Goal: Information Seeking & Learning: Learn about a topic

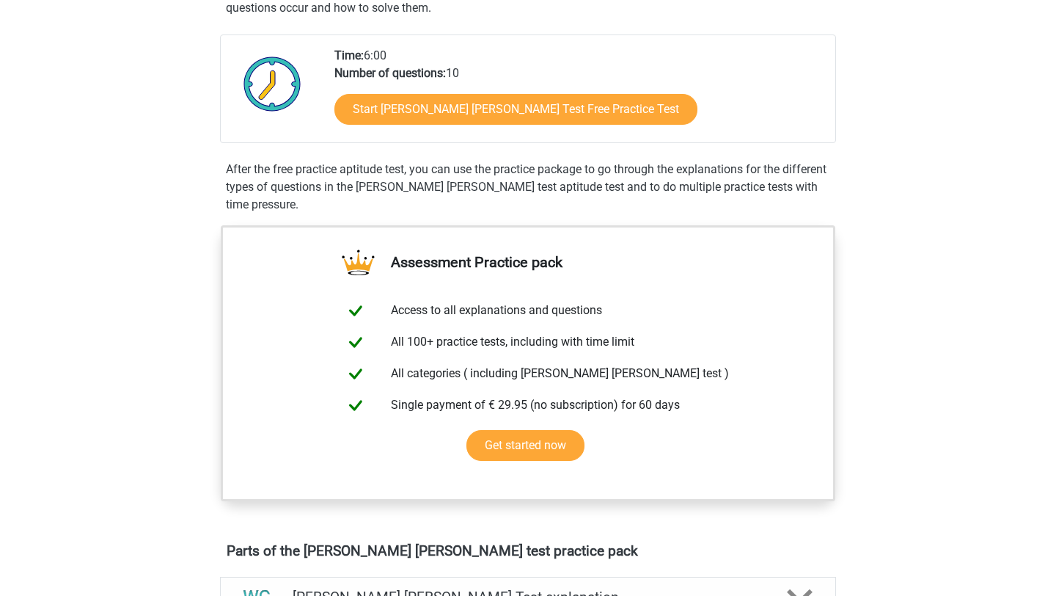
scroll to position [263, 0]
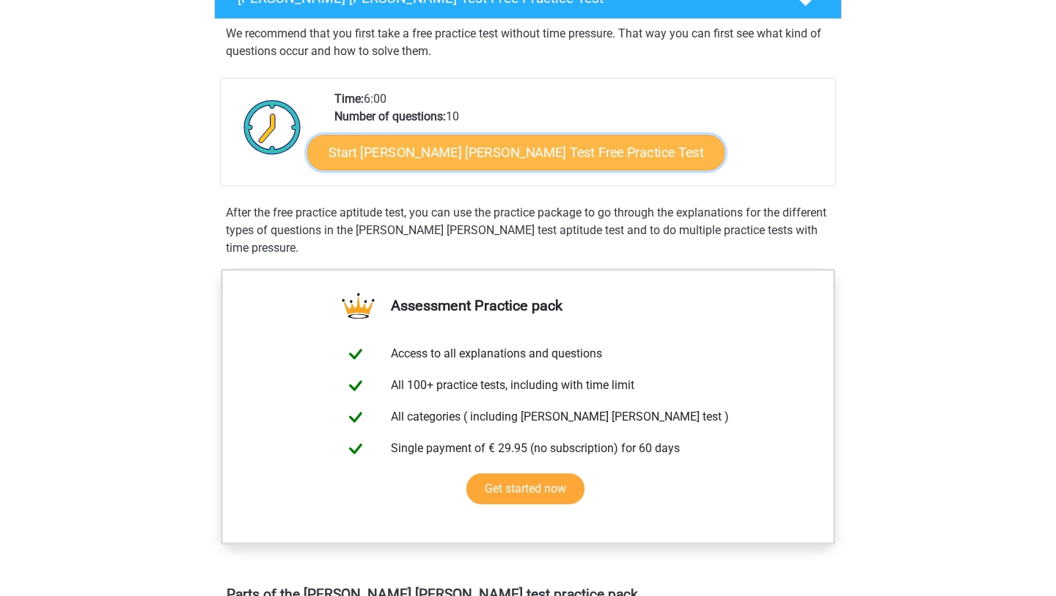
click at [392, 155] on link "Start Watson Glaser Test Free Practice Test" at bounding box center [515, 152] width 417 height 35
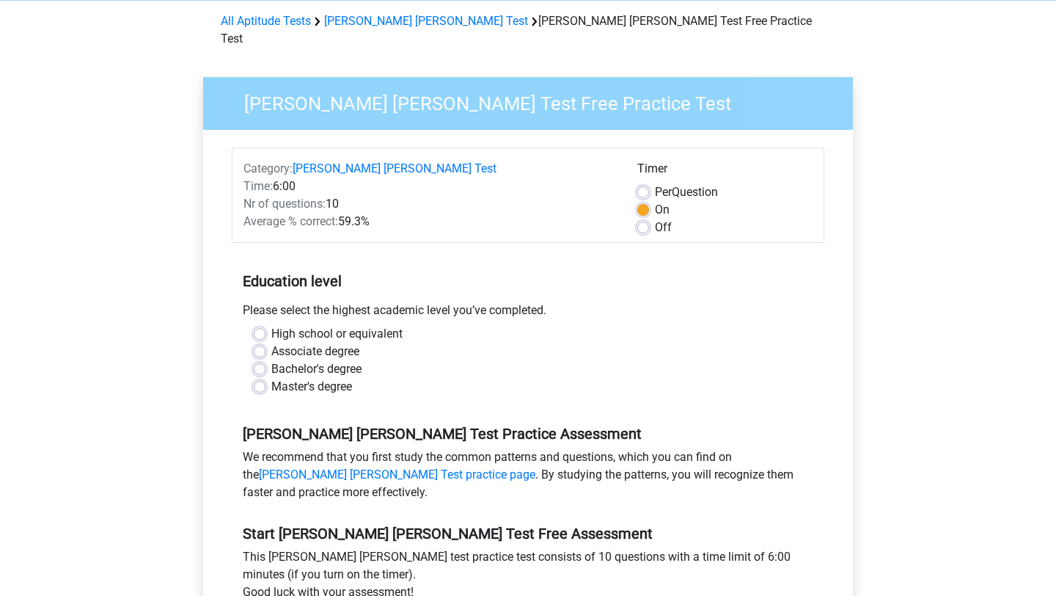
scroll to position [109, 0]
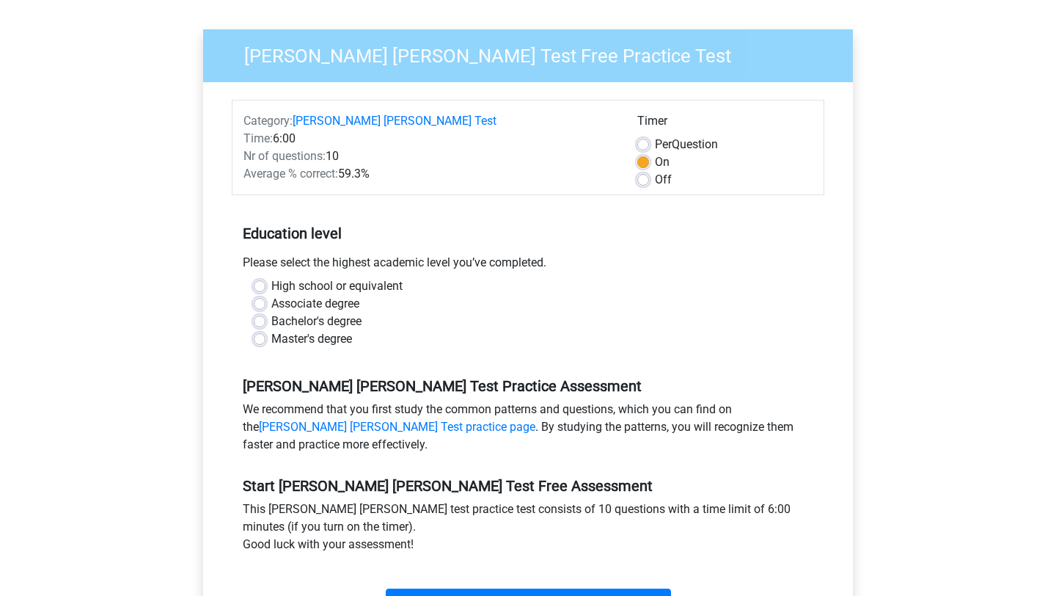
click at [322, 277] on label "High school or equivalent" at bounding box center [336, 286] width 131 height 18
click at [265, 277] on input "High school or equivalent" at bounding box center [260, 284] width 12 height 15
radio input "true"
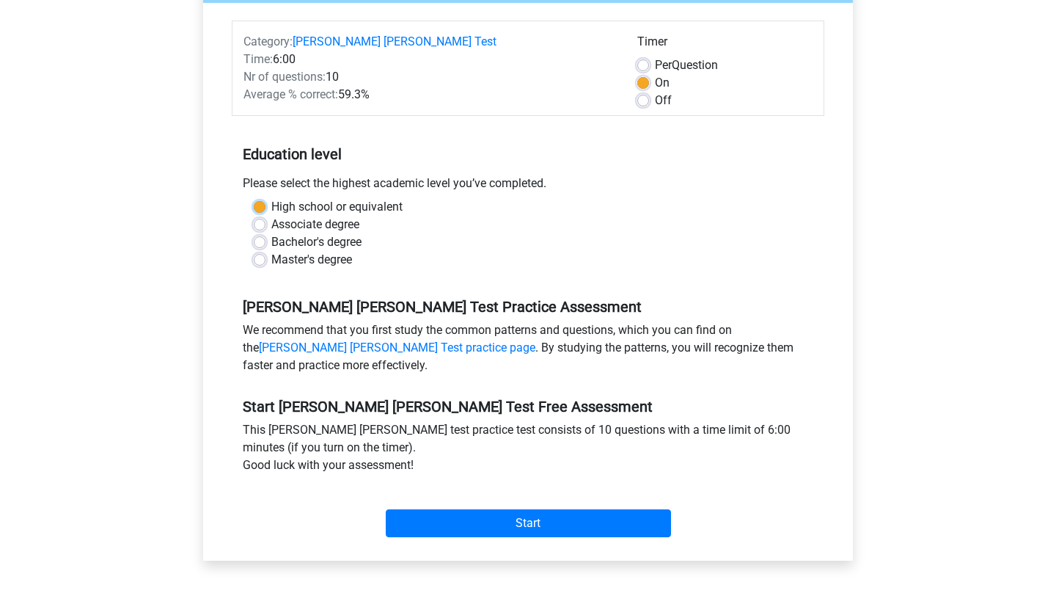
scroll to position [203, 0]
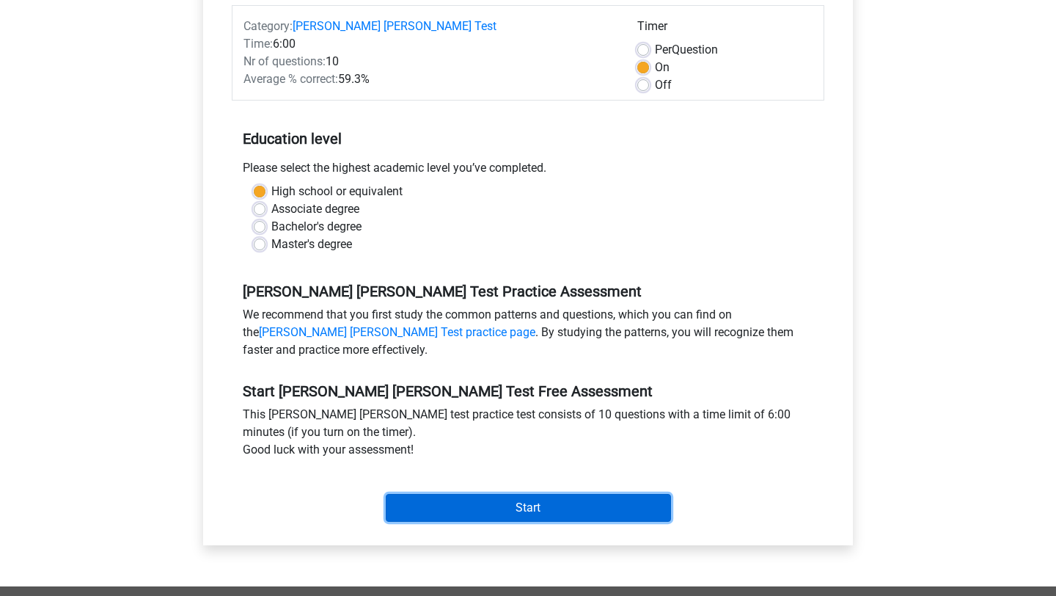
click at [463, 494] on input "Start" at bounding box center [528, 508] width 285 height 28
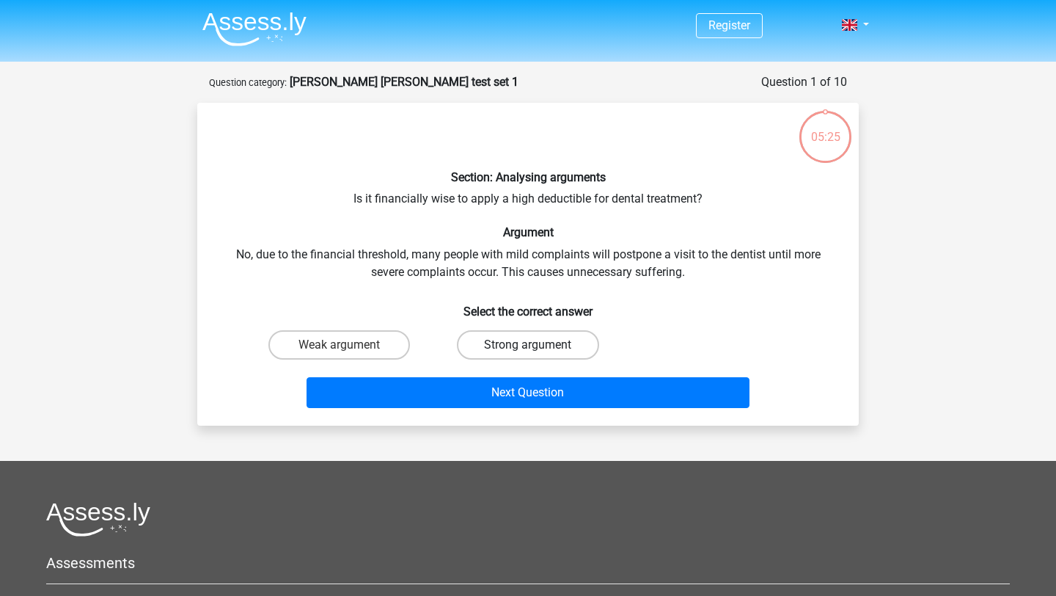
click at [566, 348] on label "Strong argument" at bounding box center [528, 344] width 142 height 29
click at [538, 348] on input "Strong argument" at bounding box center [533, 350] width 10 height 10
radio input "true"
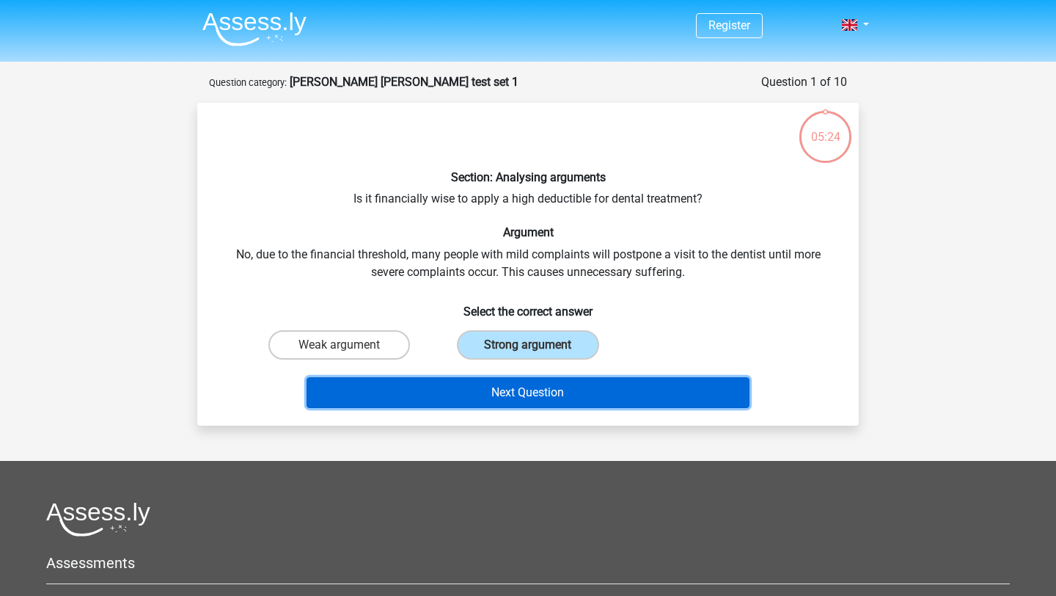
click at [569, 395] on button "Next Question" at bounding box center [529, 392] width 444 height 31
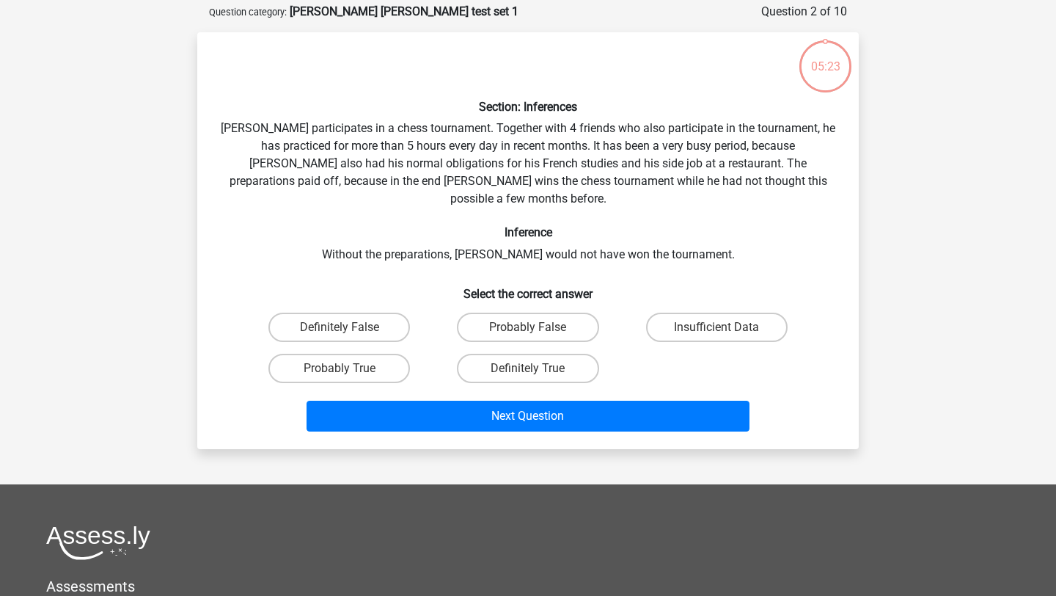
scroll to position [73, 0]
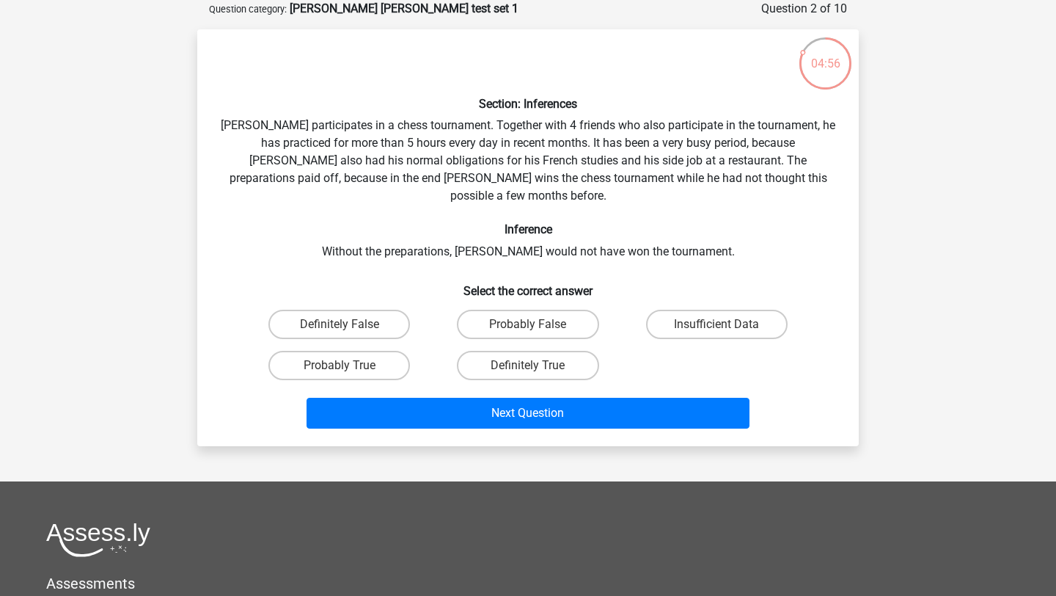
click at [346, 365] on input "Probably True" at bounding box center [345, 370] width 10 height 10
radio input "true"
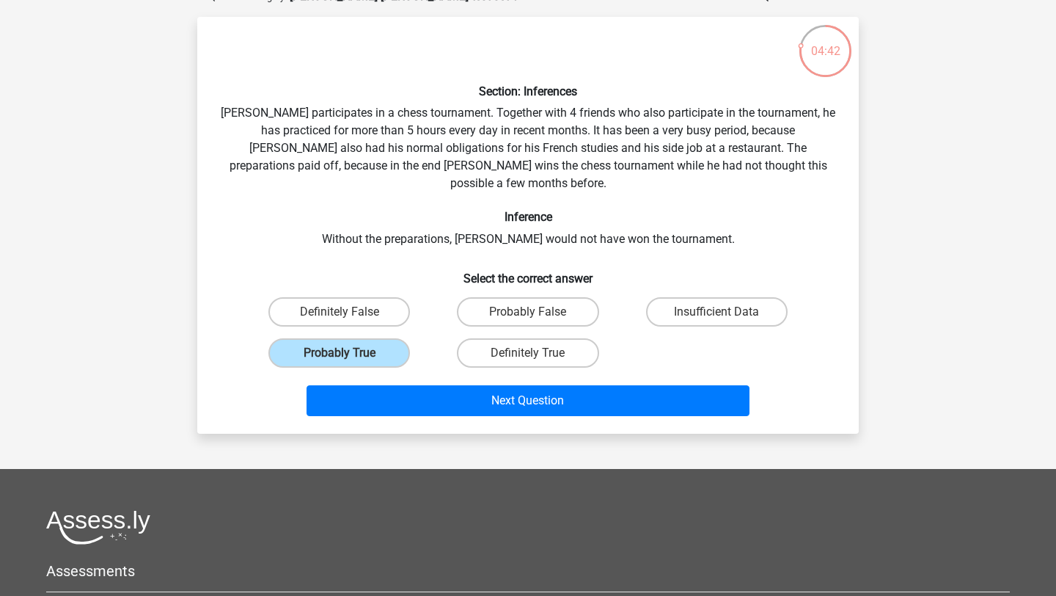
scroll to position [84, 0]
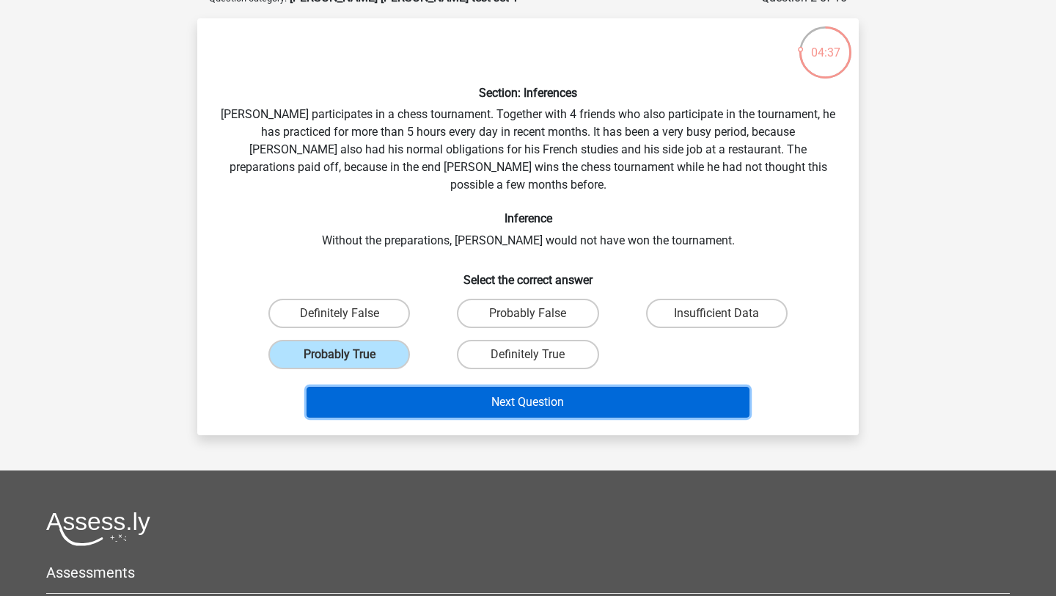
click at [536, 387] on button "Next Question" at bounding box center [529, 402] width 444 height 31
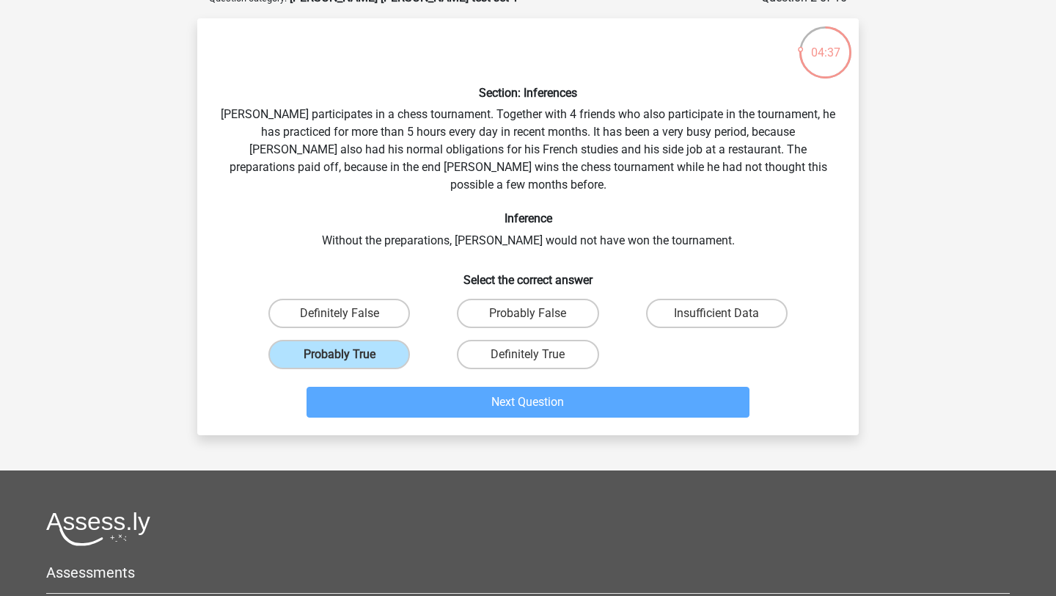
scroll to position [73, 0]
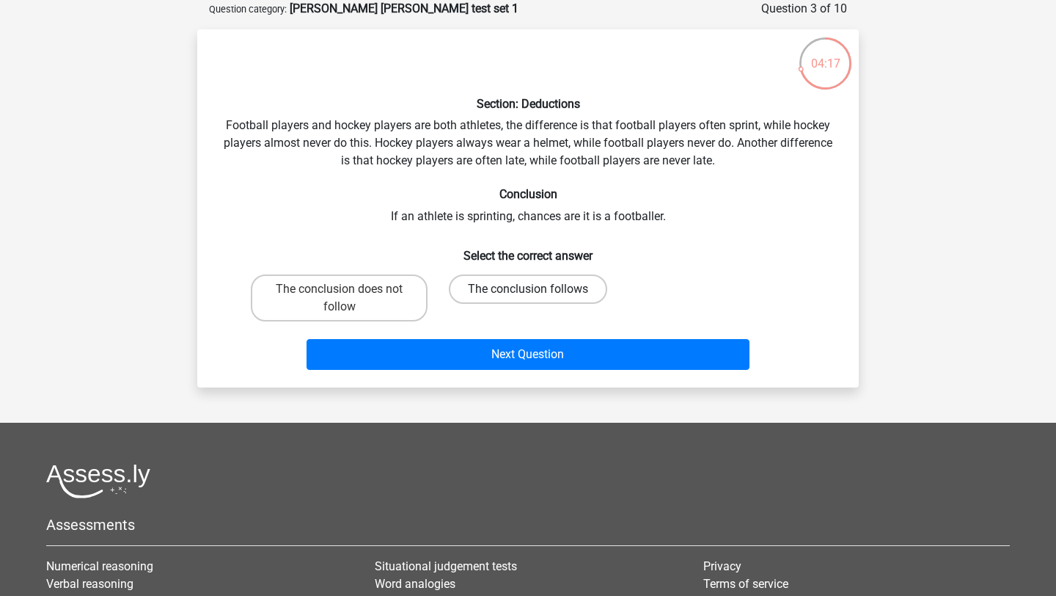
click at [524, 284] on label "The conclusion follows" at bounding box center [528, 288] width 158 height 29
click at [528, 289] on input "The conclusion follows" at bounding box center [533, 294] width 10 height 10
radio input "true"
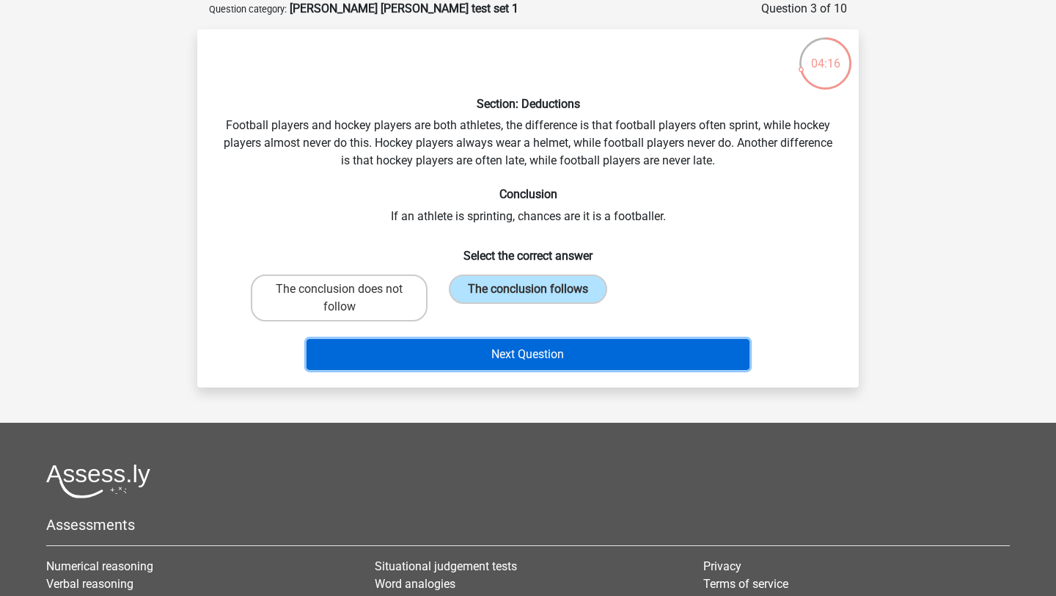
click at [521, 362] on button "Next Question" at bounding box center [529, 354] width 444 height 31
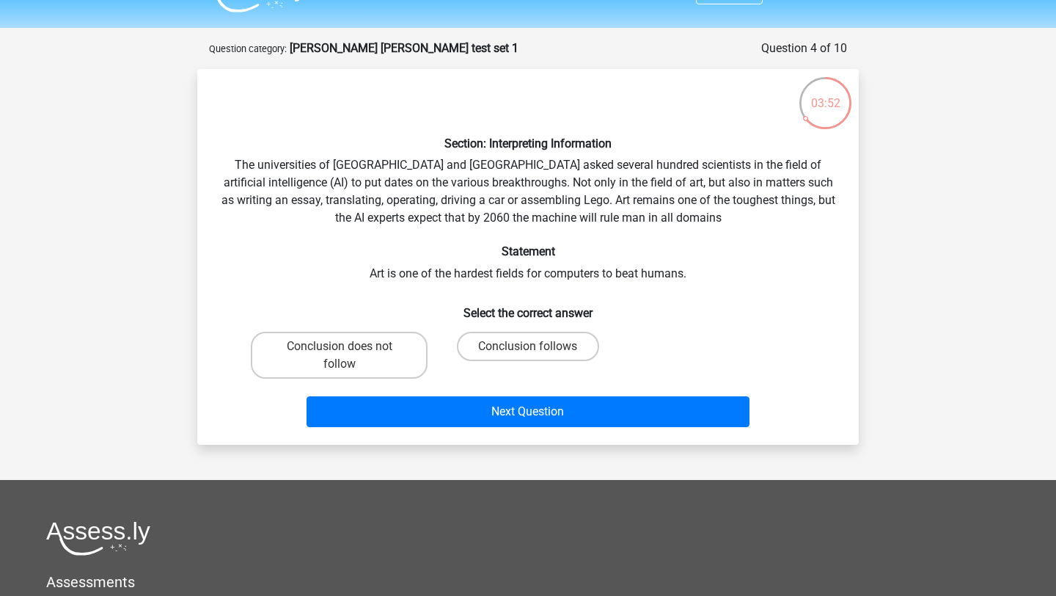
scroll to position [35, 0]
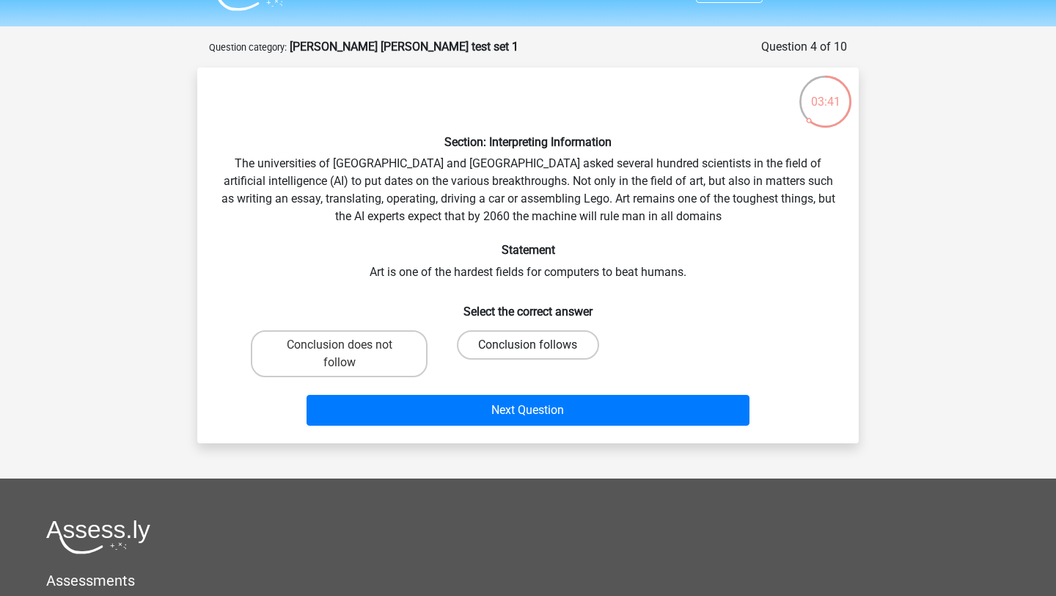
click at [533, 336] on label "Conclusion follows" at bounding box center [528, 344] width 142 height 29
click at [533, 345] on input "Conclusion follows" at bounding box center [533, 350] width 10 height 10
radio input "true"
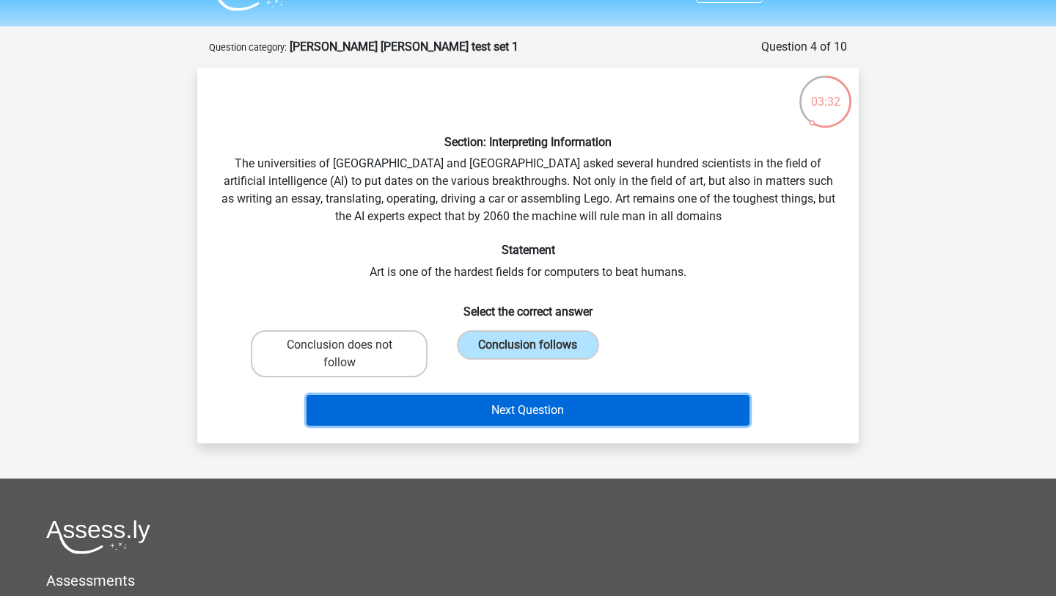
click at [547, 414] on button "Next Question" at bounding box center [529, 410] width 444 height 31
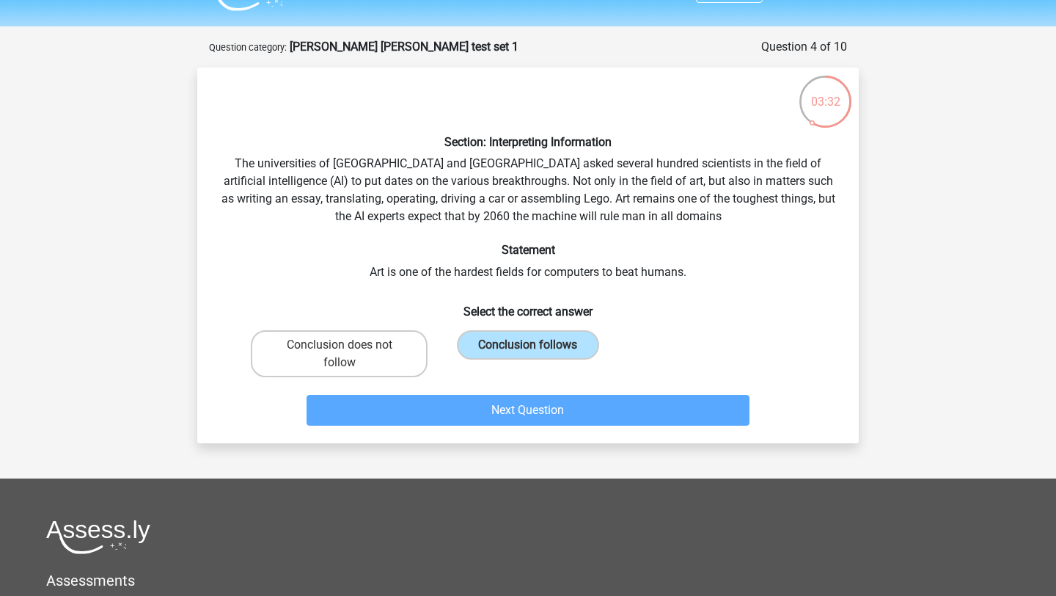
scroll to position [73, 0]
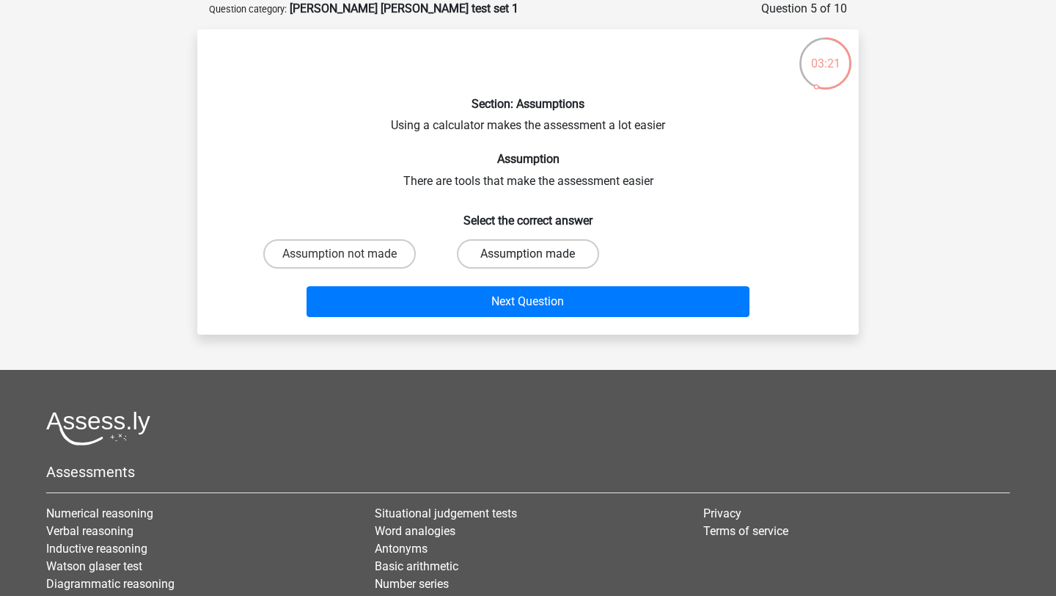
click at [506, 256] on label "Assumption made" at bounding box center [528, 253] width 142 height 29
click at [528, 256] on input "Assumption made" at bounding box center [533, 259] width 10 height 10
radio input "true"
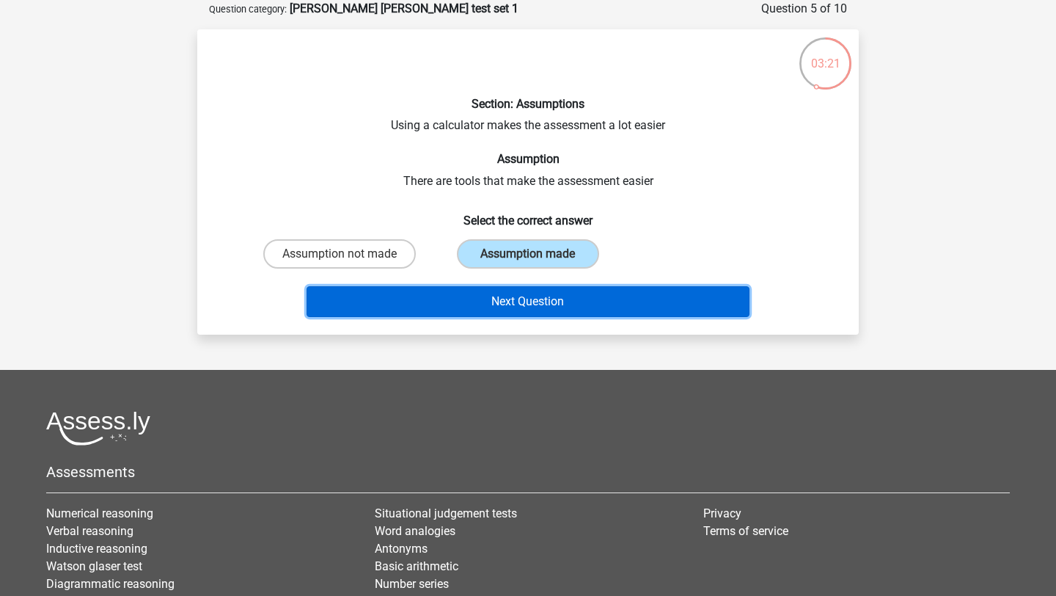
click at [510, 296] on button "Next Question" at bounding box center [529, 301] width 444 height 31
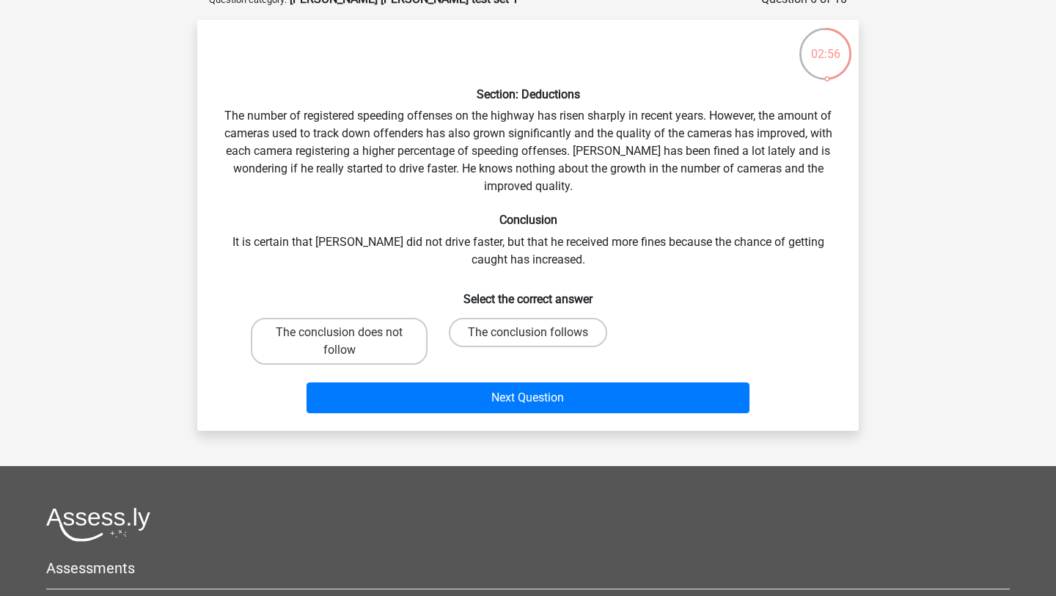
scroll to position [84, 0]
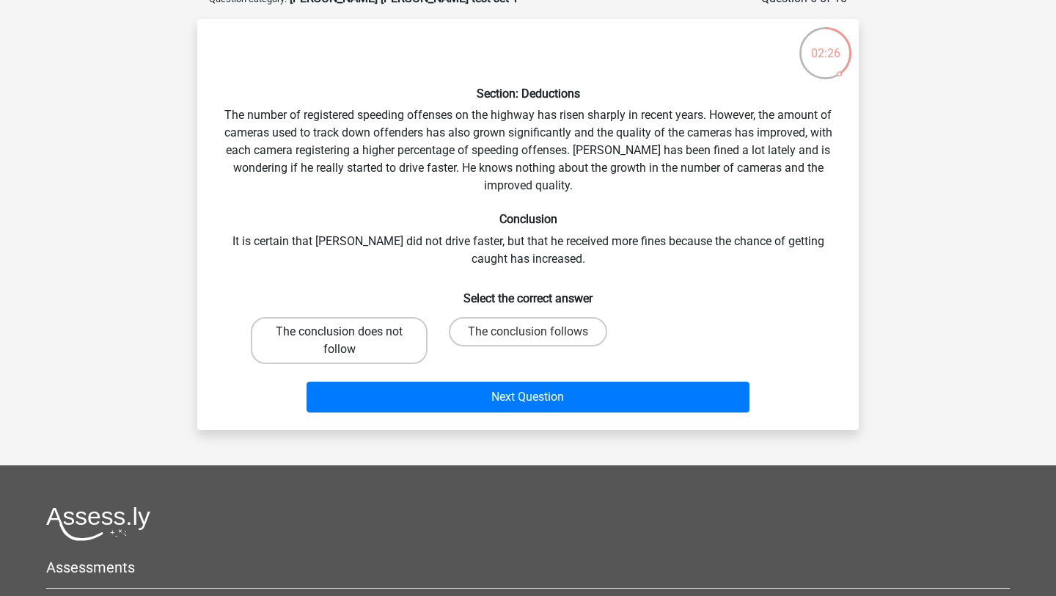
click at [372, 348] on label "The conclusion does not follow" at bounding box center [339, 340] width 177 height 47
click at [349, 341] on input "The conclusion does not follow" at bounding box center [345, 336] width 10 height 10
radio input "true"
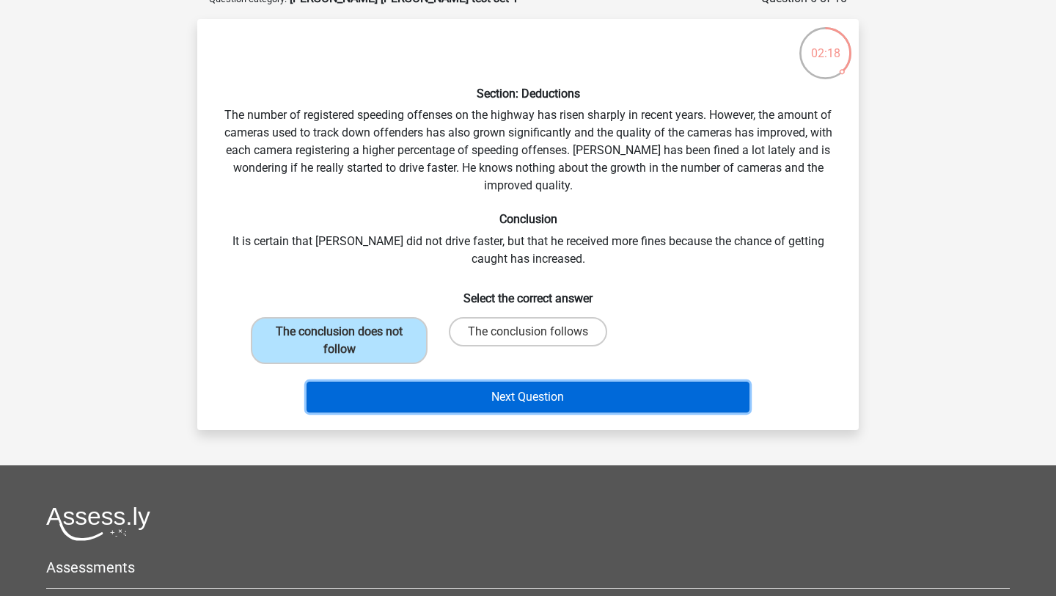
click at [383, 381] on button "Next Question" at bounding box center [529, 396] width 444 height 31
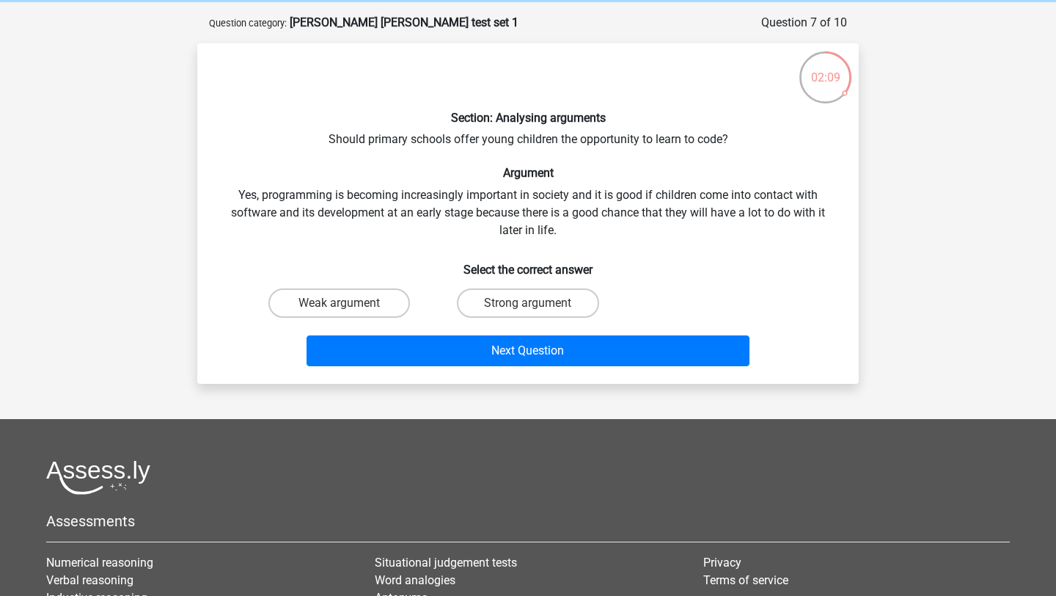
scroll to position [59, 0]
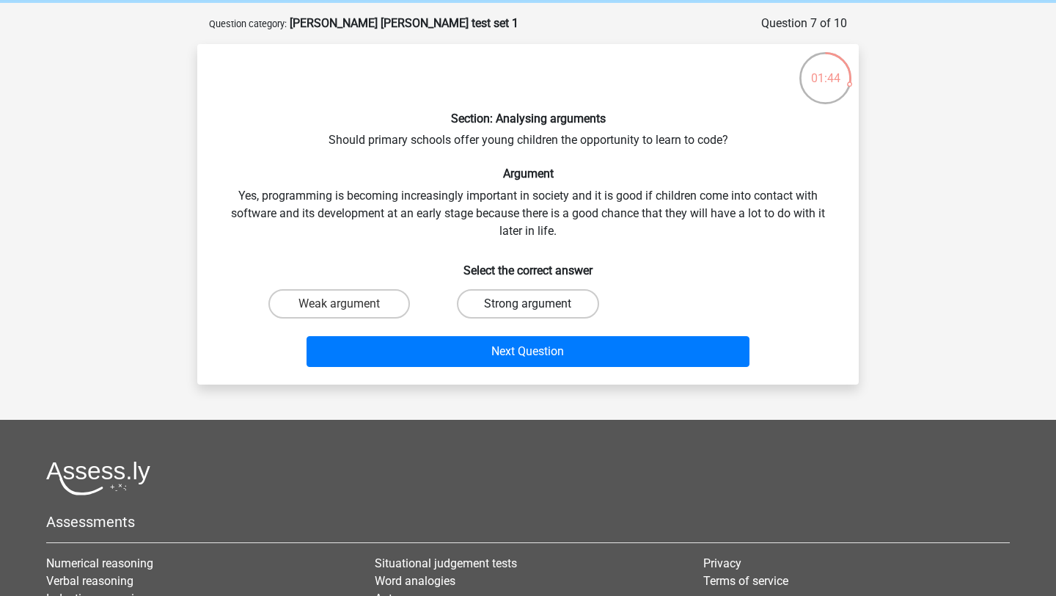
click at [494, 304] on label "Strong argument" at bounding box center [528, 303] width 142 height 29
click at [528, 304] on input "Strong argument" at bounding box center [533, 309] width 10 height 10
radio input "true"
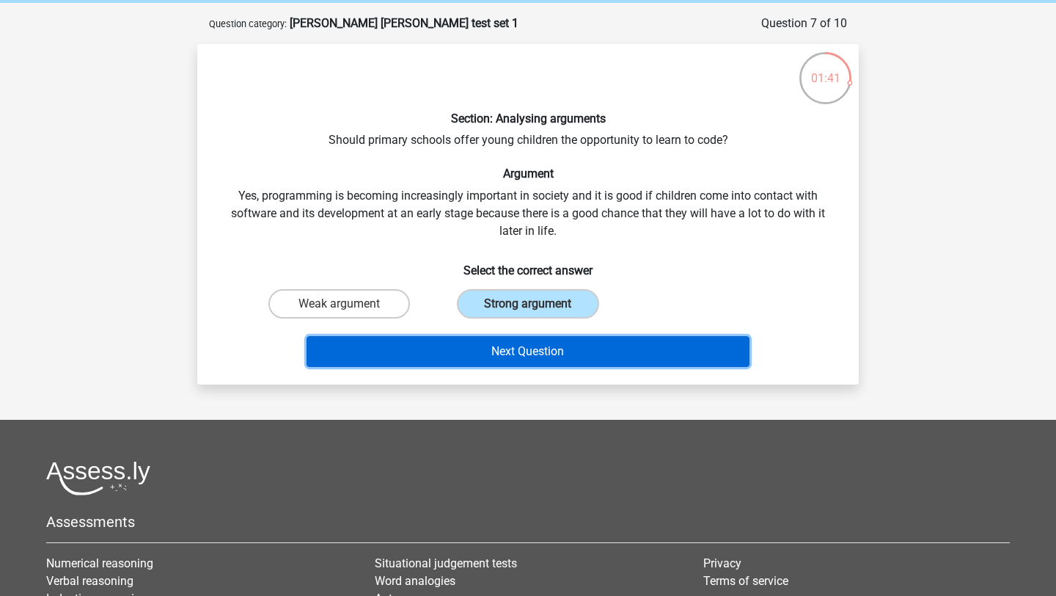
click at [444, 354] on button "Next Question" at bounding box center [529, 351] width 444 height 31
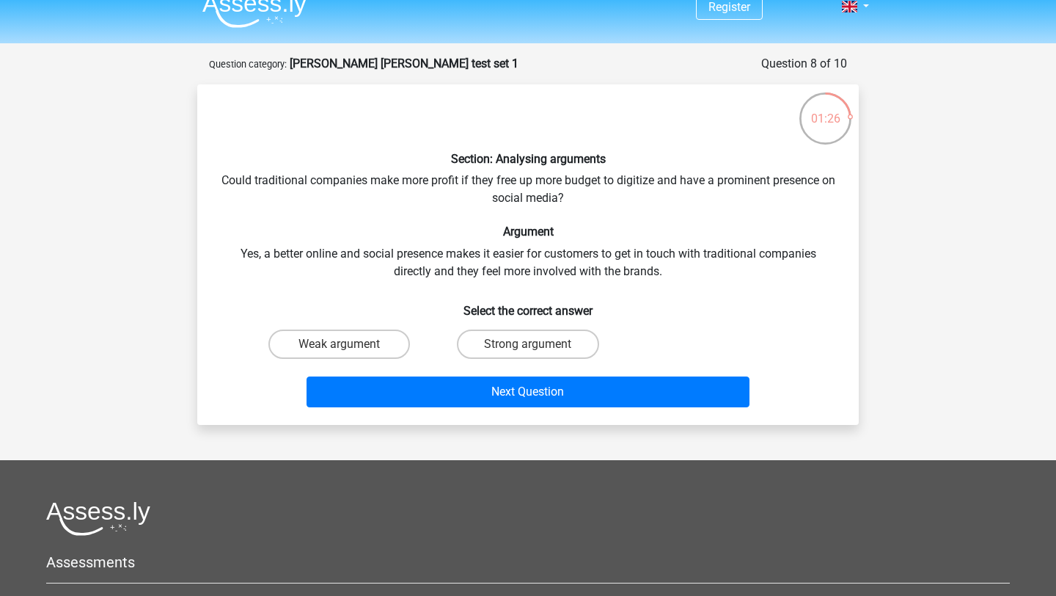
scroll to position [23, 0]
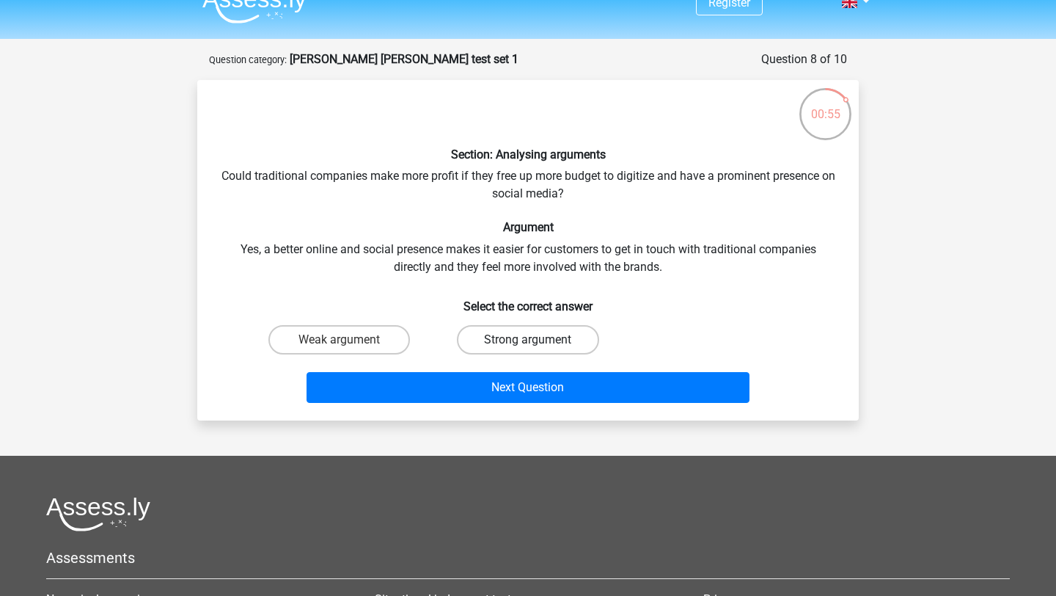
click at [477, 345] on label "Strong argument" at bounding box center [528, 339] width 142 height 29
click at [528, 345] on input "Strong argument" at bounding box center [533, 345] width 10 height 10
radio input "true"
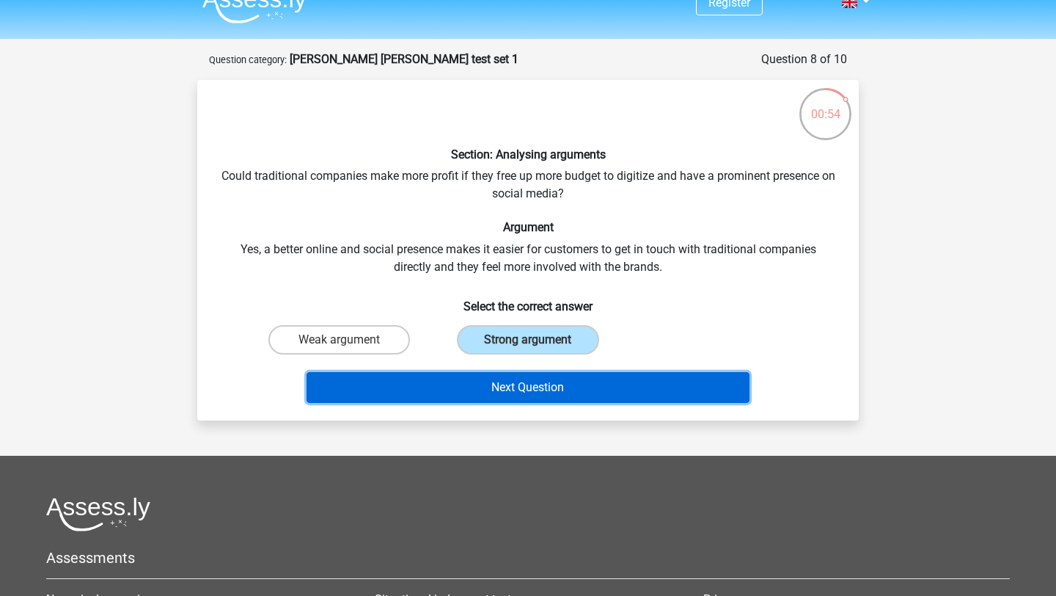
click at [466, 384] on button "Next Question" at bounding box center [529, 387] width 444 height 31
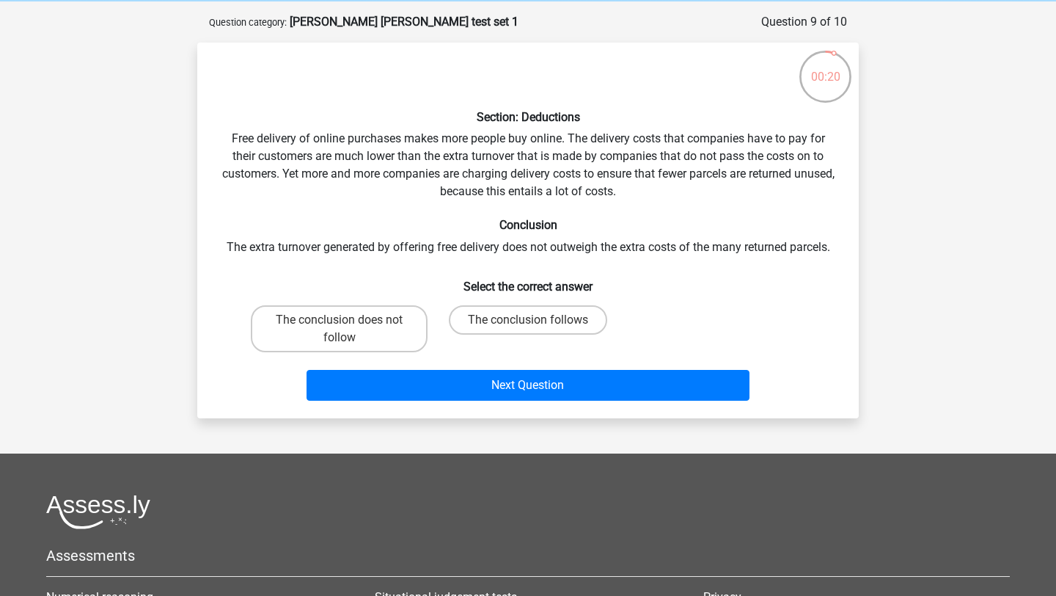
scroll to position [59, 0]
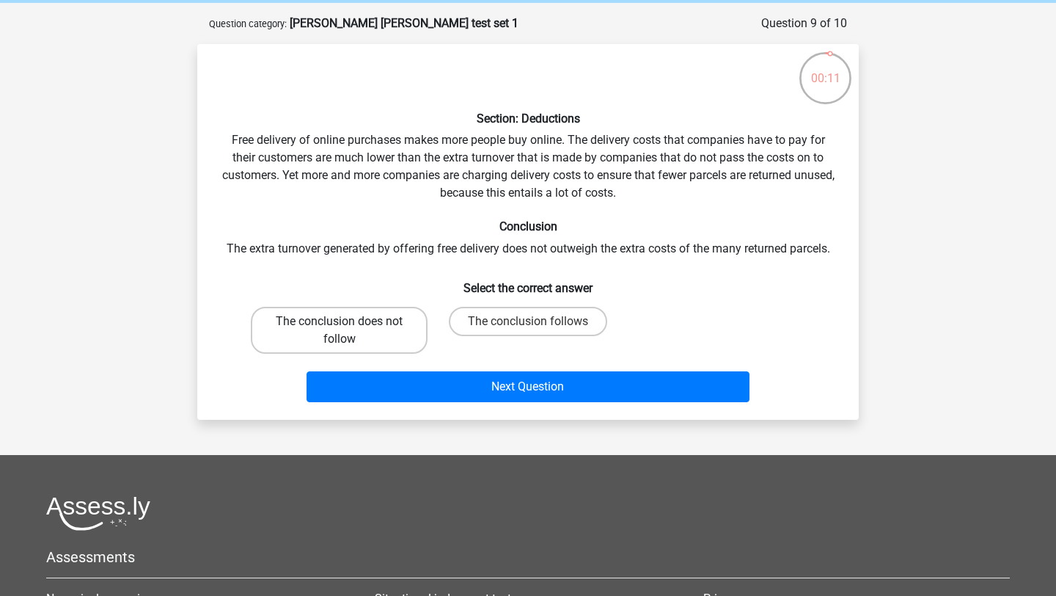
click at [400, 319] on label "The conclusion does not follow" at bounding box center [339, 330] width 177 height 47
click at [349, 321] on input "The conclusion does not follow" at bounding box center [345, 326] width 10 height 10
radio input "true"
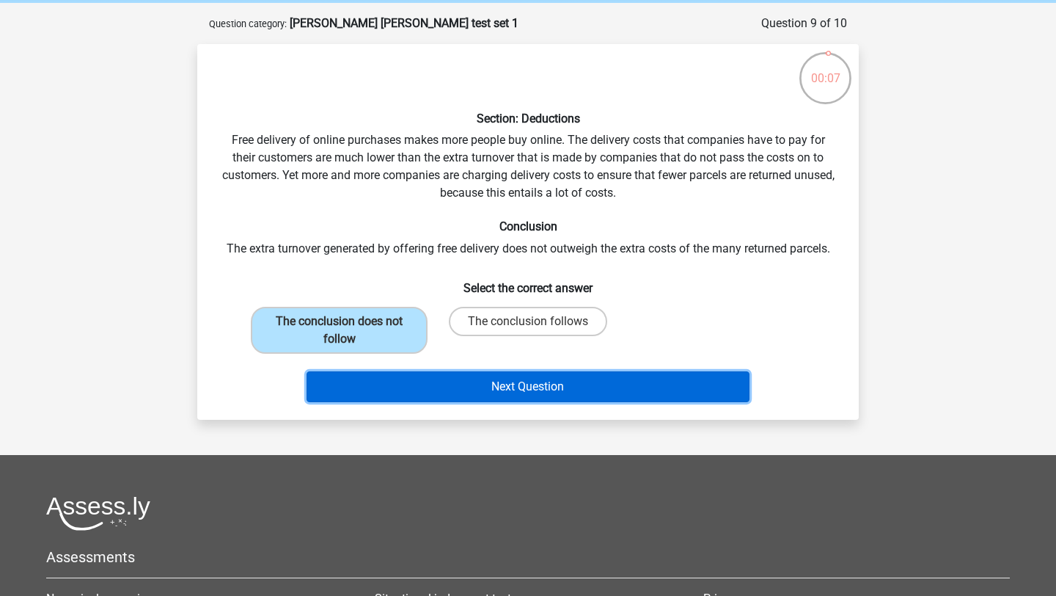
click at [468, 384] on button "Next Question" at bounding box center [529, 386] width 444 height 31
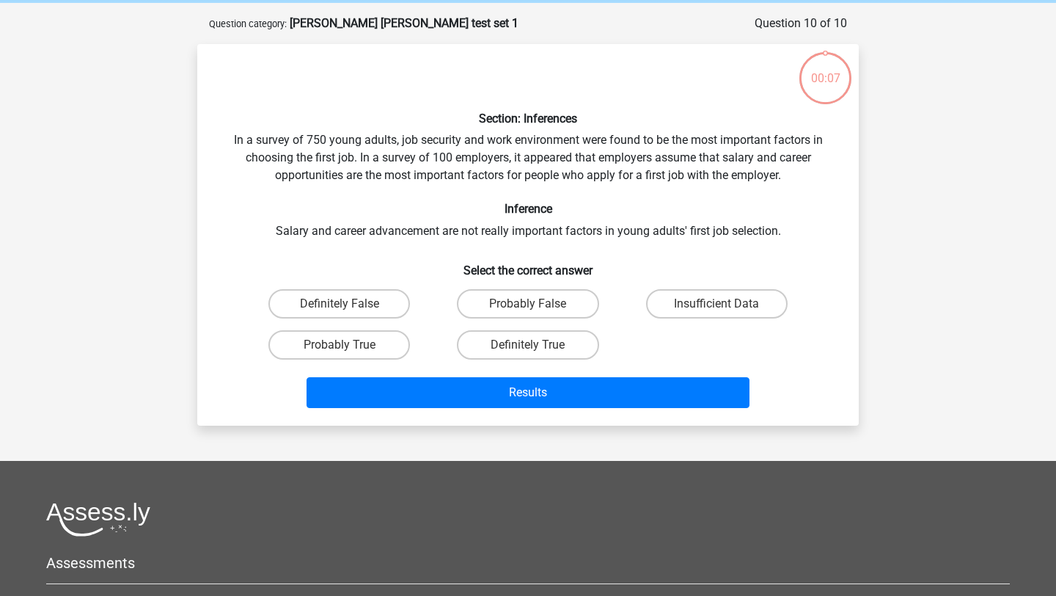
scroll to position [73, 0]
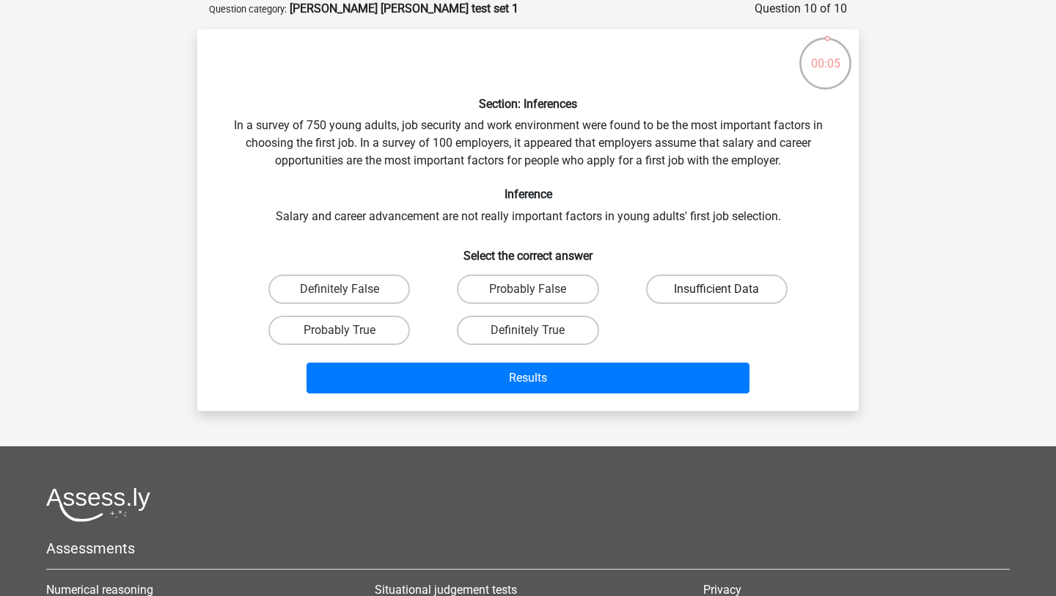
click at [697, 288] on label "Insufficient Data" at bounding box center [717, 288] width 142 height 29
click at [717, 289] on input "Insufficient Data" at bounding box center [722, 294] width 10 height 10
radio input "true"
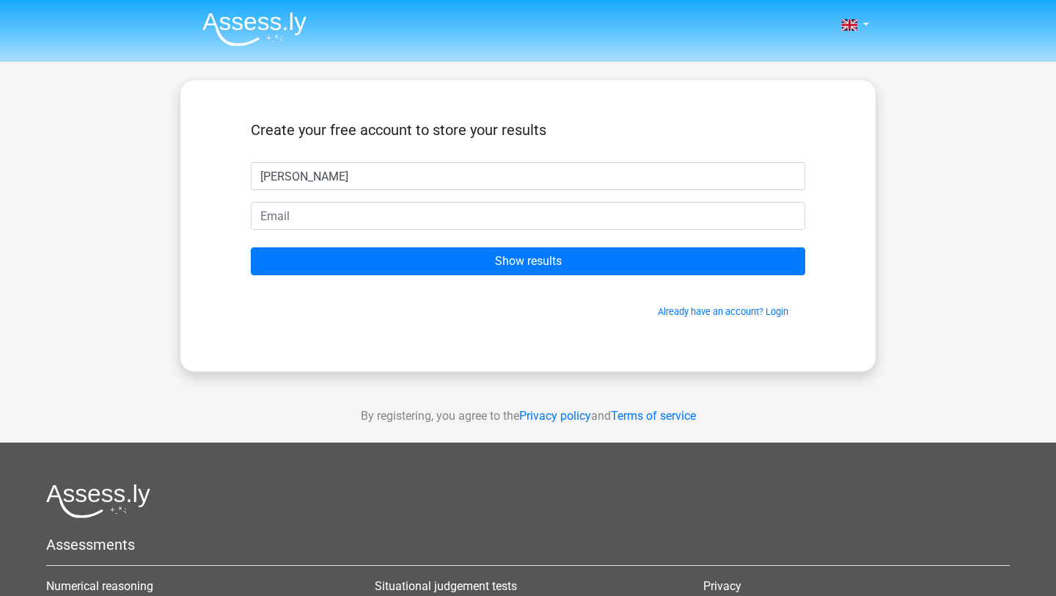
type input "[PERSON_NAME]"
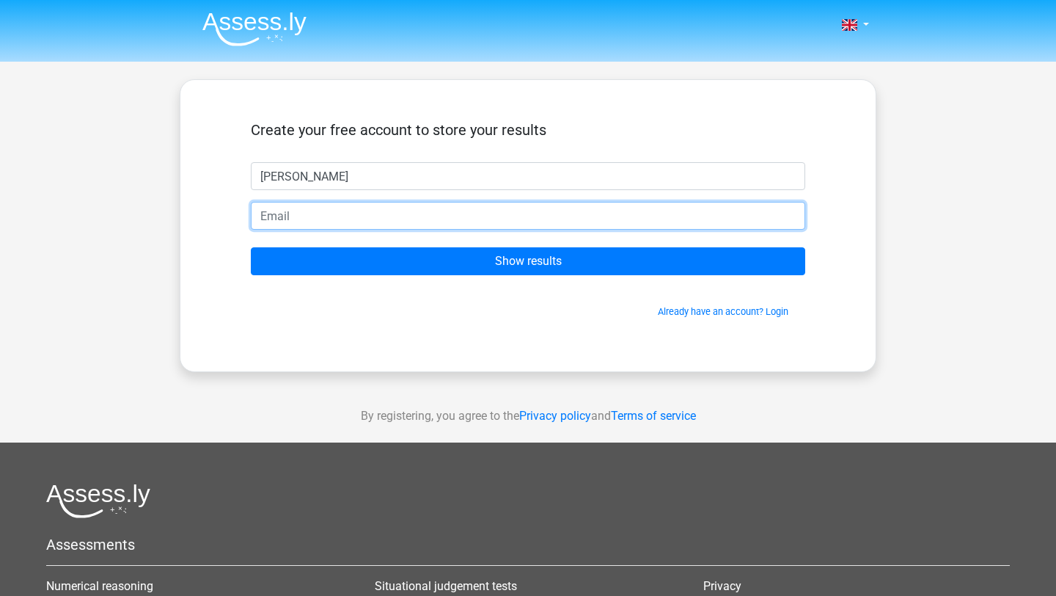
click at [624, 219] on input "email" at bounding box center [528, 216] width 554 height 28
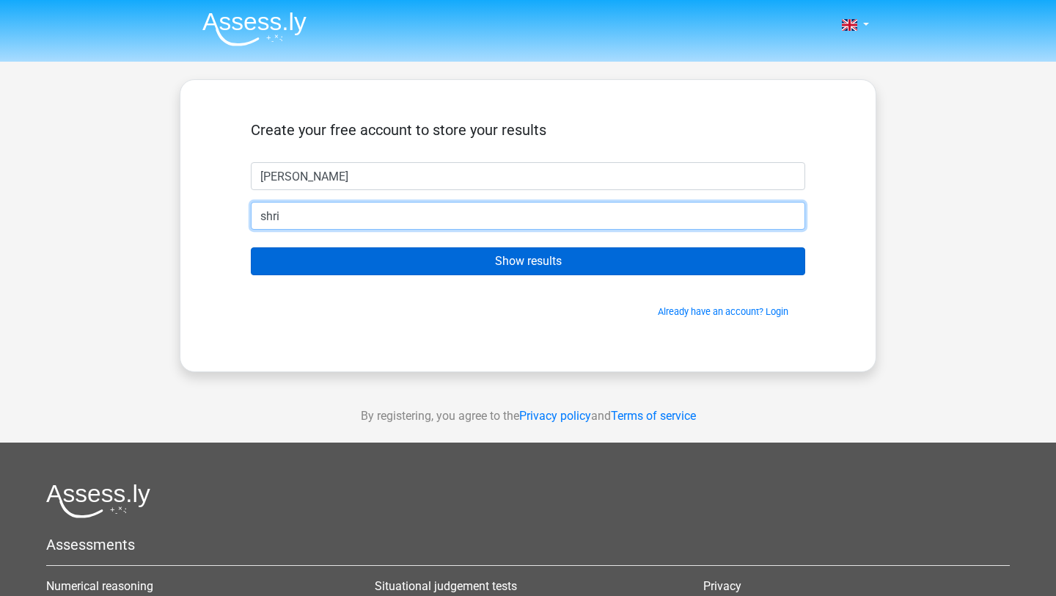
type input "[EMAIL_ADDRESS][DOMAIN_NAME]"
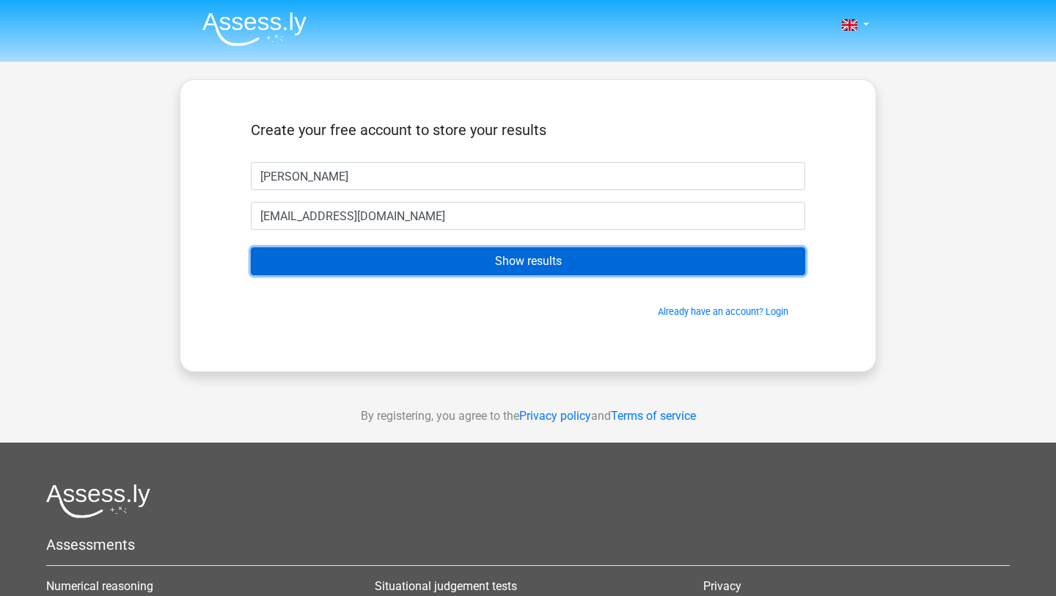
click at [524, 254] on input "Show results" at bounding box center [528, 261] width 554 height 28
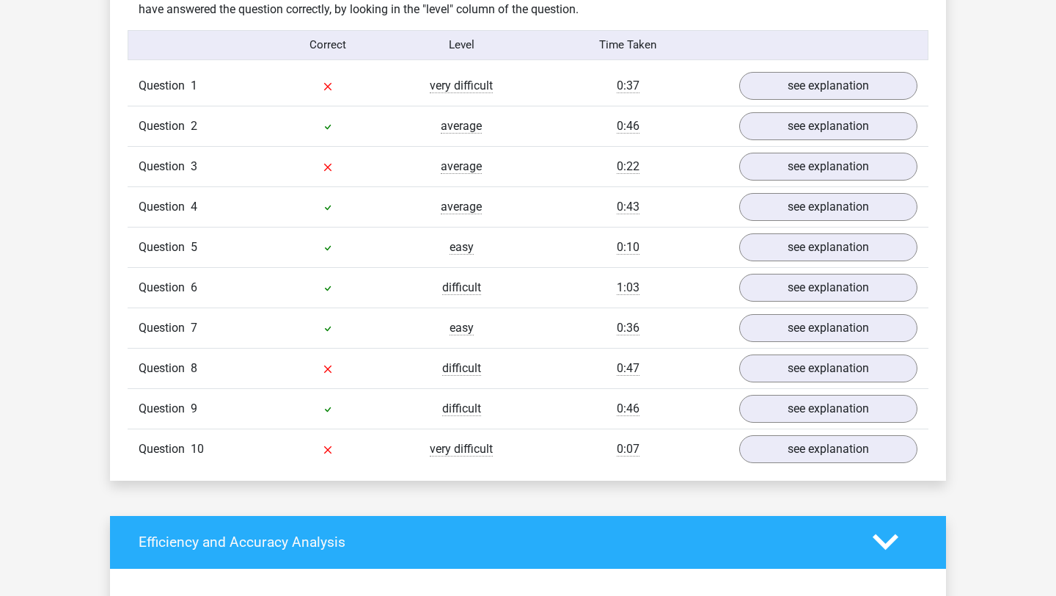
scroll to position [1170, 0]
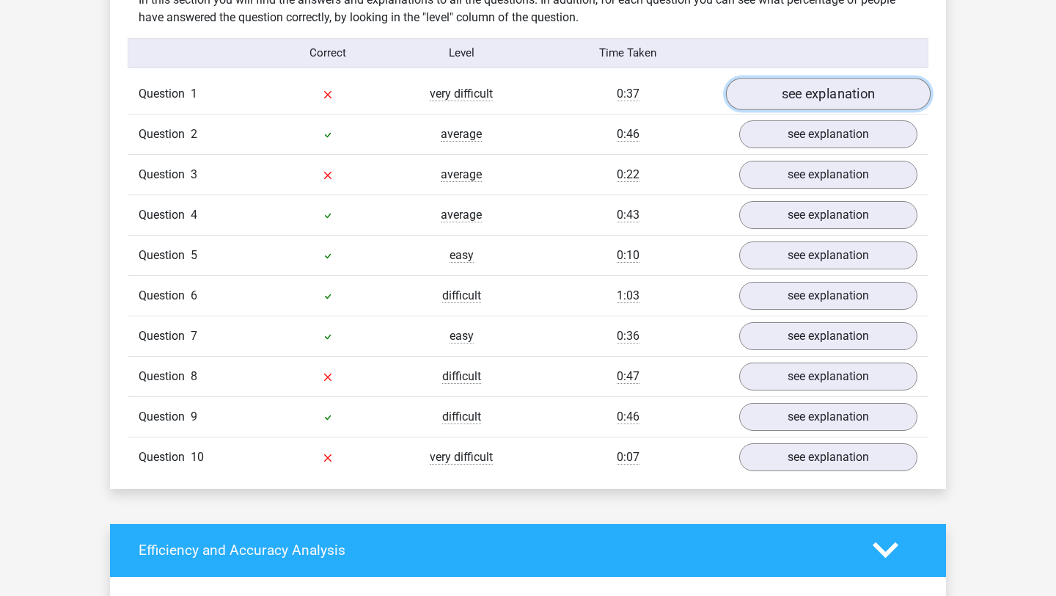
click at [843, 78] on link "see explanation" at bounding box center [828, 94] width 205 height 32
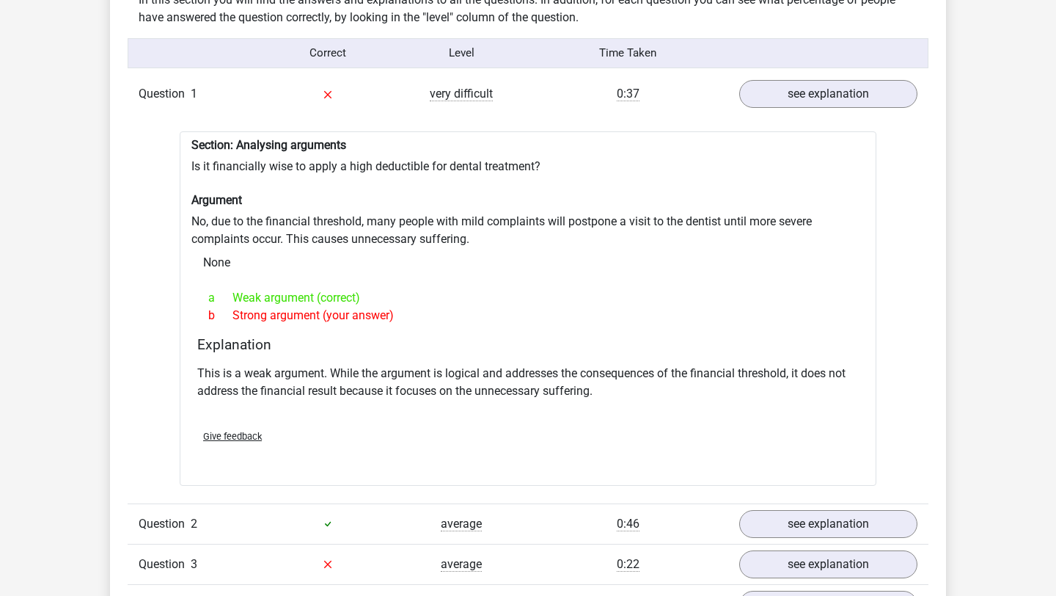
drag, startPoint x: 381, startPoint y: 250, endPoint x: 365, endPoint y: 194, distance: 58.5
click at [366, 193] on div "Section: Analysing arguments Is it financially wise to apply a high deductible …" at bounding box center [528, 308] width 697 height 354
click at [365, 194] on h6 "Argument" at bounding box center [527, 200] width 673 height 14
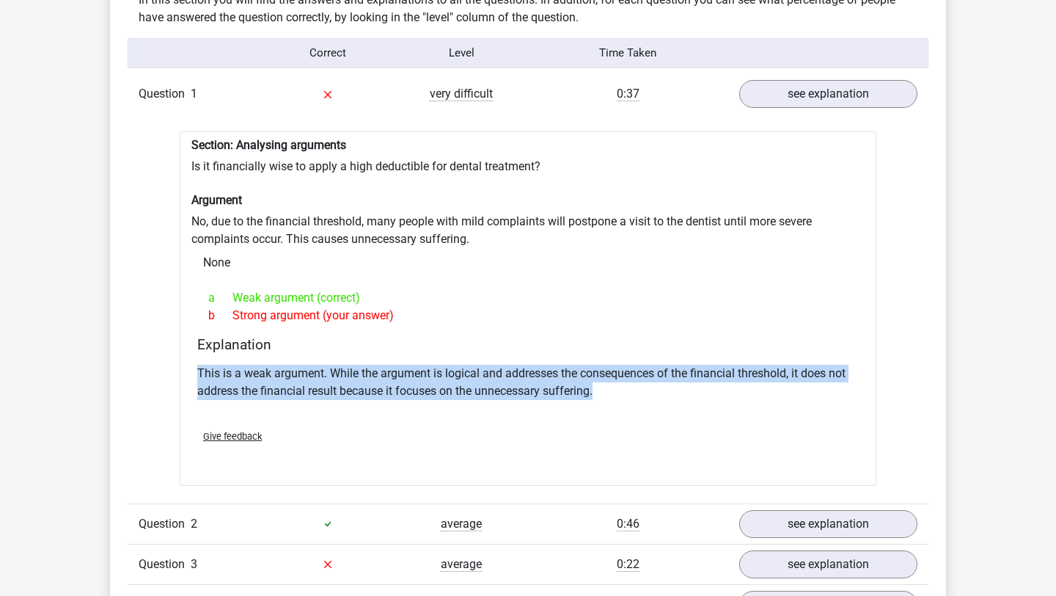
drag, startPoint x: 400, startPoint y: 400, endPoint x: 356, endPoint y: 342, distance: 72.8
click at [356, 342] on div "Explanation This is a weak argument. While the argument is logical and addresse…" at bounding box center [527, 376] width 673 height 81
click at [356, 342] on h4 "Explanation" at bounding box center [528, 344] width 662 height 17
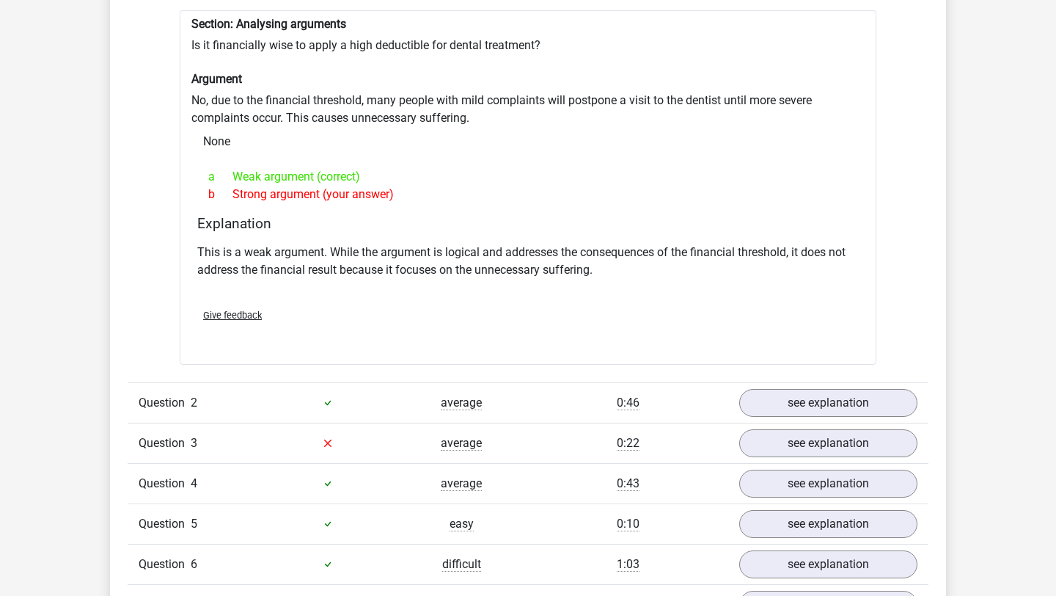
scroll to position [1453, 0]
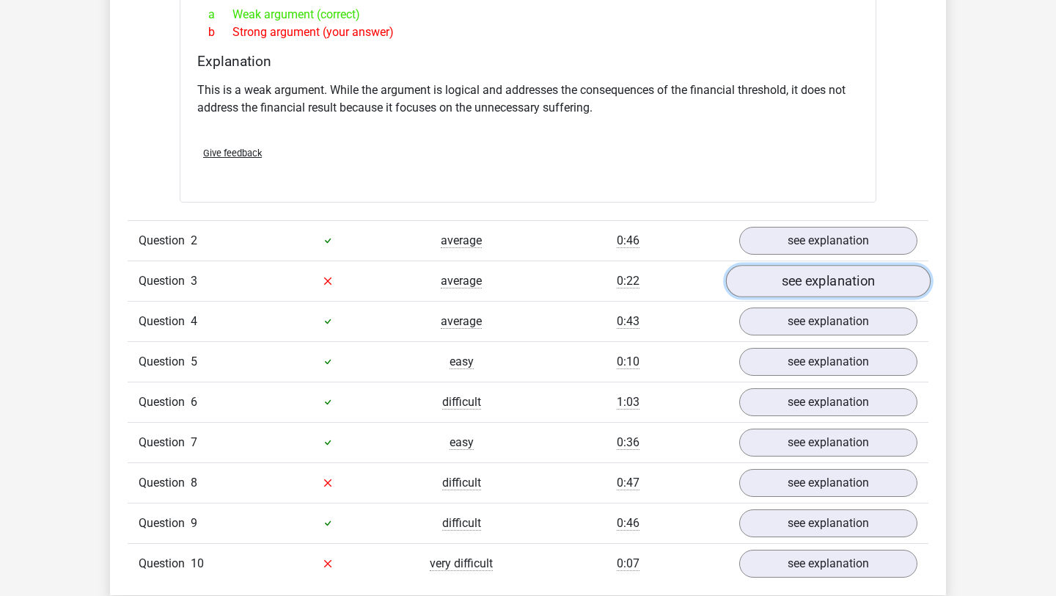
click at [767, 273] on link "see explanation" at bounding box center [828, 281] width 205 height 32
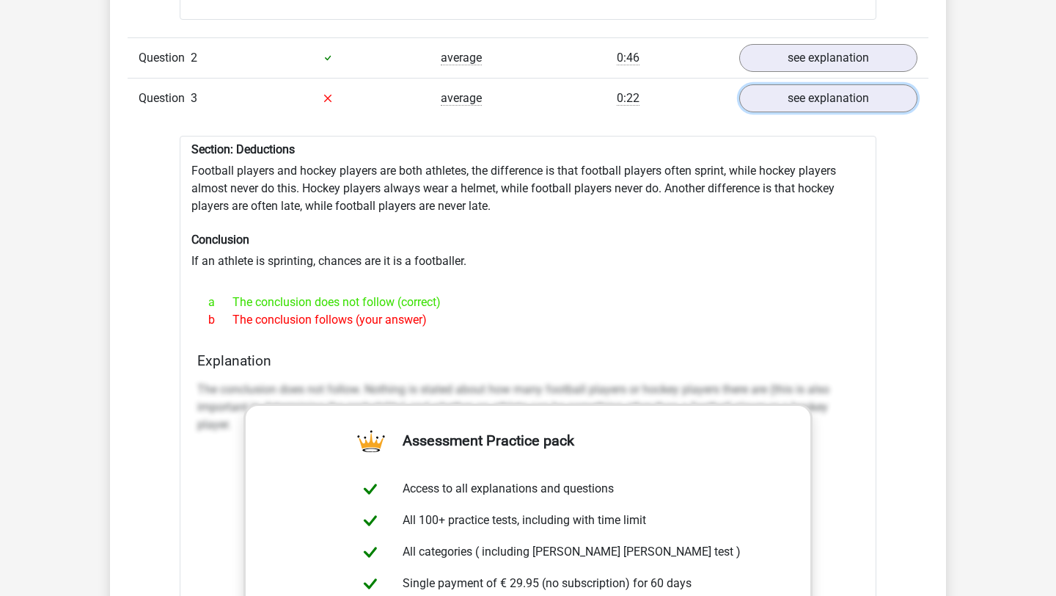
scroll to position [1643, 0]
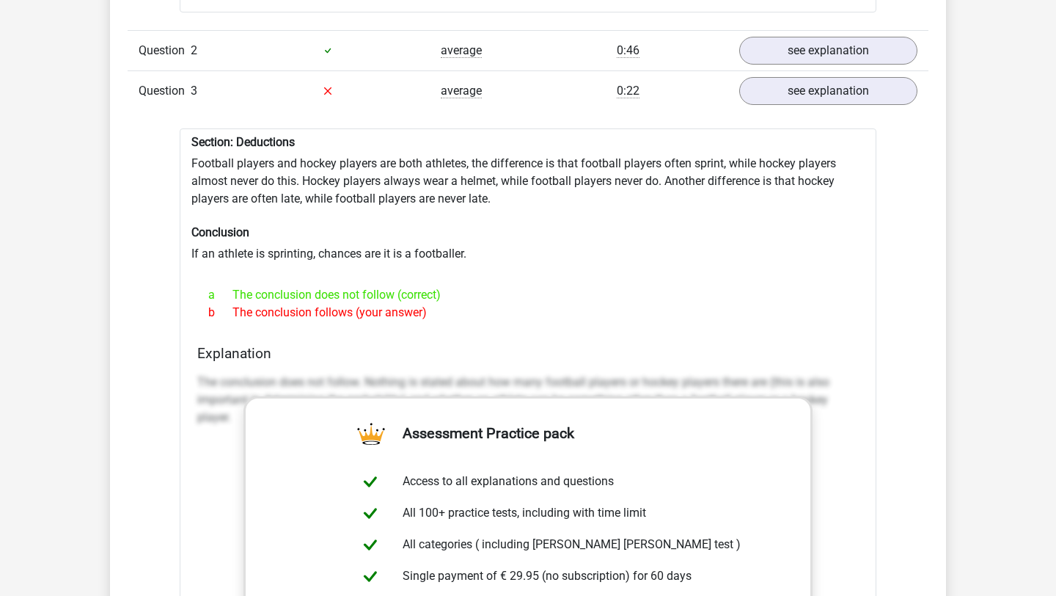
drag, startPoint x: 716, startPoint y: 316, endPoint x: 718, endPoint y: 300, distance: 16.3
click at [718, 301] on div "a The conclusion does not follow (correct) b The conclusion follows (your answe…" at bounding box center [528, 303] width 662 height 47
drag, startPoint x: 442, startPoint y: 300, endPoint x: 439, endPoint y: 311, distance: 11.6
click at [439, 311] on div "a The conclusion does not follow (correct) b The conclusion follows (your answe…" at bounding box center [528, 303] width 662 height 47
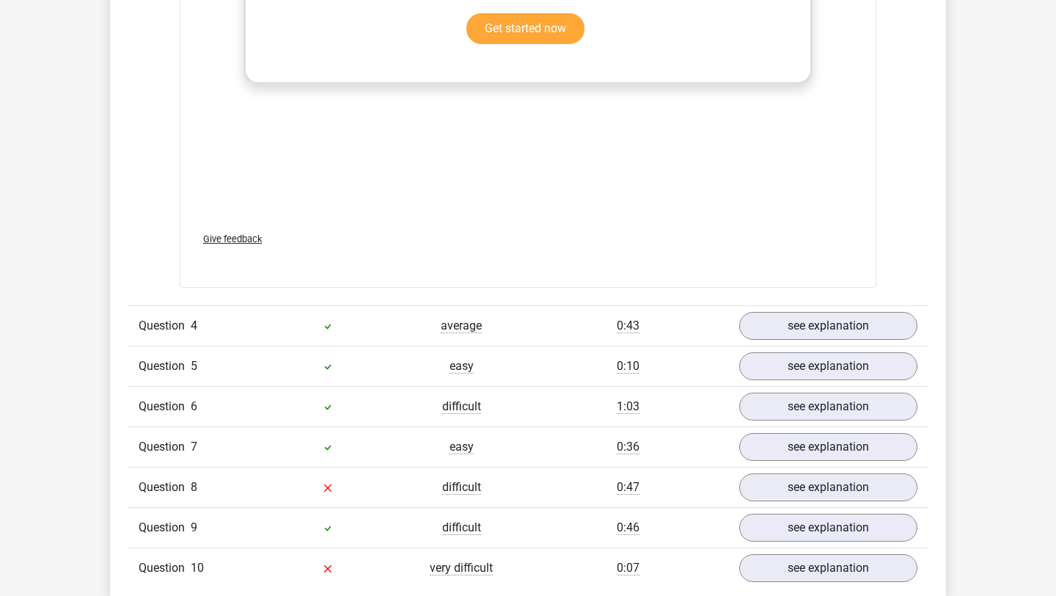
scroll to position [2287, 0]
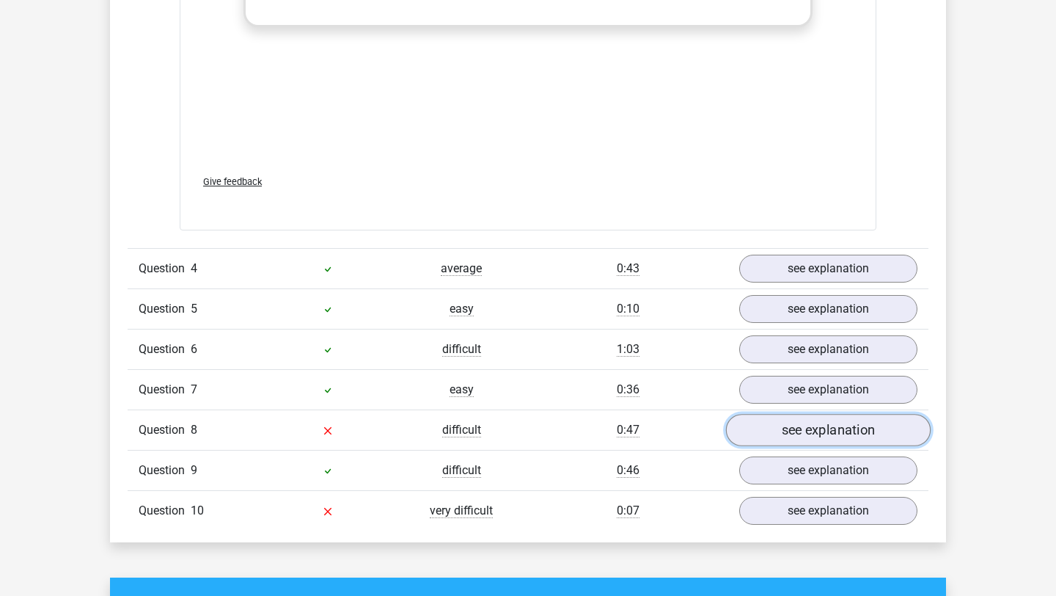
click at [767, 420] on link "see explanation" at bounding box center [828, 430] width 205 height 32
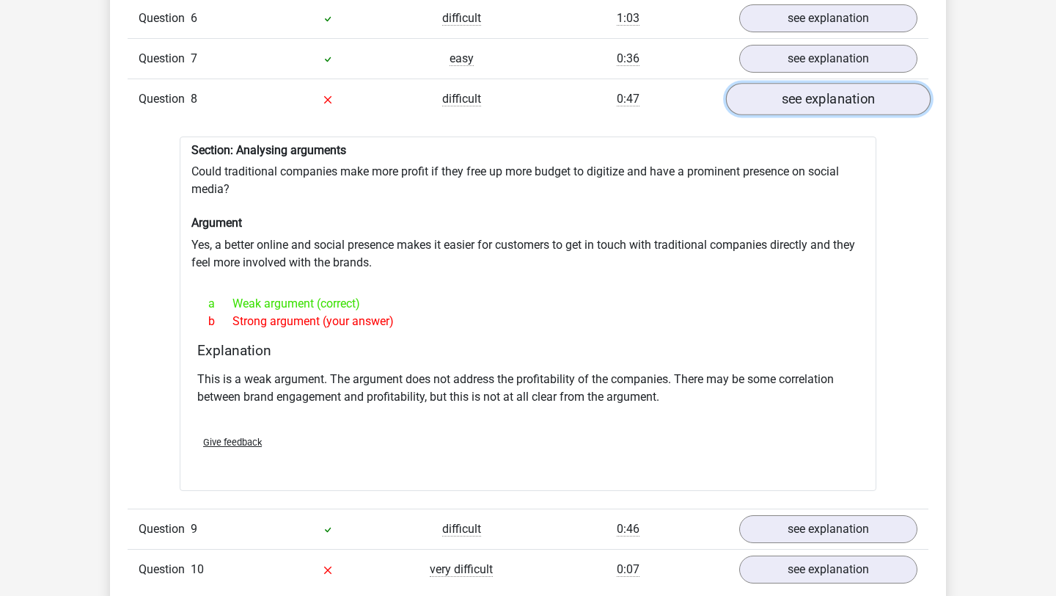
scroll to position [2727, 0]
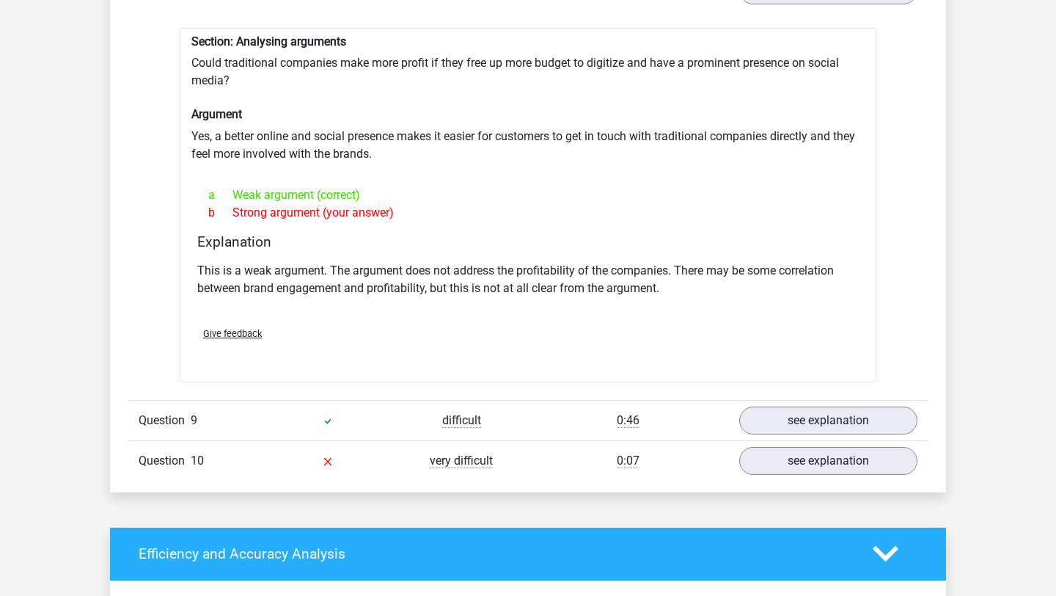
click at [791, 466] on div "Question 10 very difficult 0:07 see explanation" at bounding box center [528, 460] width 801 height 40
click at [789, 455] on link "see explanation" at bounding box center [828, 460] width 205 height 32
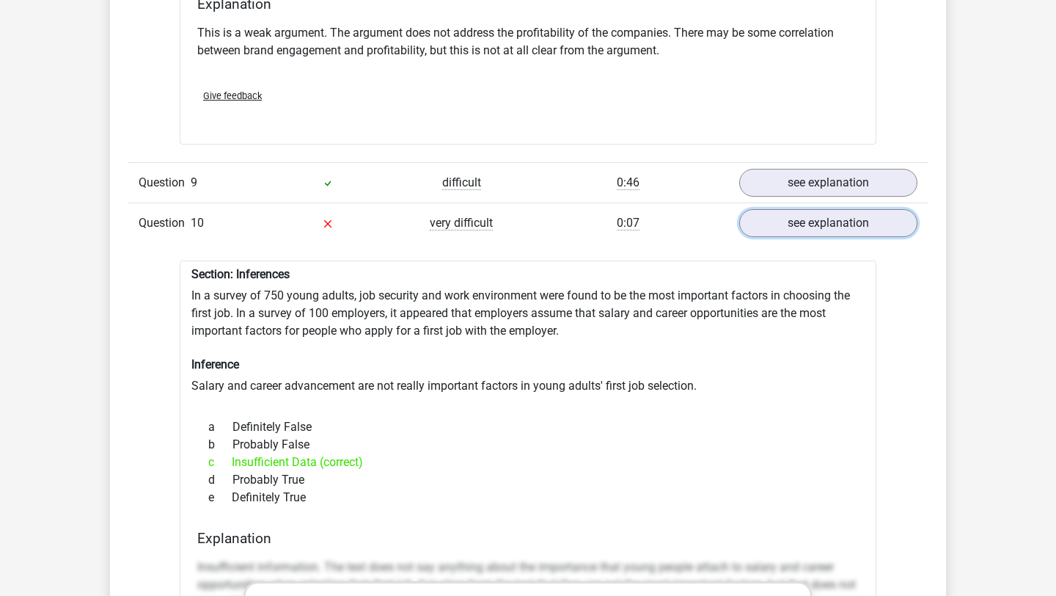
scroll to position [2965, 0]
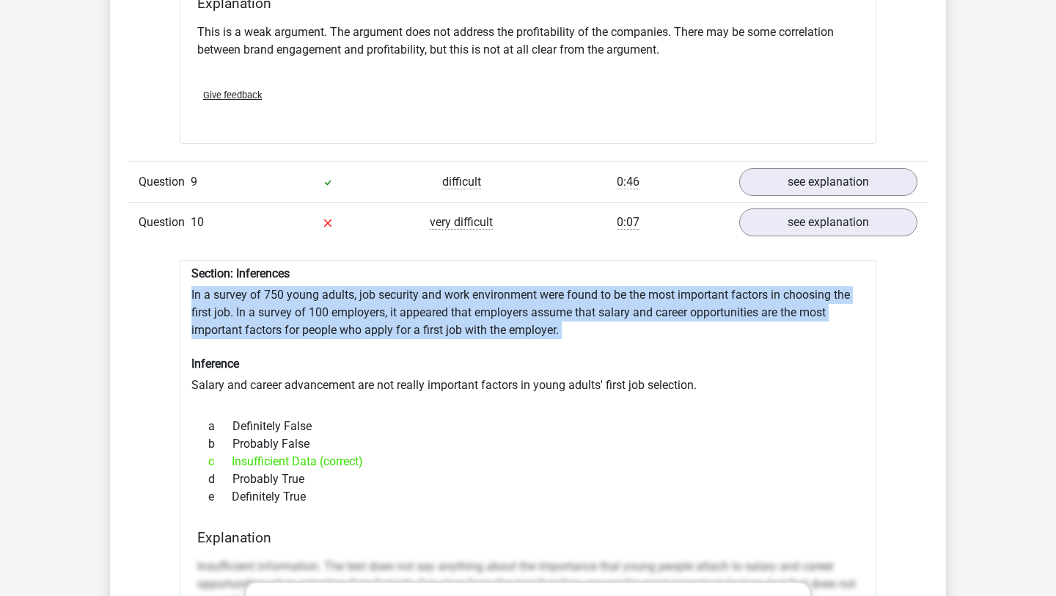
drag, startPoint x: 787, startPoint y: 339, endPoint x: 765, endPoint y: 273, distance: 69.6
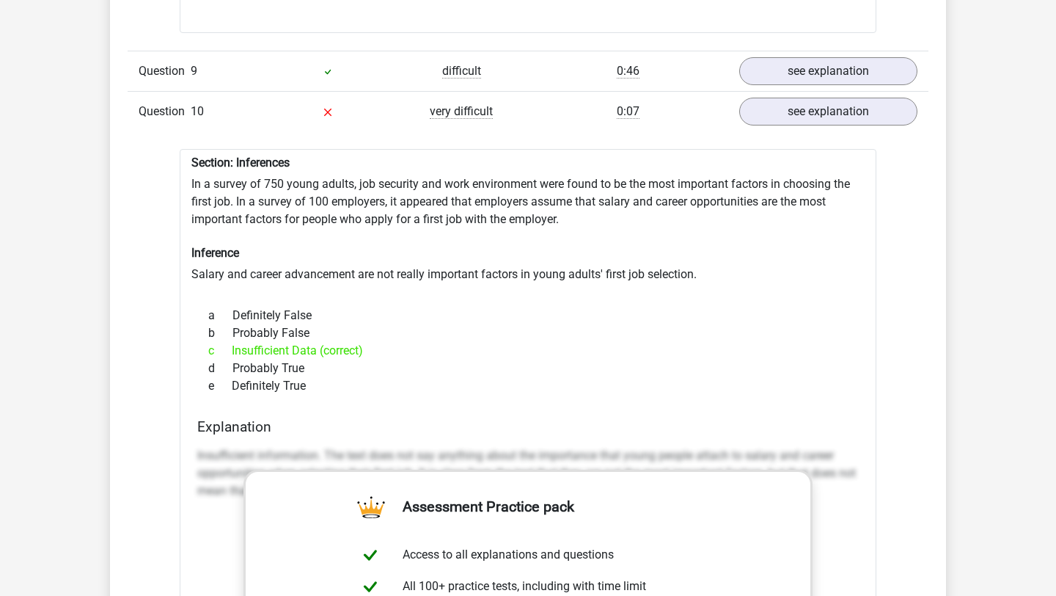
scroll to position [3074, 0]
drag, startPoint x: 564, startPoint y: 300, endPoint x: 557, endPoint y: 294, distance: 8.8
click at [561, 308] on div "a Definitely False" at bounding box center [528, 317] width 662 height 18
click at [531, 265] on div "Section: Inferences In a survey of 750 young adults, job security and work envi…" at bounding box center [528, 550] width 697 height 800
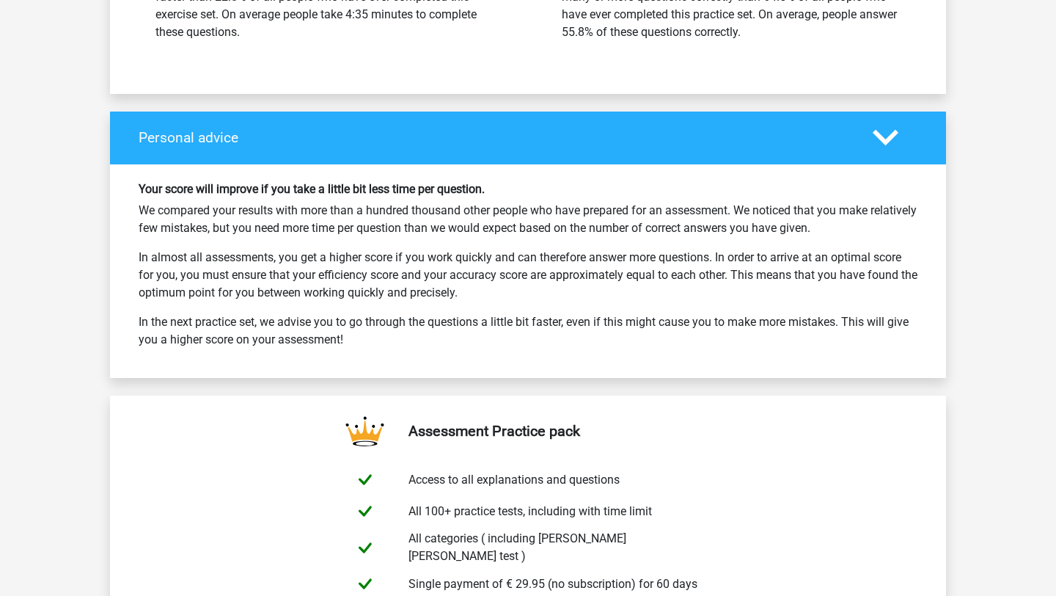
scroll to position [4492, 0]
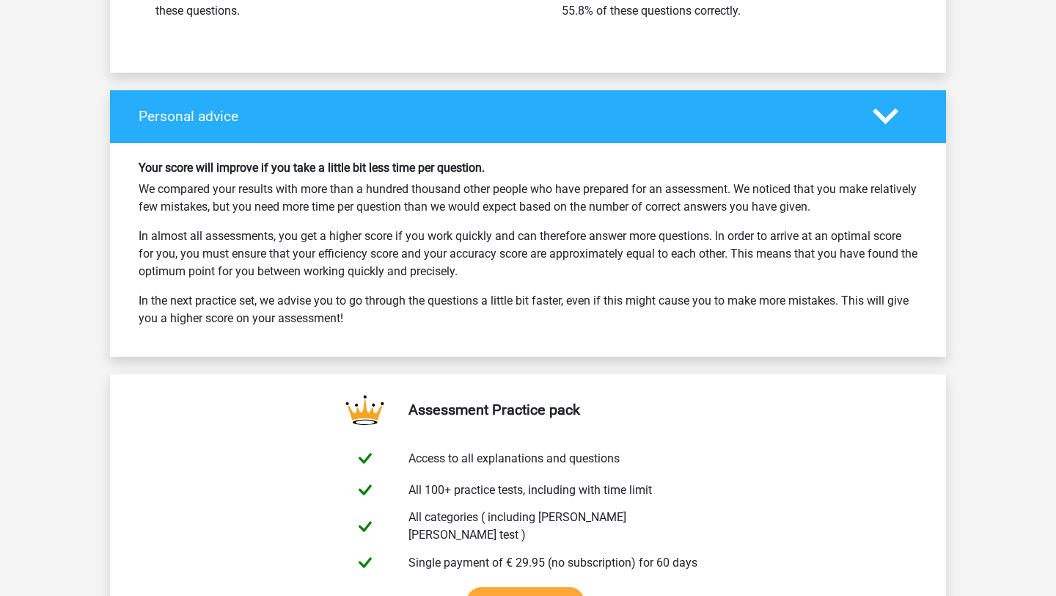
drag, startPoint x: 722, startPoint y: 140, endPoint x: 788, endPoint y: 268, distance: 144.0
click at [788, 268] on div "Your score will improve if you take a little bit less time per question. We com…" at bounding box center [528, 249] width 836 height 213
click at [788, 267] on p "In almost all assessments, you get a higher score if you work quickly and can t…" at bounding box center [528, 253] width 779 height 53
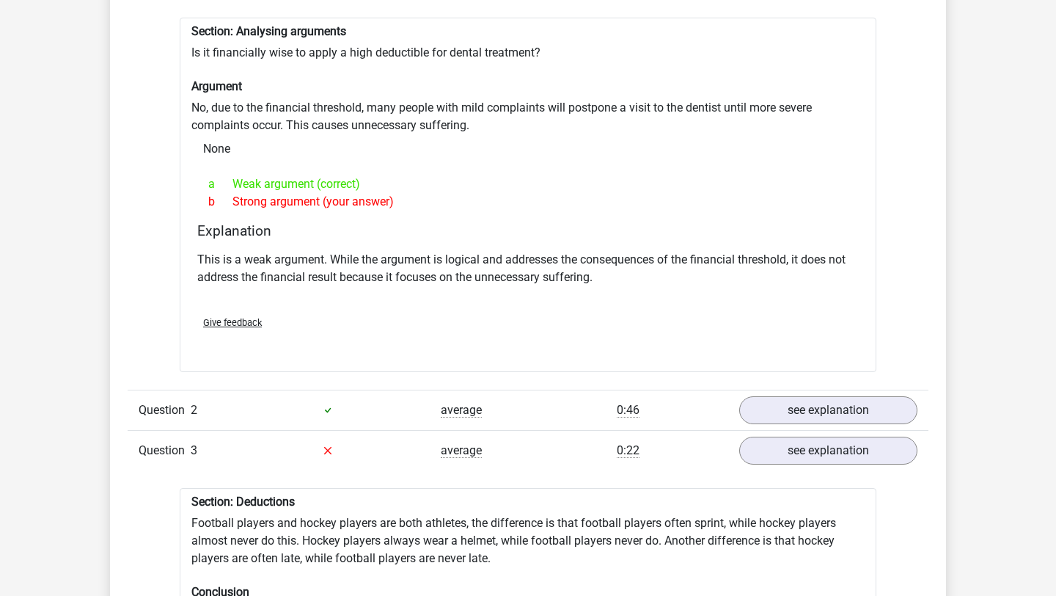
scroll to position [972, 0]
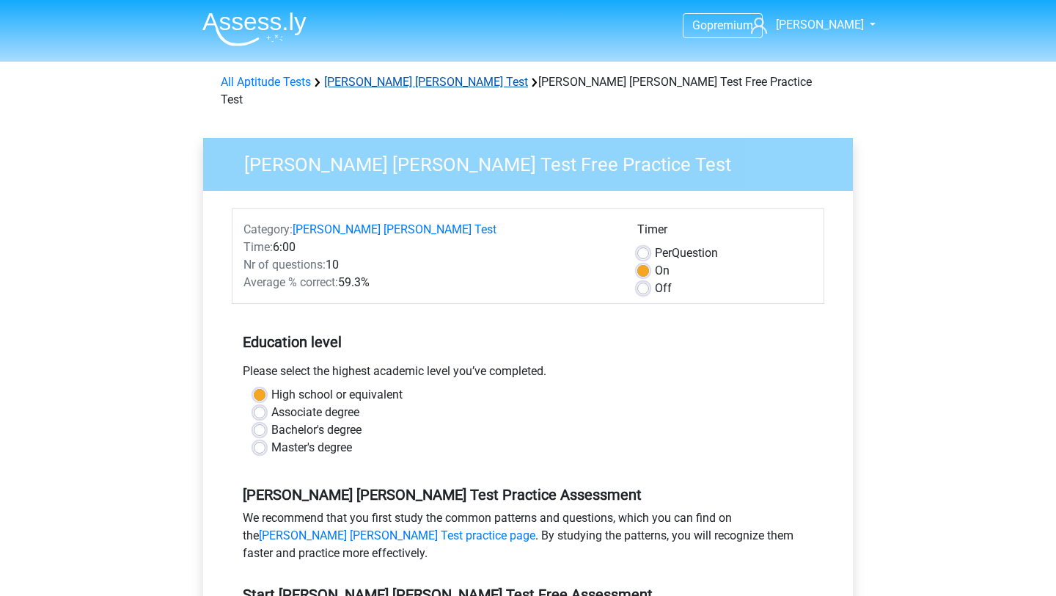
click at [400, 79] on link "[PERSON_NAME] [PERSON_NAME] Test" at bounding box center [426, 82] width 204 height 14
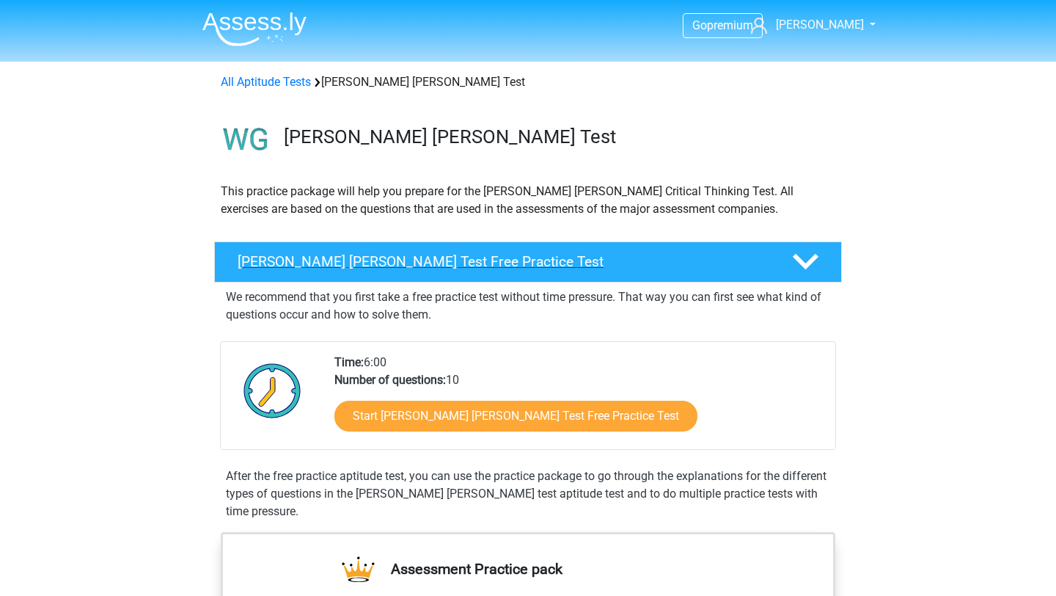
click at [456, 269] on h4 "Watson Glaser Test Free Practice Test" at bounding box center [503, 261] width 531 height 17
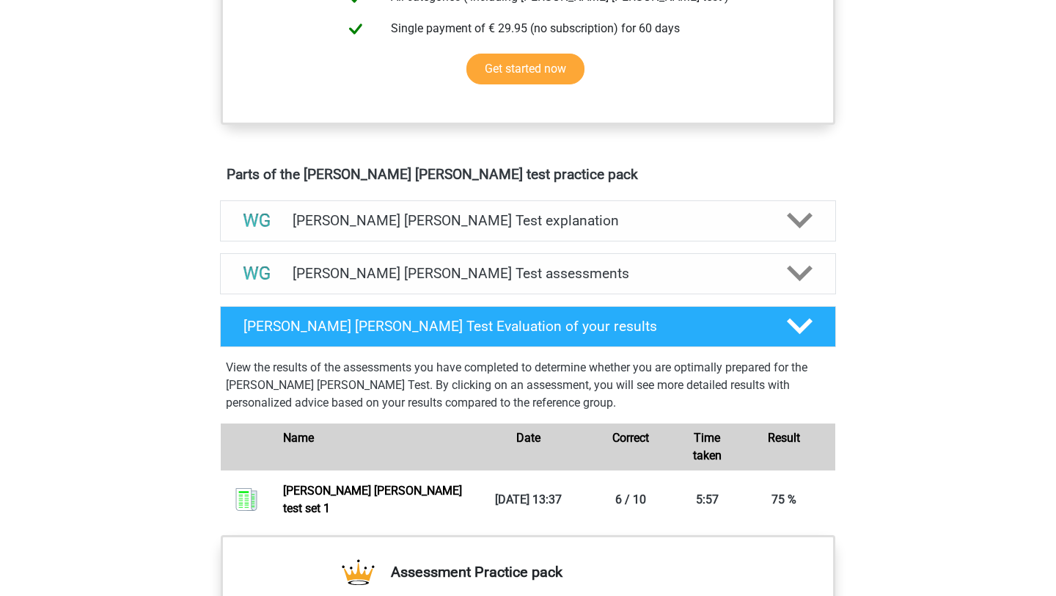
scroll to position [468, 0]
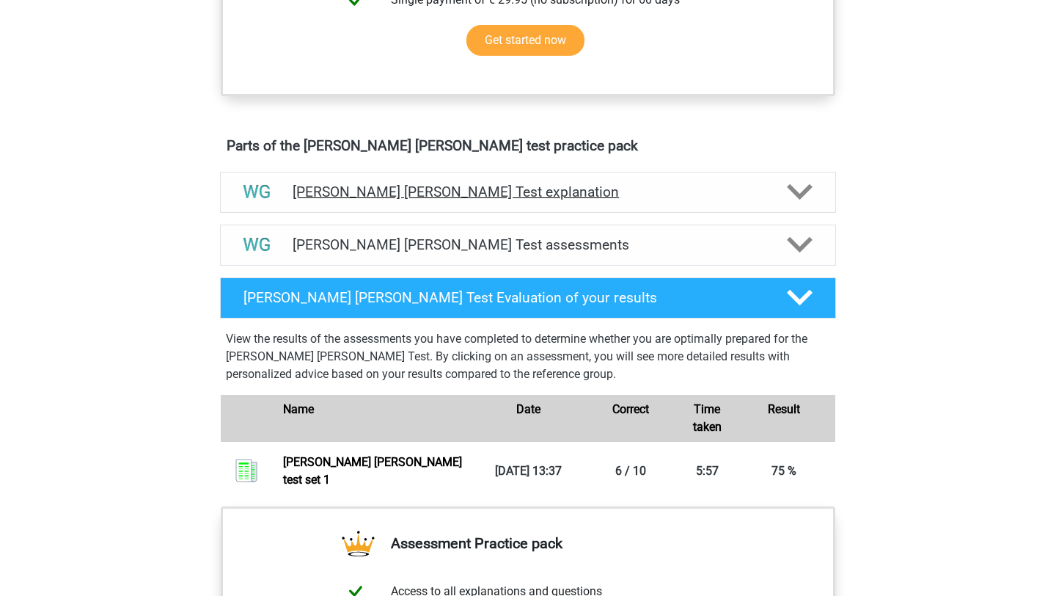
click at [513, 199] on h4 "Watson Glaser Test explanation" at bounding box center [528, 191] width 471 height 17
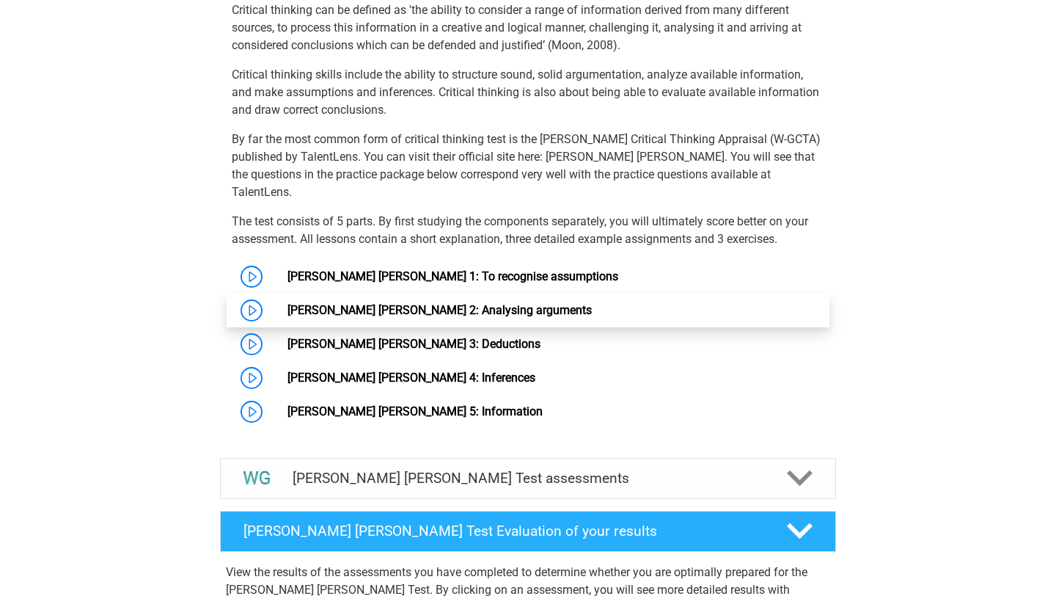
scroll to position [786, 0]
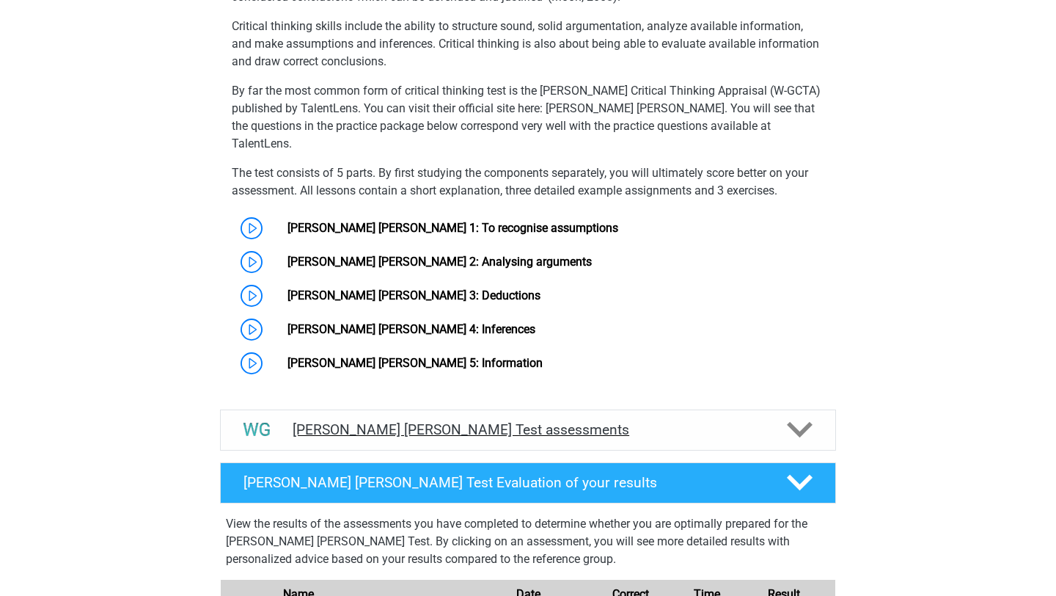
click at [458, 421] on h4 "Watson Glaser Test assessments" at bounding box center [528, 429] width 471 height 17
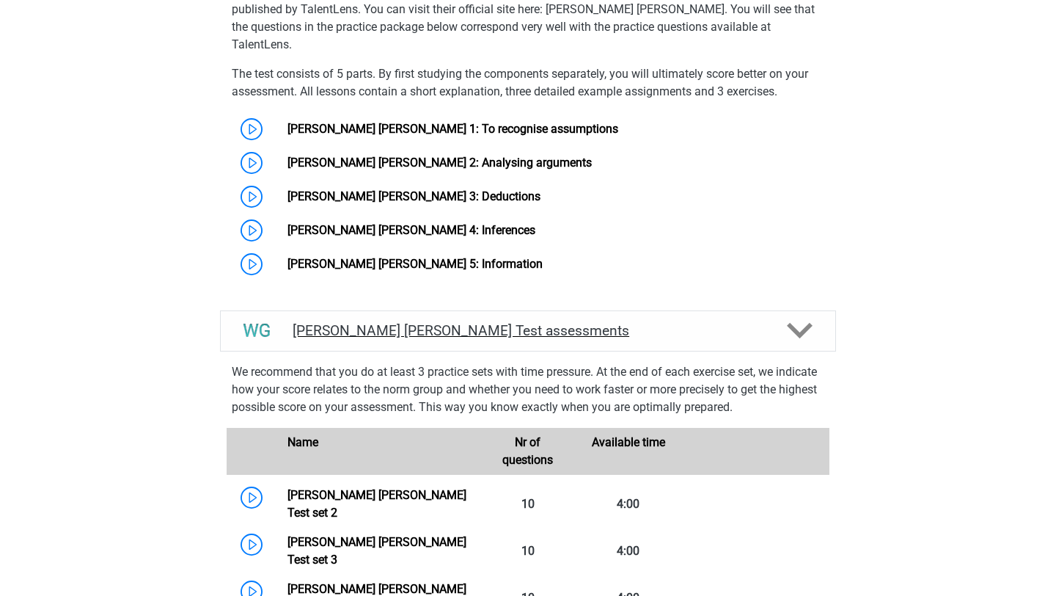
scroll to position [983, 0]
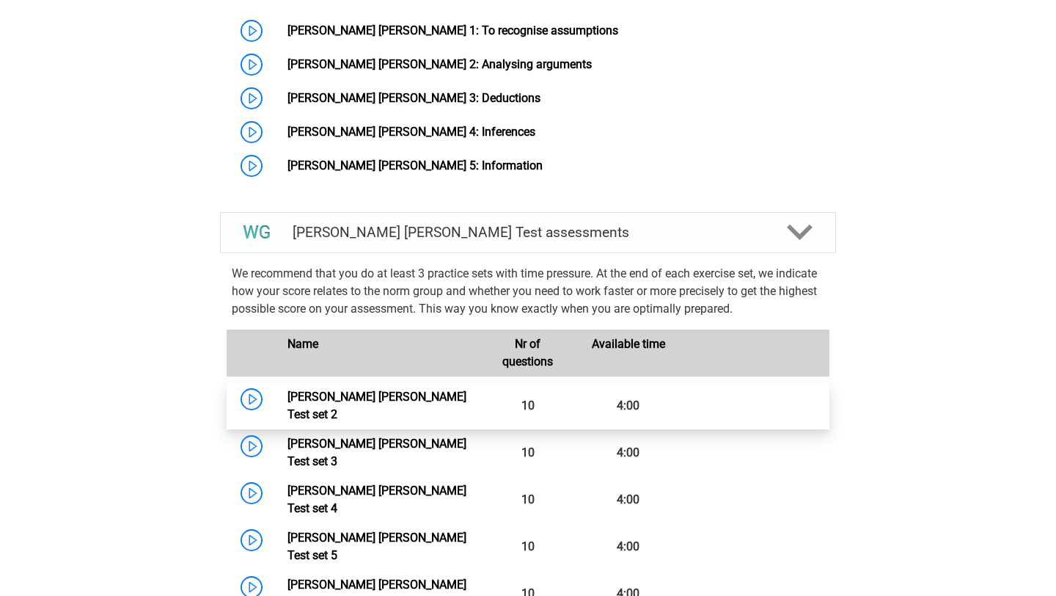
click at [425, 389] on link "Watson Glaser Test set 2" at bounding box center [376, 405] width 179 height 32
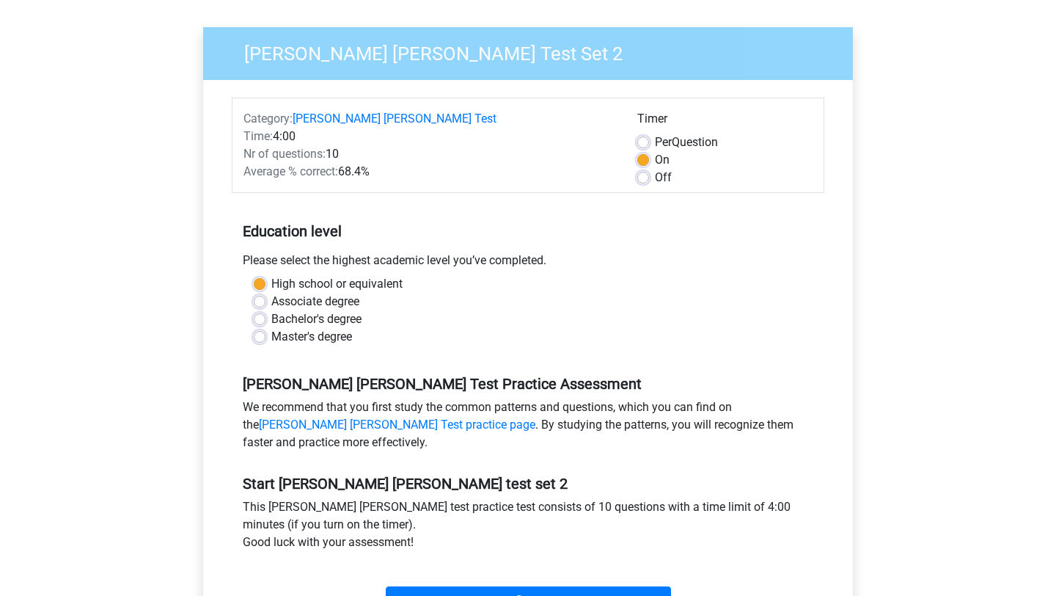
scroll to position [76, 0]
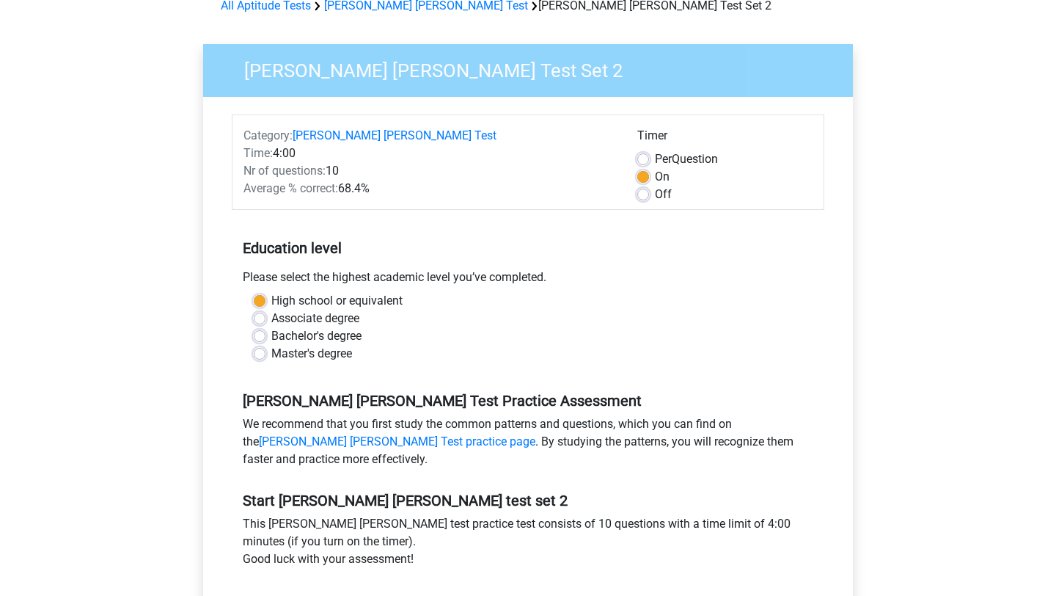
click at [655, 191] on label "Off" at bounding box center [663, 195] width 17 height 18
click at [645, 191] on input "Off" at bounding box center [643, 193] width 12 height 15
radio input "true"
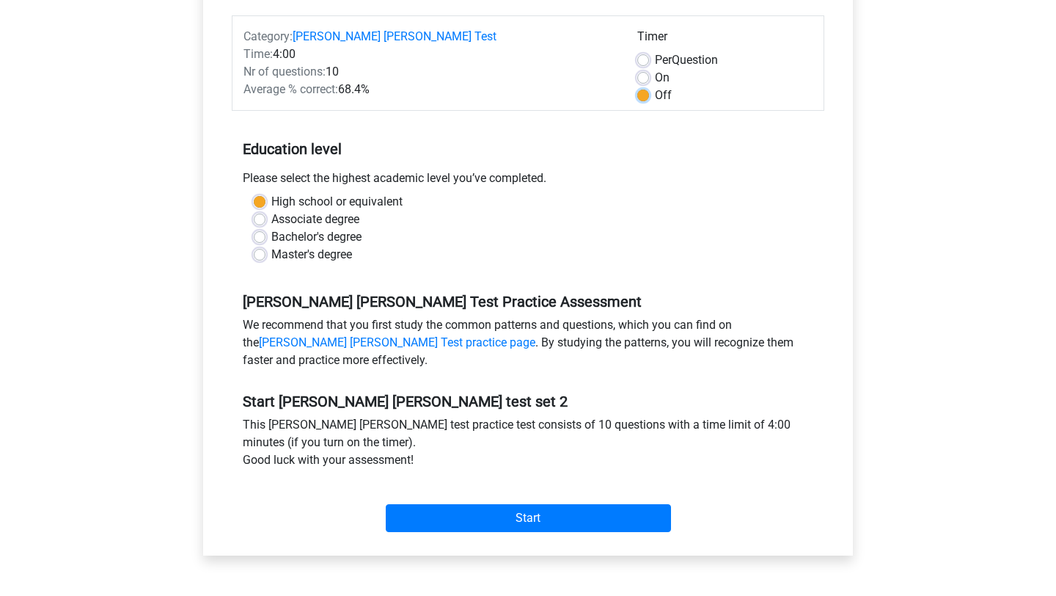
scroll to position [176, 0]
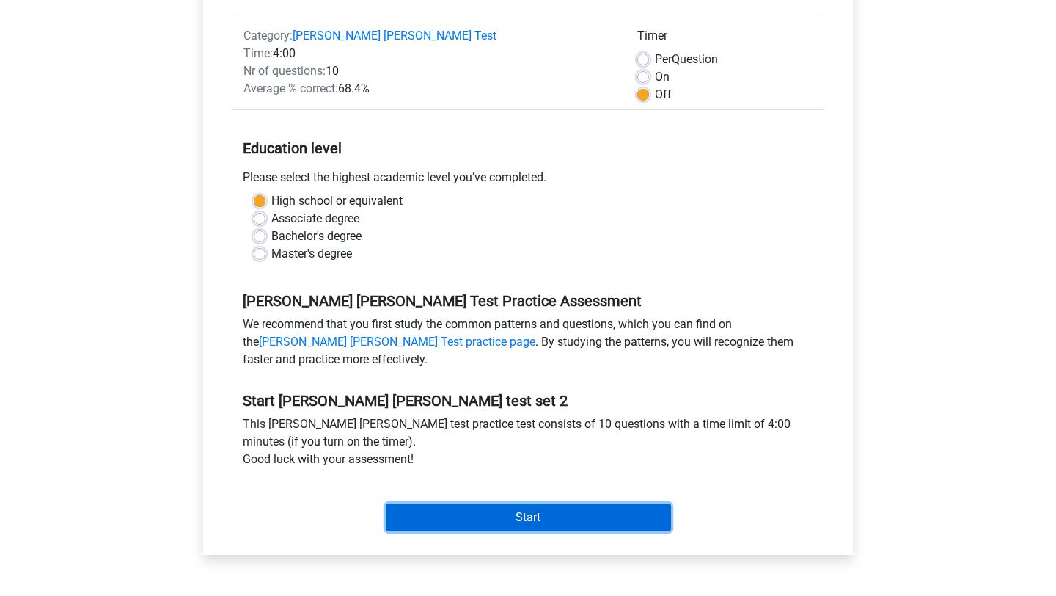
click at [457, 509] on input "Start" at bounding box center [528, 517] width 285 height 28
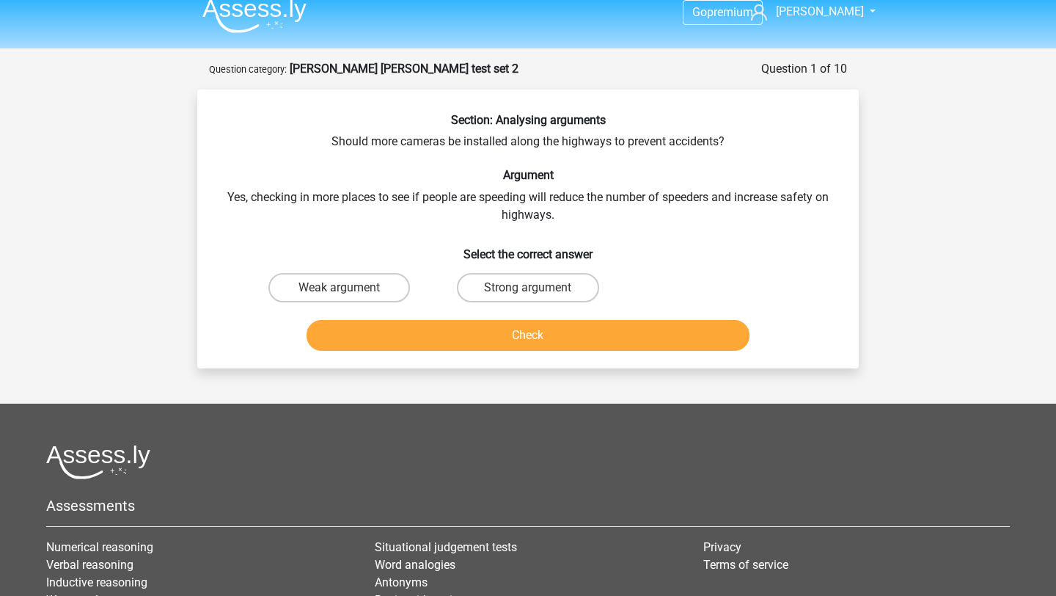
scroll to position [15, 0]
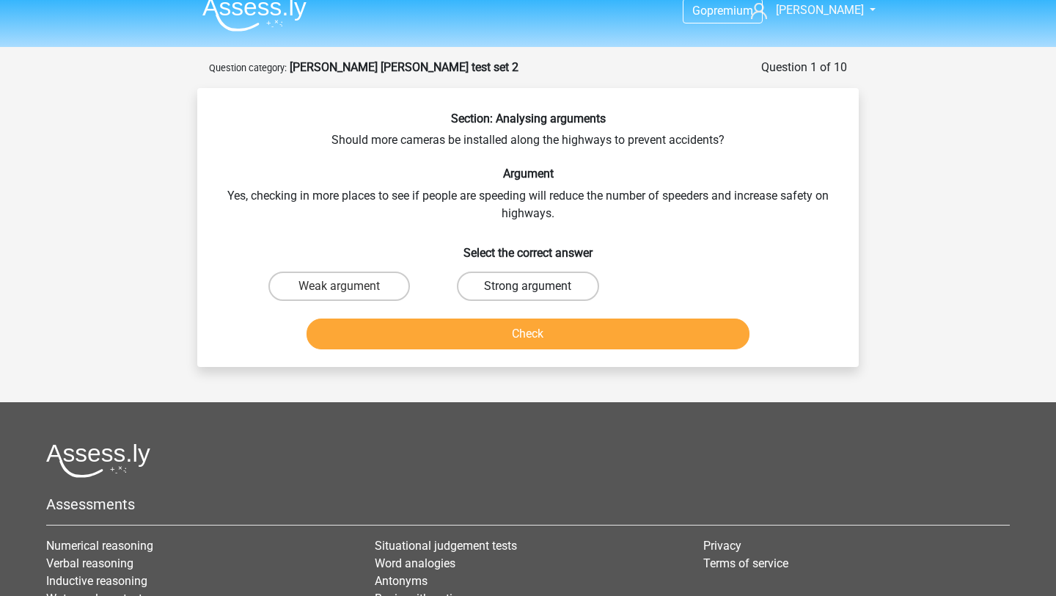
click at [490, 279] on label "Strong argument" at bounding box center [528, 285] width 142 height 29
click at [528, 286] on input "Strong argument" at bounding box center [533, 291] width 10 height 10
radio input "true"
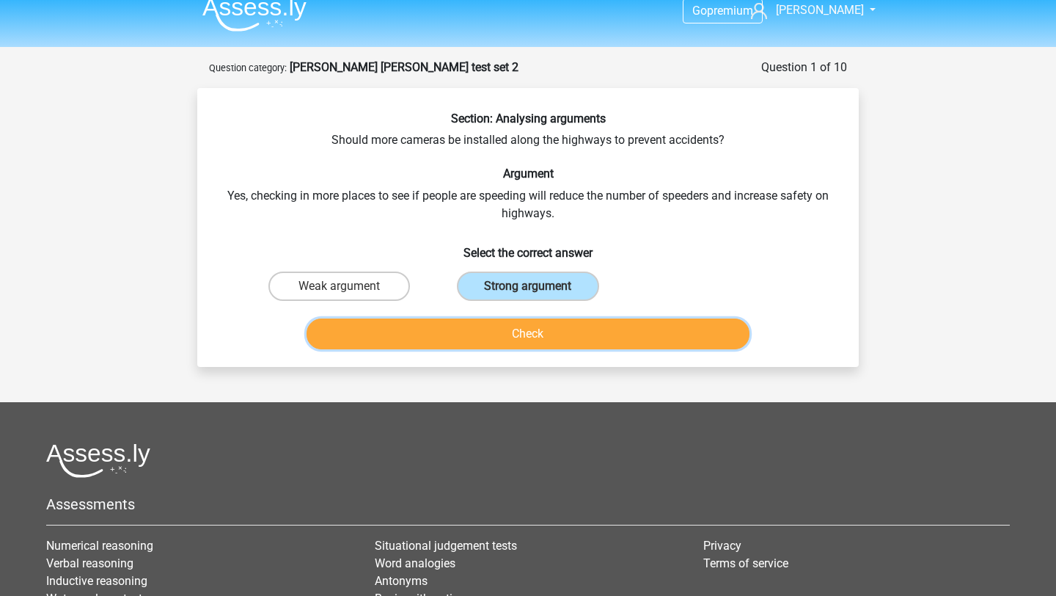
click at [477, 323] on button "Check" at bounding box center [529, 333] width 444 height 31
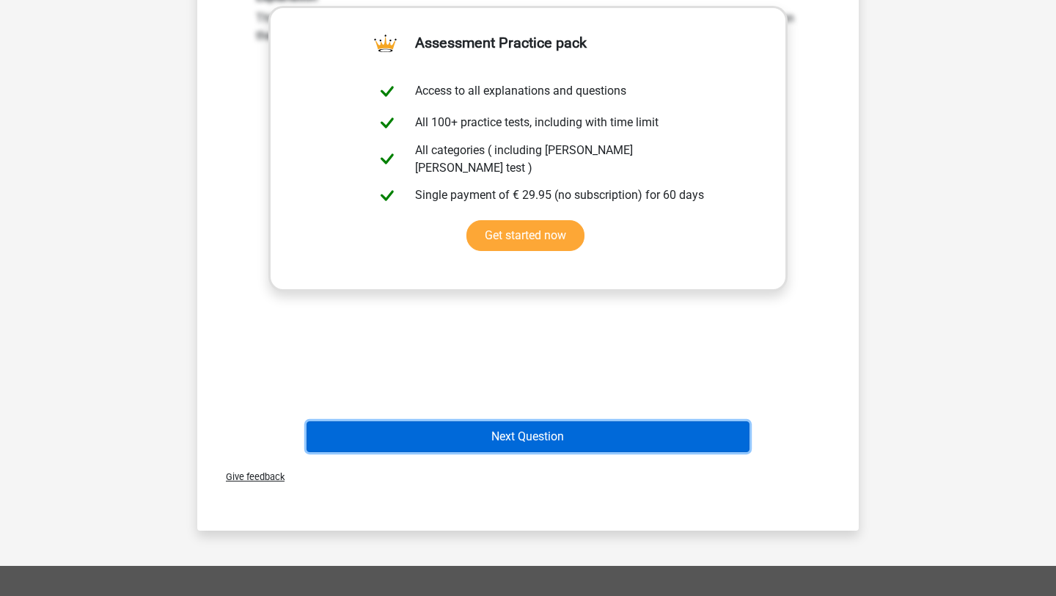
click at [462, 434] on button "Next Question" at bounding box center [529, 436] width 444 height 31
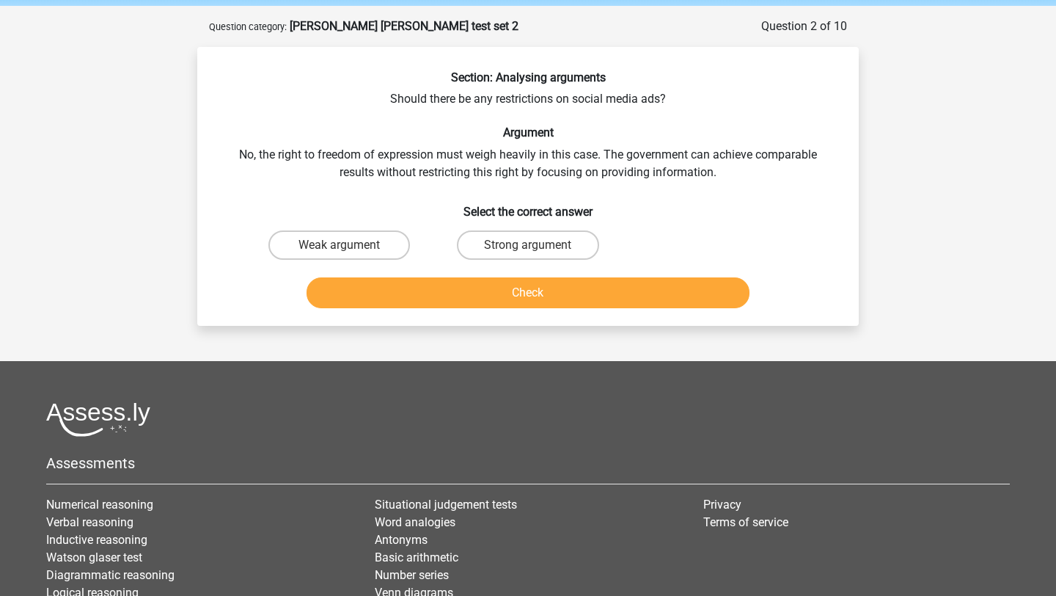
scroll to position [51, 0]
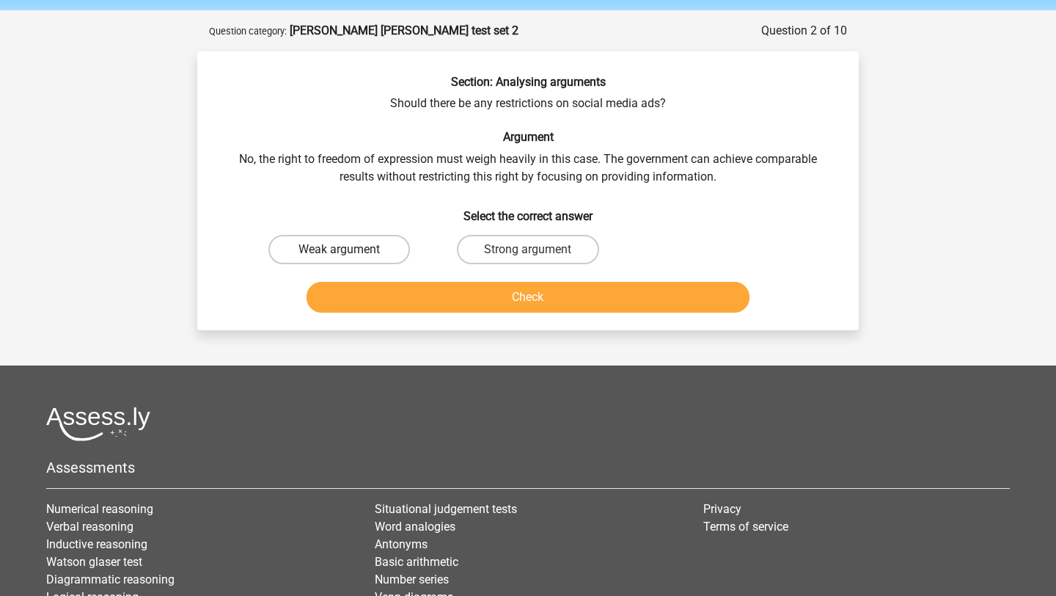
click at [353, 256] on label "Weak argument" at bounding box center [339, 249] width 142 height 29
click at [349, 256] on input "Weak argument" at bounding box center [345, 254] width 10 height 10
radio input "true"
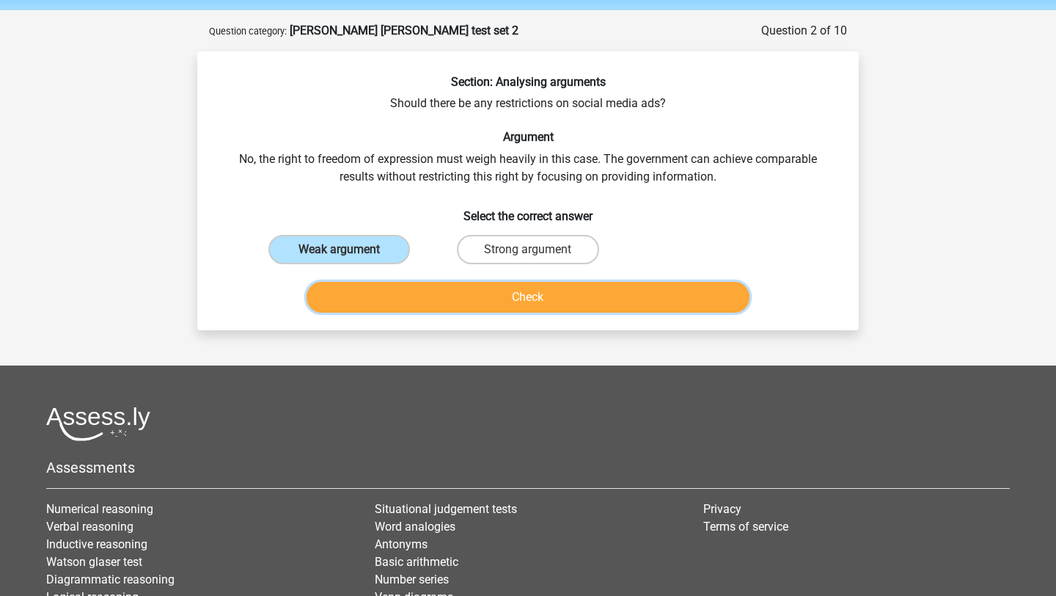
click at [395, 304] on button "Check" at bounding box center [529, 297] width 444 height 31
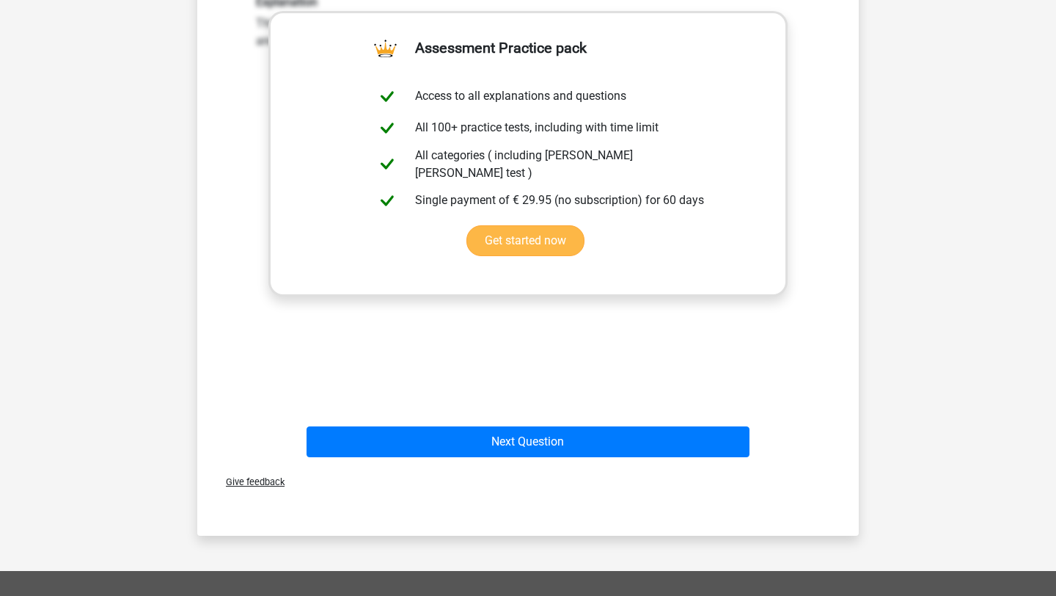
scroll to position [679, 0]
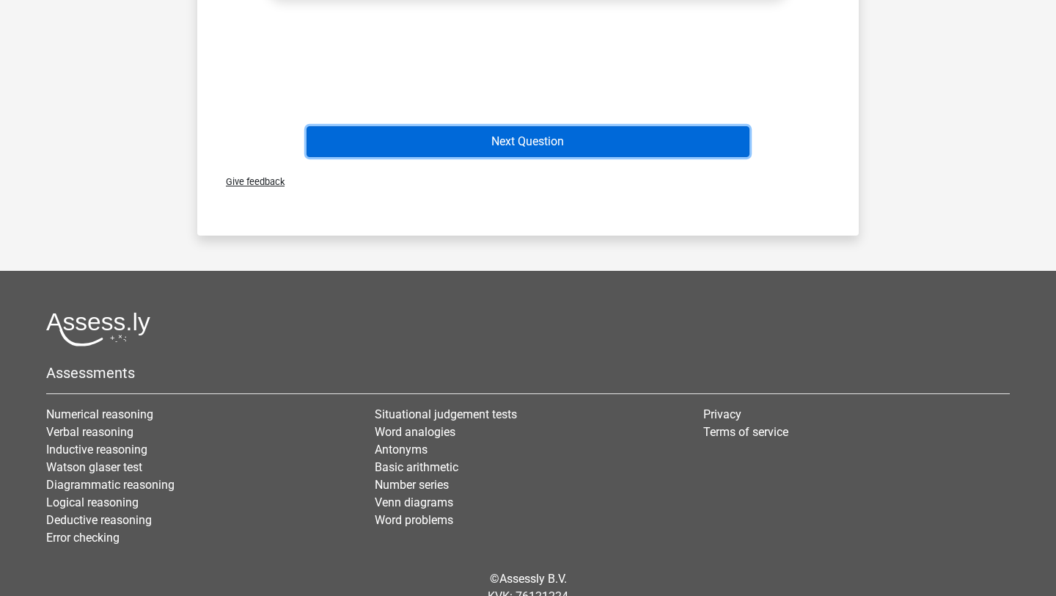
click at [479, 145] on button "Next Question" at bounding box center [529, 141] width 444 height 31
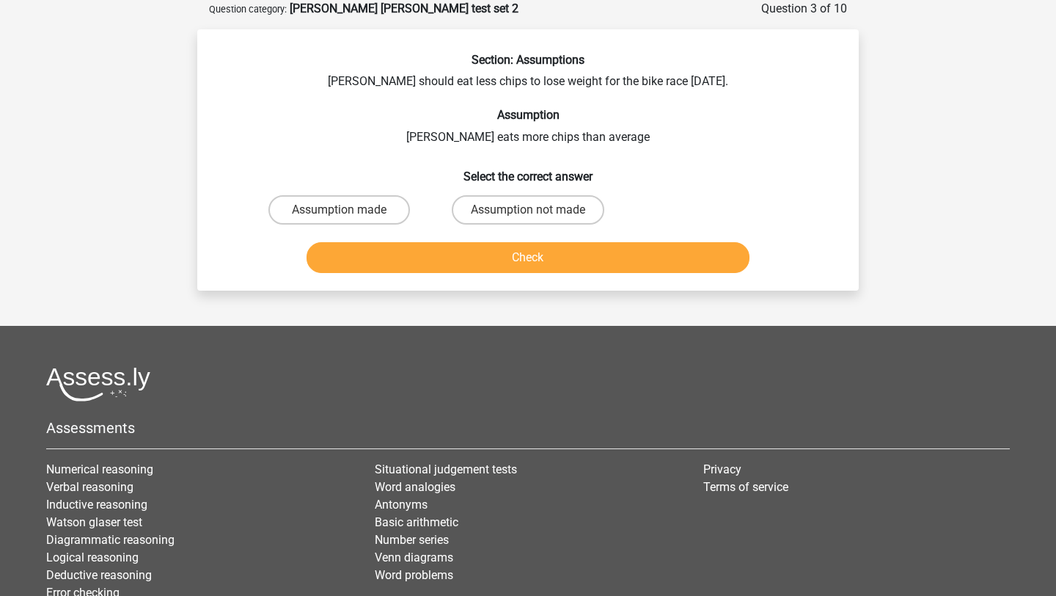
scroll to position [63, 0]
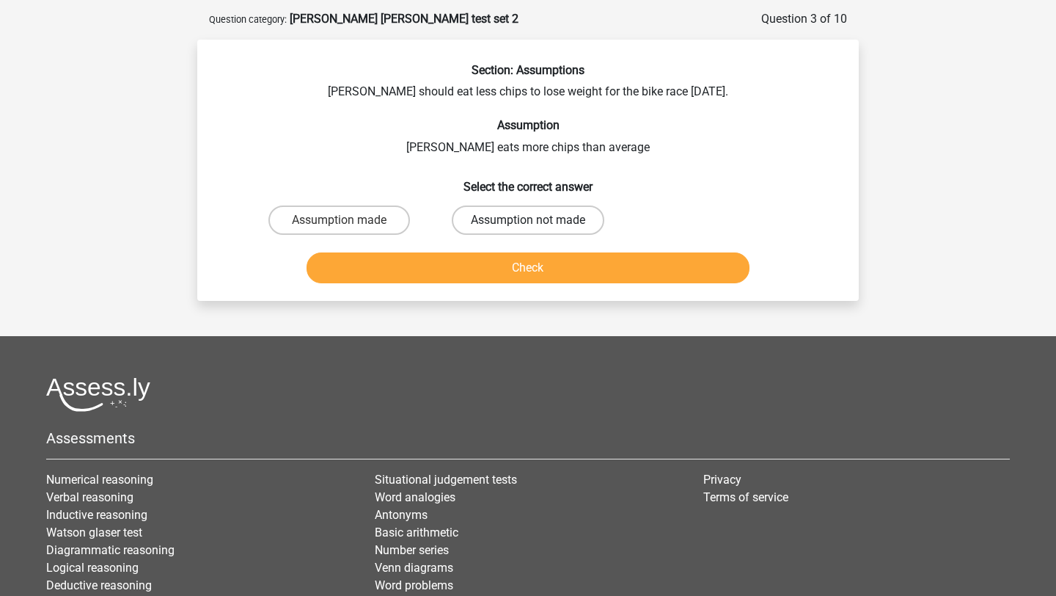
click at [474, 220] on label "Assumption not made" at bounding box center [528, 219] width 153 height 29
click at [528, 220] on input "Assumption not made" at bounding box center [533, 225] width 10 height 10
radio input "true"
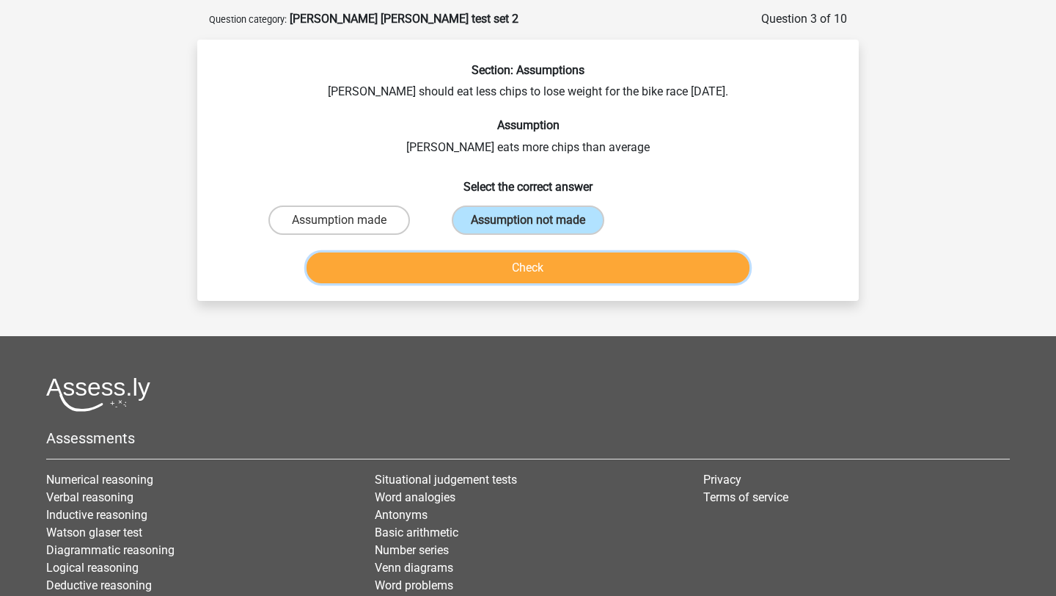
click at [472, 276] on button "Check" at bounding box center [529, 267] width 444 height 31
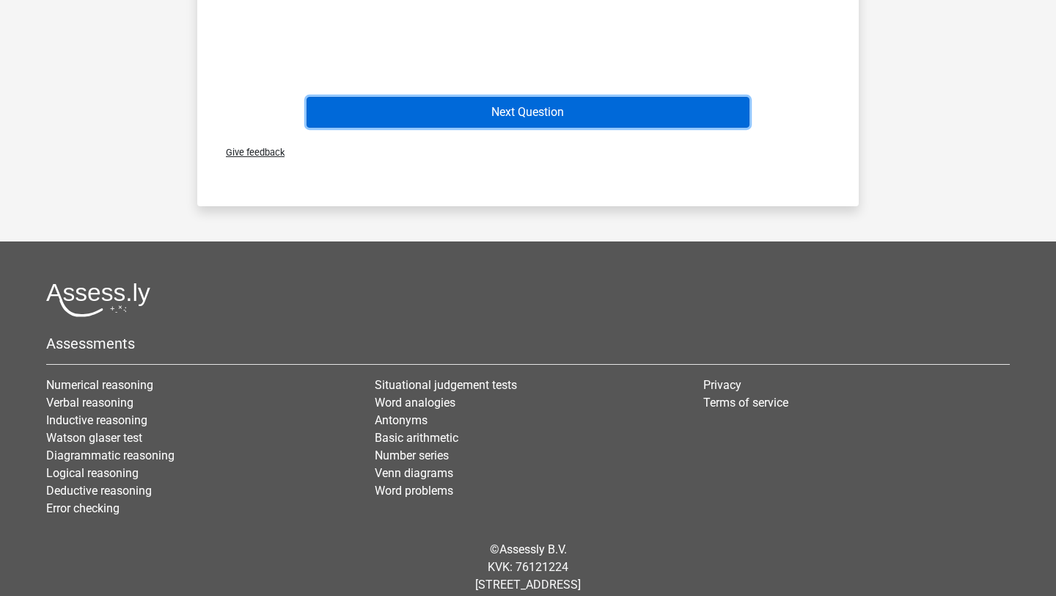
click at [539, 119] on button "Next Question" at bounding box center [529, 112] width 444 height 31
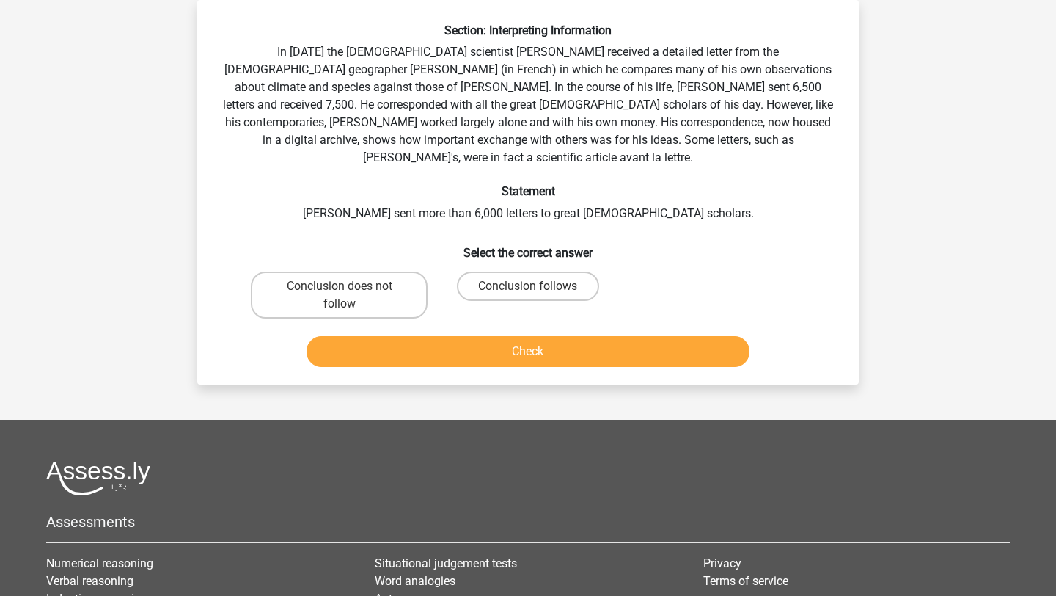
scroll to position [109, 0]
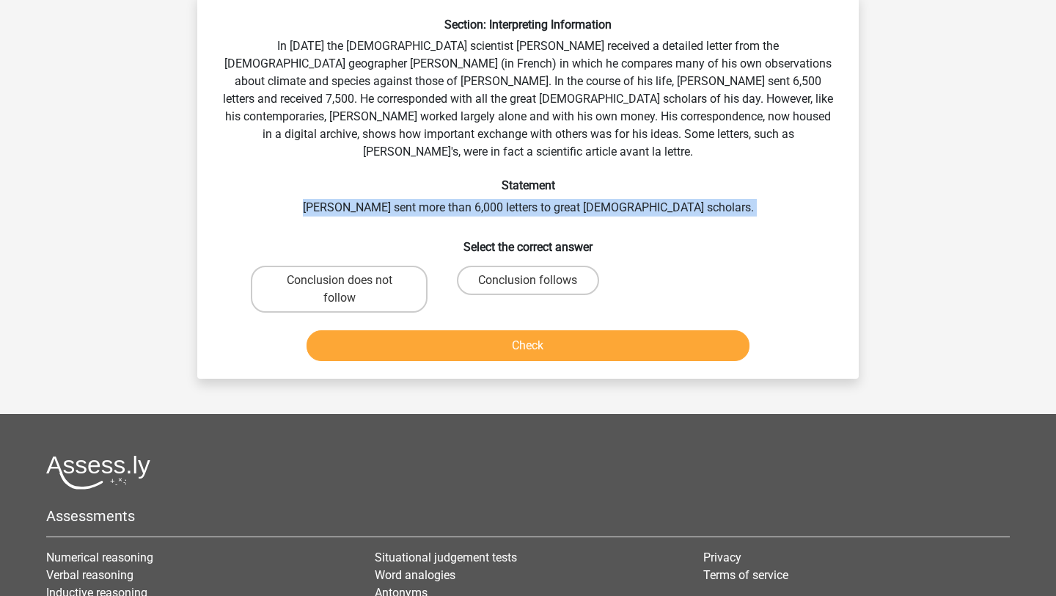
drag, startPoint x: 670, startPoint y: 205, endPoint x: 686, endPoint y: 175, distance: 34.5
click at [686, 175] on div "Section: Interpreting Information In 1839 the English scientist Charles Darwin …" at bounding box center [528, 192] width 650 height 349
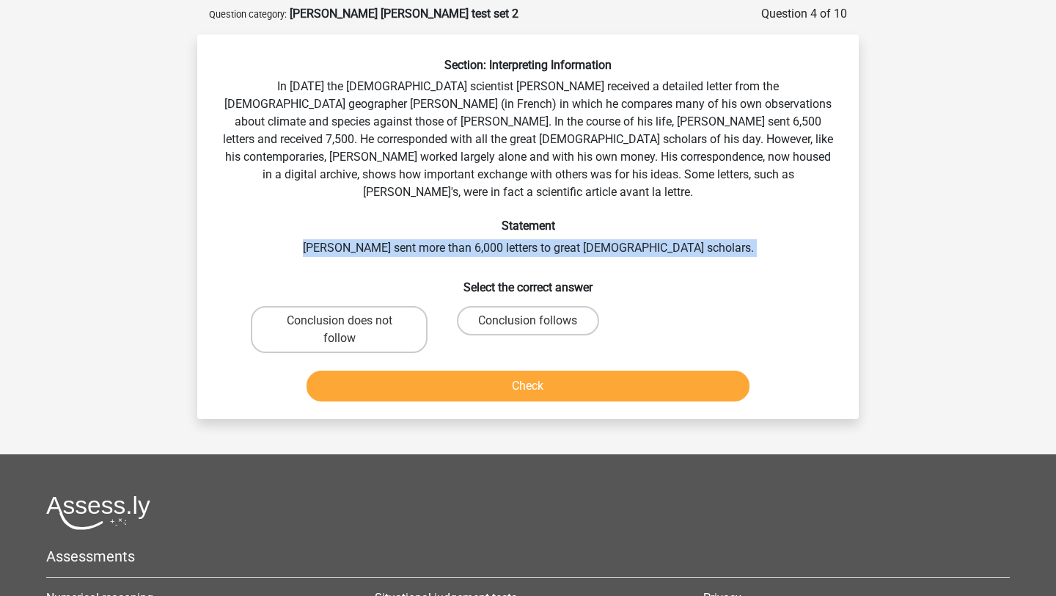
scroll to position [73, 0]
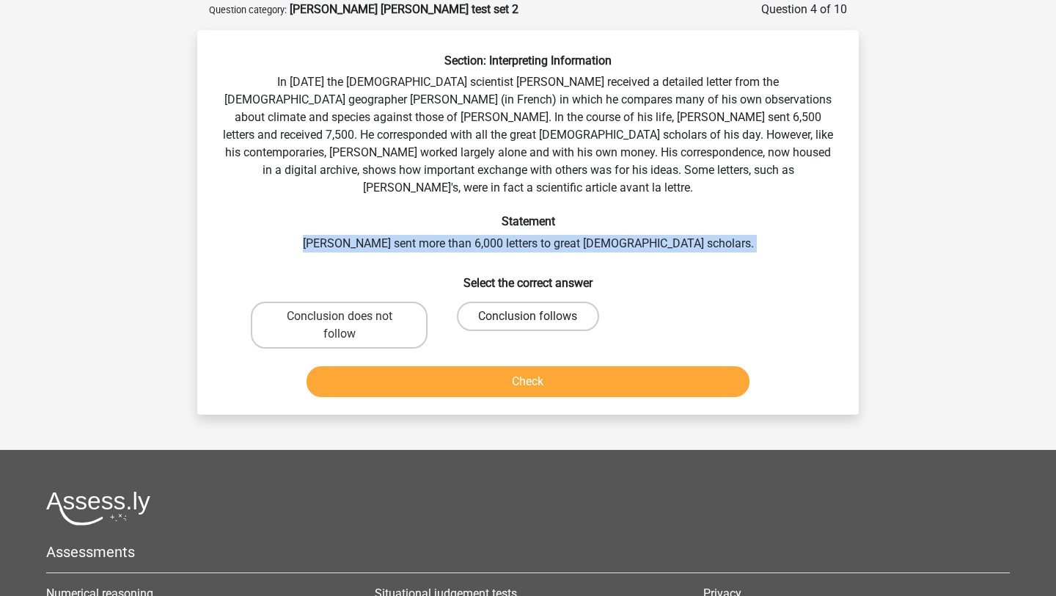
click at [555, 301] on label "Conclusion follows" at bounding box center [528, 315] width 142 height 29
click at [538, 316] on input "Conclusion follows" at bounding box center [533, 321] width 10 height 10
radio input "true"
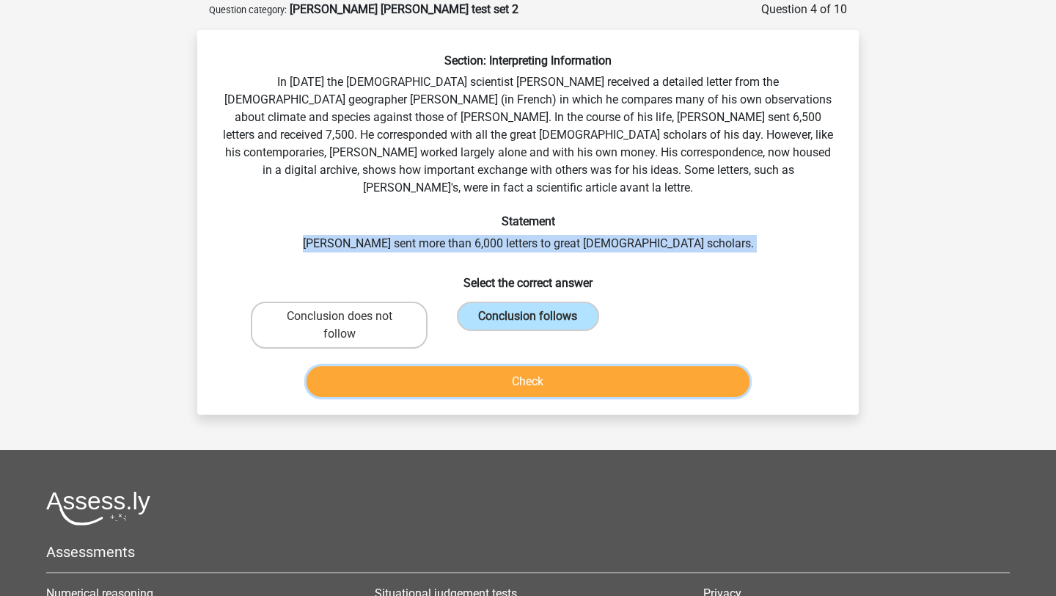
click at [538, 366] on button "Check" at bounding box center [529, 381] width 444 height 31
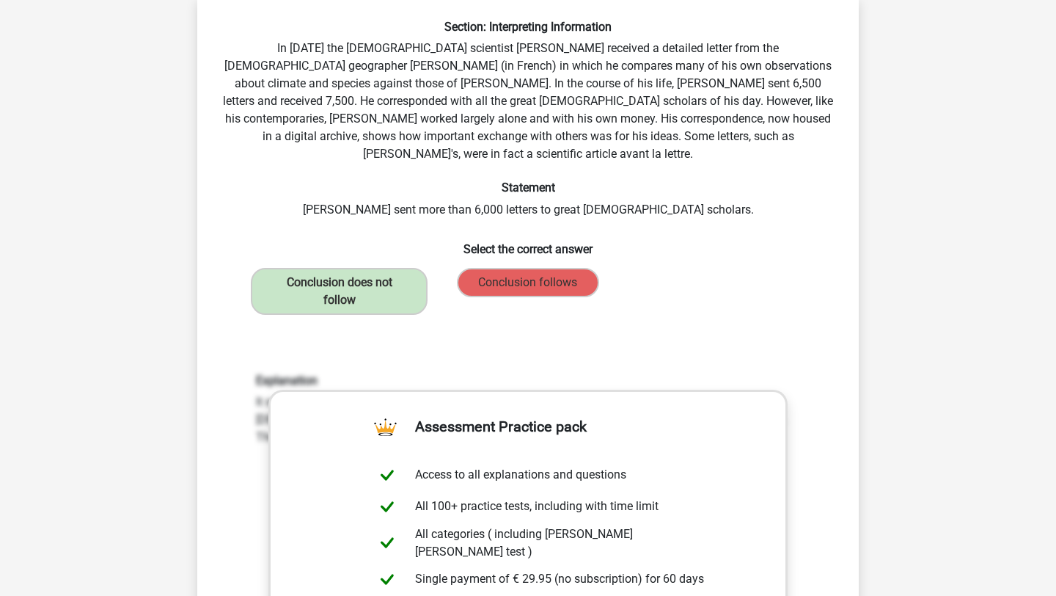
scroll to position [113, 0]
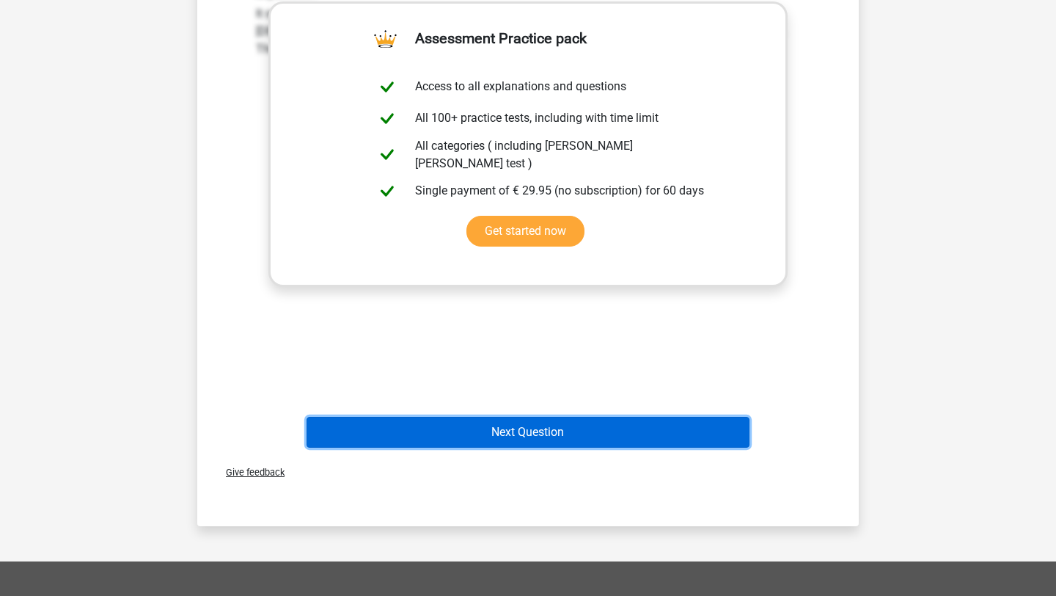
click at [521, 417] on button "Next Question" at bounding box center [529, 432] width 444 height 31
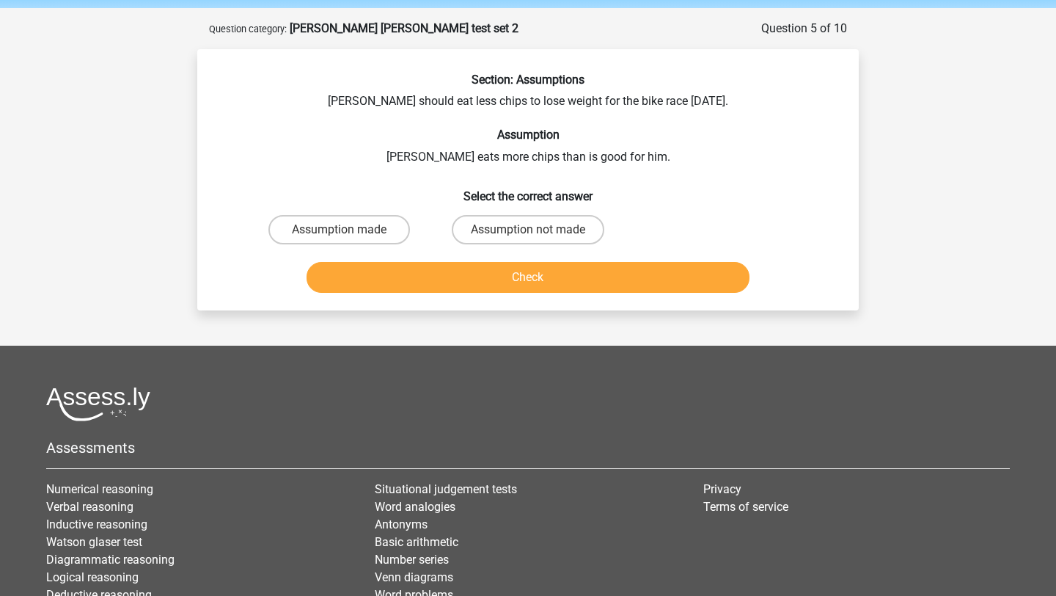
scroll to position [48, 0]
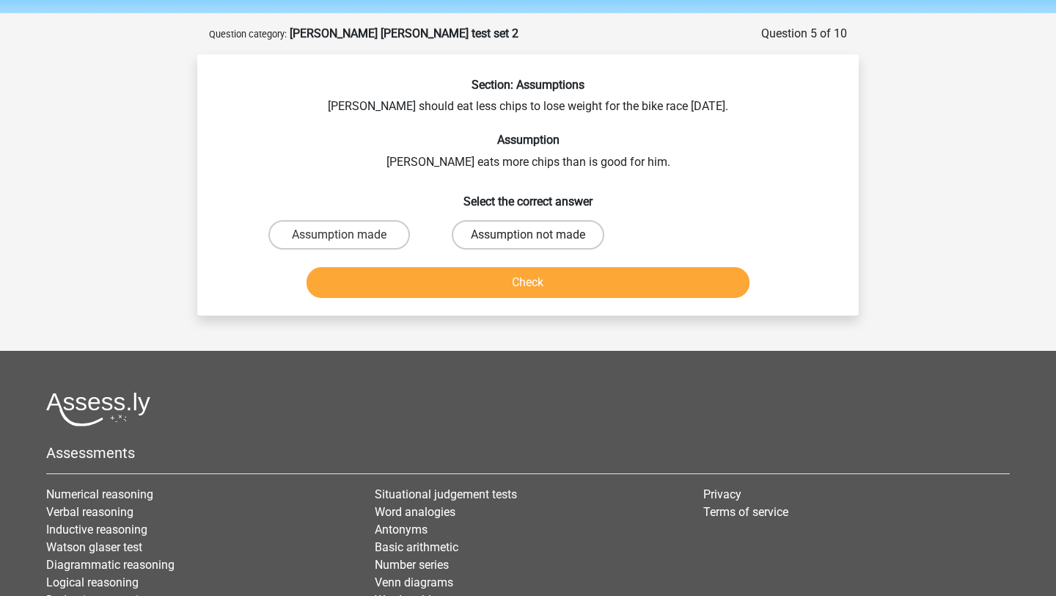
click at [544, 238] on label "Assumption not made" at bounding box center [528, 234] width 153 height 29
click at [538, 238] on input "Assumption not made" at bounding box center [533, 240] width 10 height 10
radio input "true"
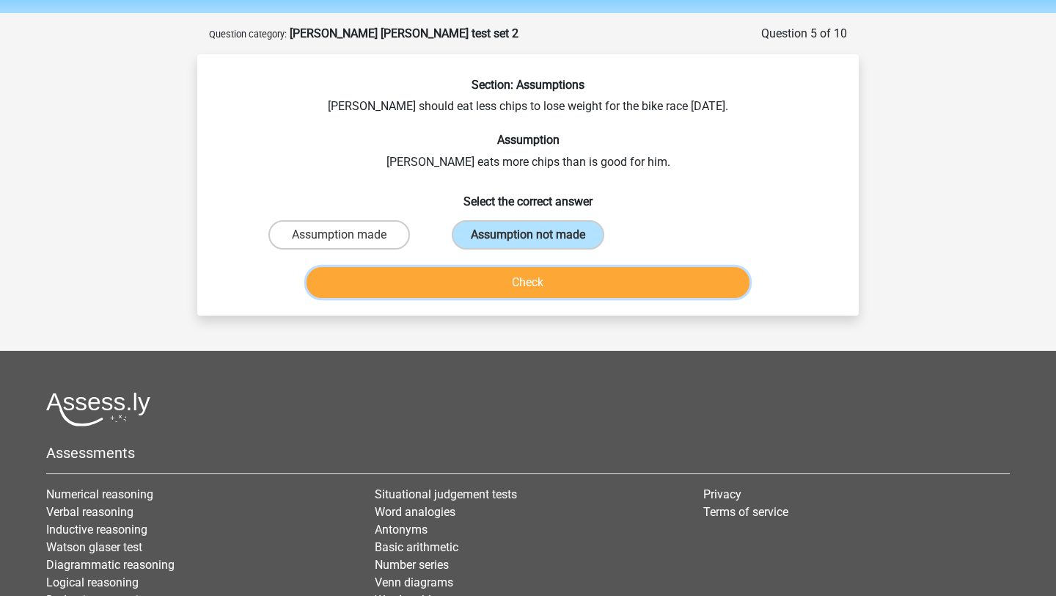
click at [544, 282] on button "Check" at bounding box center [529, 282] width 444 height 31
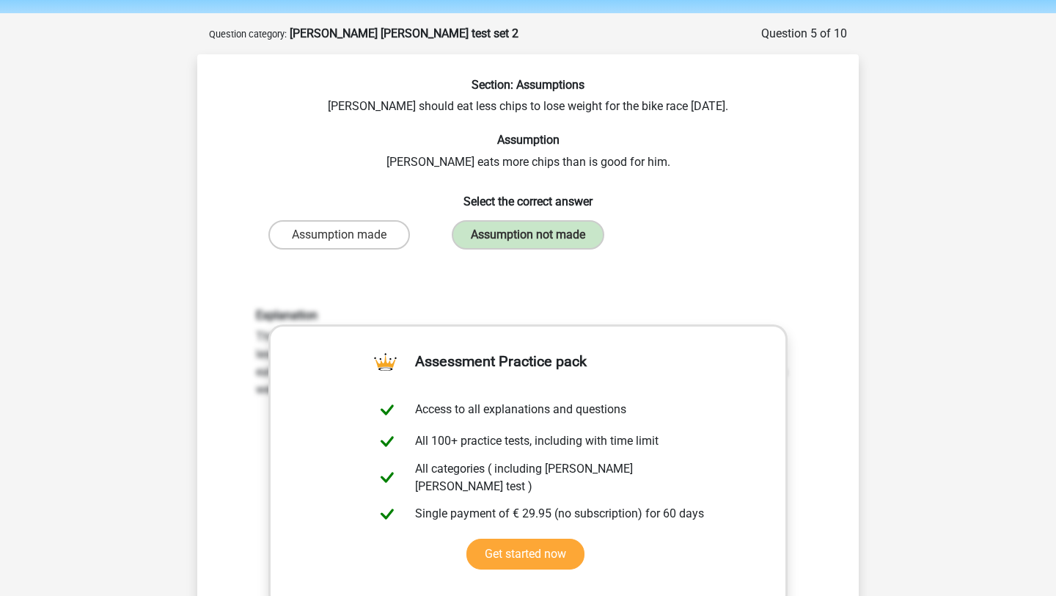
scroll to position [724, 0]
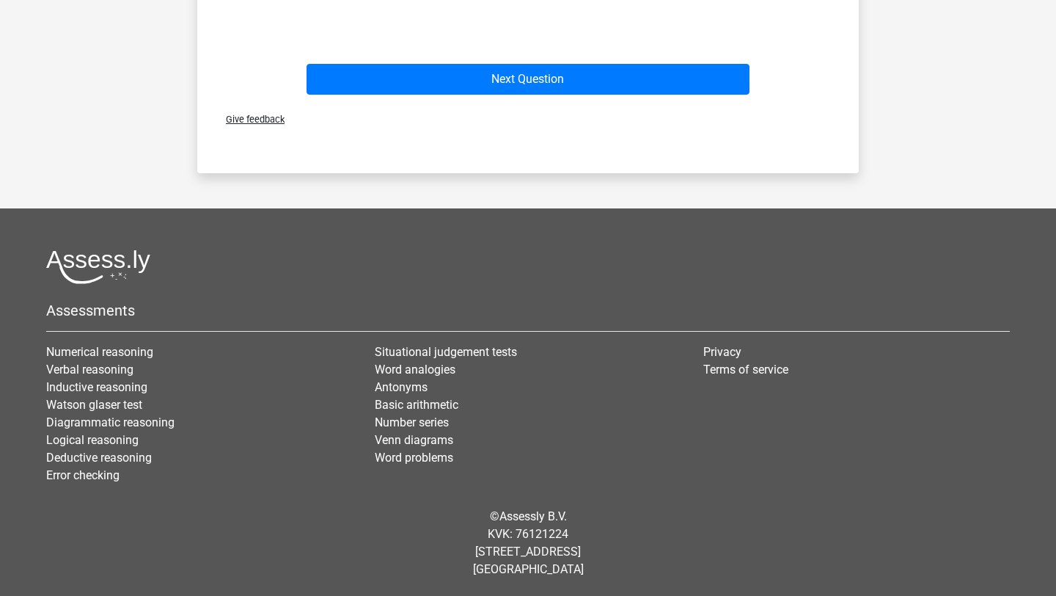
click at [569, 104] on div "Give feedback" at bounding box center [528, 118] width 650 height 37
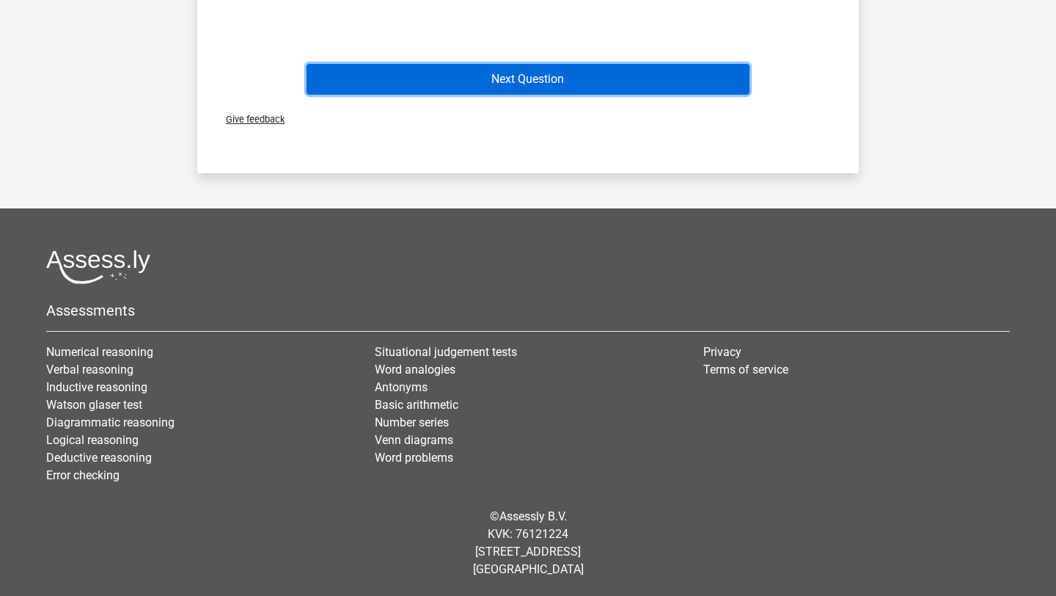
click at [568, 91] on button "Next Question" at bounding box center [529, 79] width 444 height 31
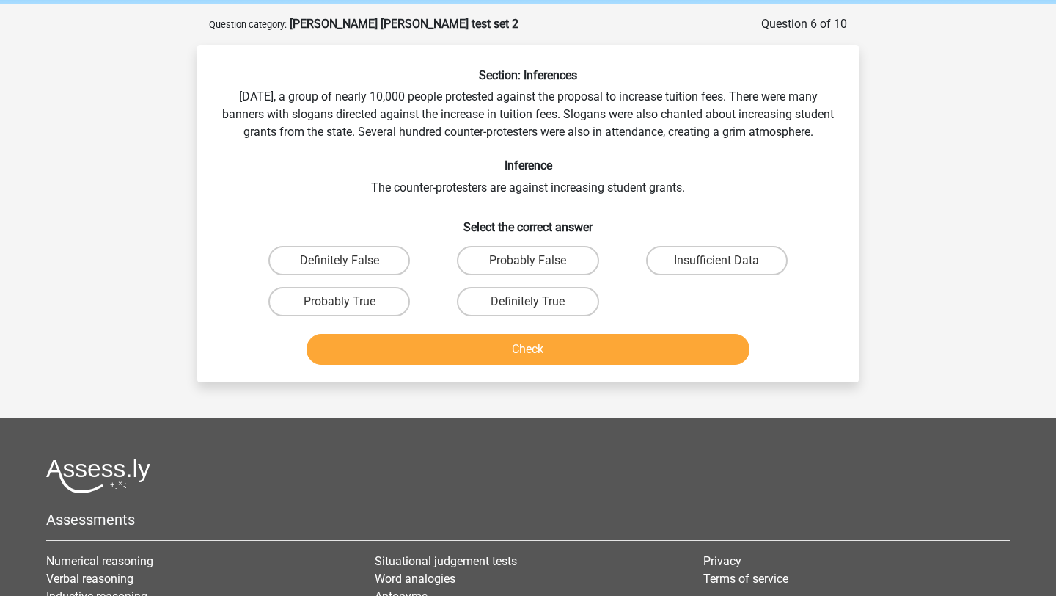
scroll to position [56, 0]
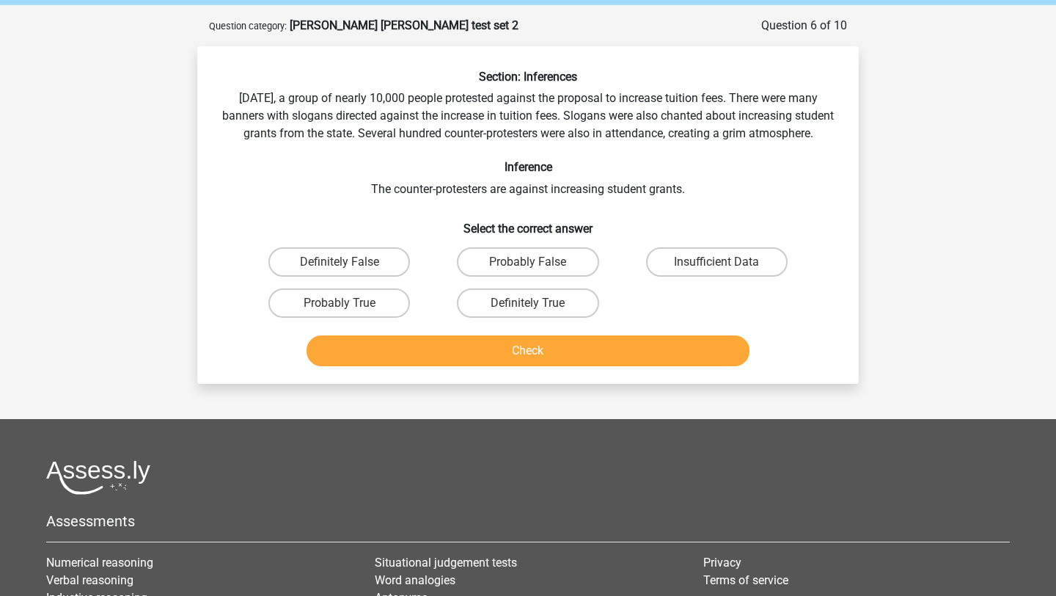
click at [600, 224] on div "Section: Inferences Last Saturday, a group of nearly 10,000 people protested ag…" at bounding box center [528, 221] width 650 height 302
click at [479, 276] on label "Probably False" at bounding box center [528, 261] width 142 height 29
click at [528, 271] on input "Probably False" at bounding box center [533, 267] width 10 height 10
radio input "true"
click at [400, 227] on h6 "Select the correct answer" at bounding box center [528, 223] width 615 height 26
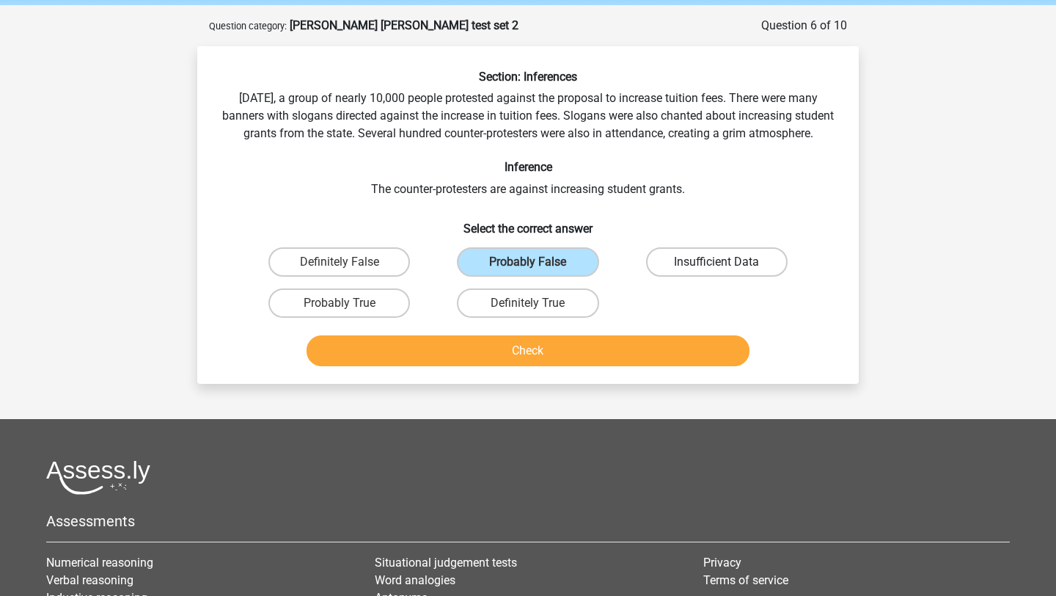
click at [675, 272] on label "Insufficient Data" at bounding box center [717, 261] width 142 height 29
click at [717, 271] on input "Insufficient Data" at bounding box center [722, 267] width 10 height 10
radio input "true"
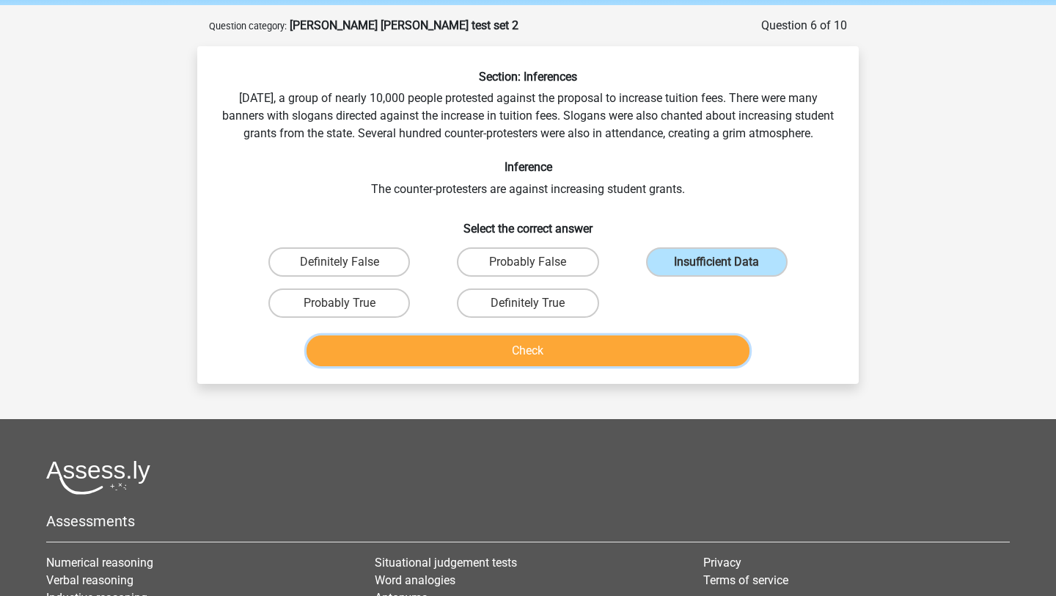
click at [605, 366] on button "Check" at bounding box center [529, 350] width 444 height 31
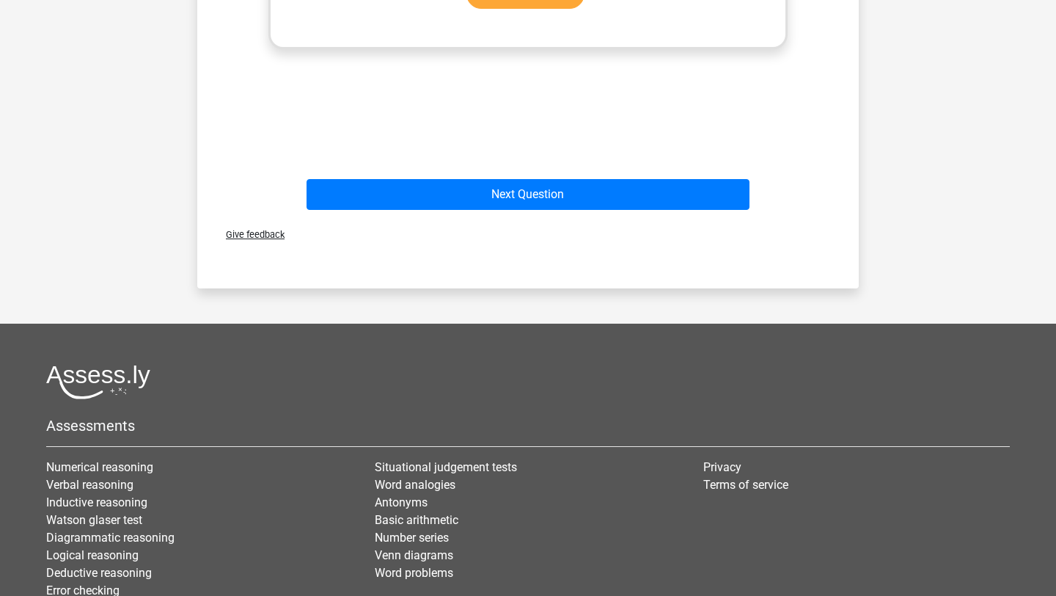
scroll to position [785, 0]
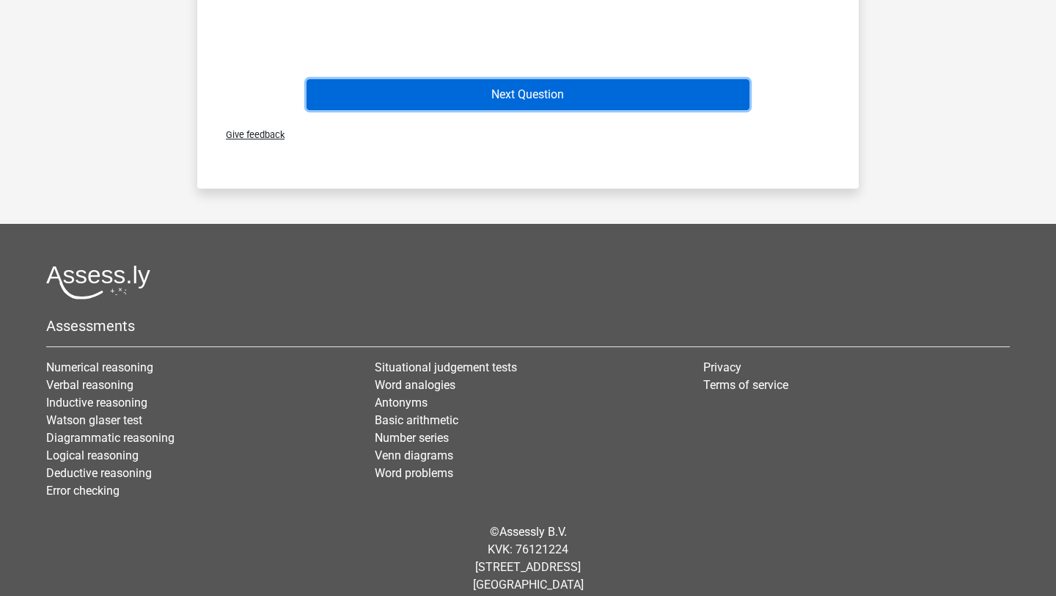
click at [569, 110] on button "Next Question" at bounding box center [529, 94] width 444 height 31
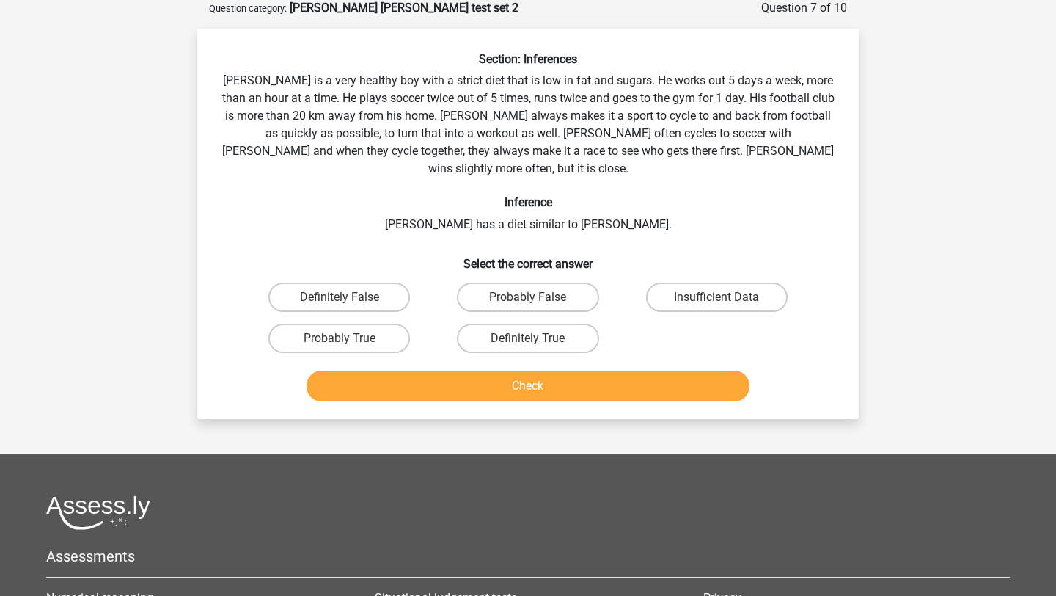
scroll to position [73, 0]
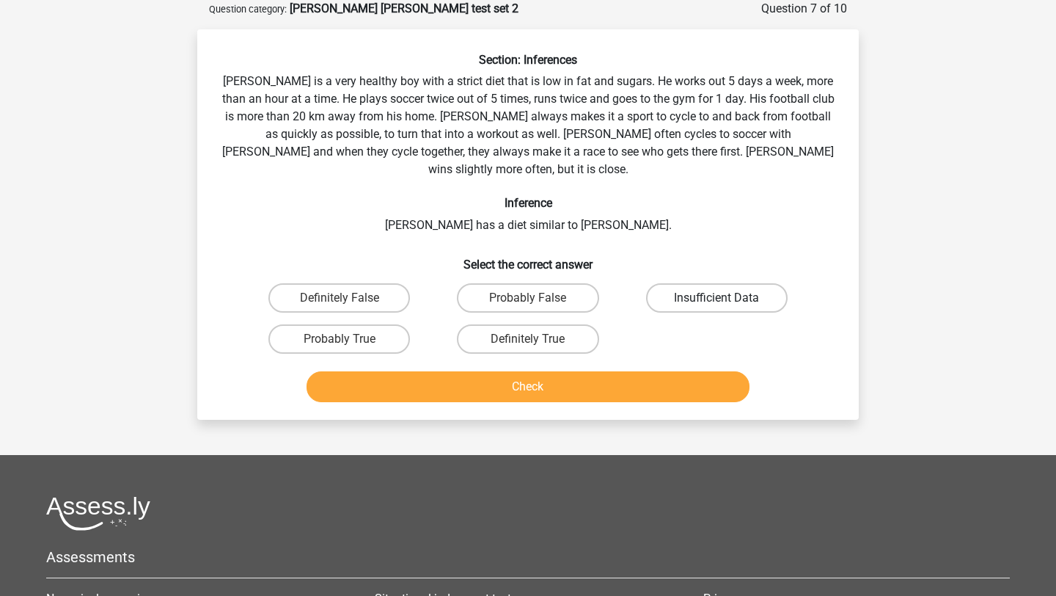
click at [675, 283] on label "Insufficient Data" at bounding box center [717, 297] width 142 height 29
click at [717, 298] on input "Insufficient Data" at bounding box center [722, 303] width 10 height 10
radio input "true"
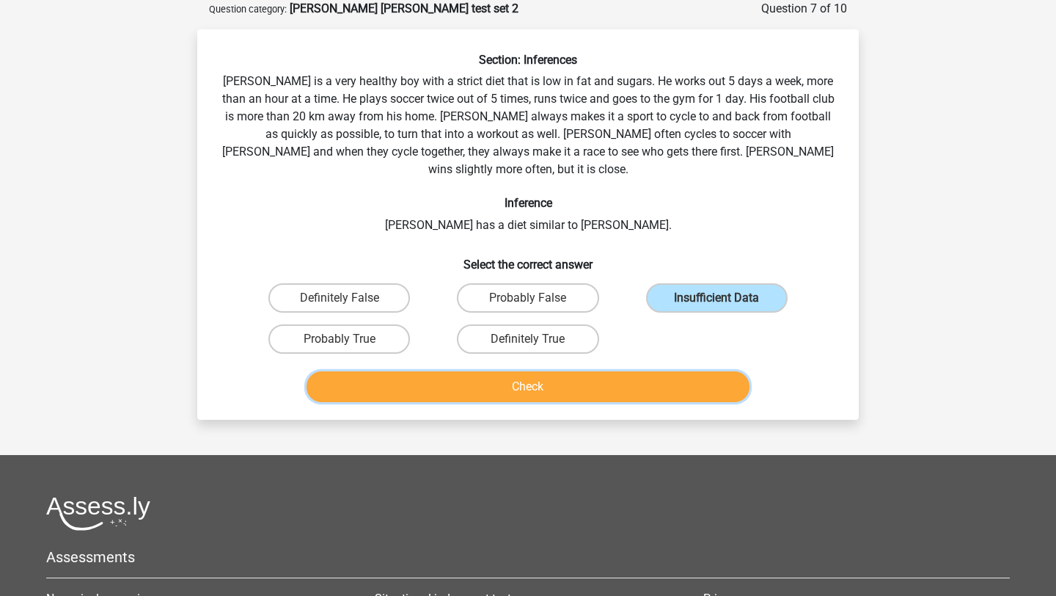
click at [590, 371] on button "Check" at bounding box center [529, 386] width 444 height 31
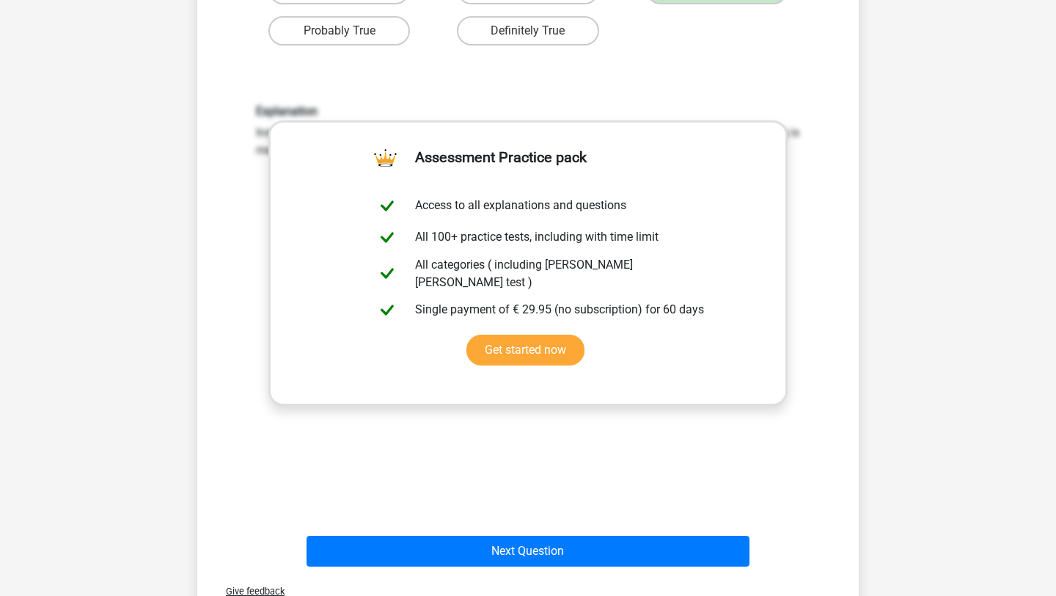
scroll to position [681, 0]
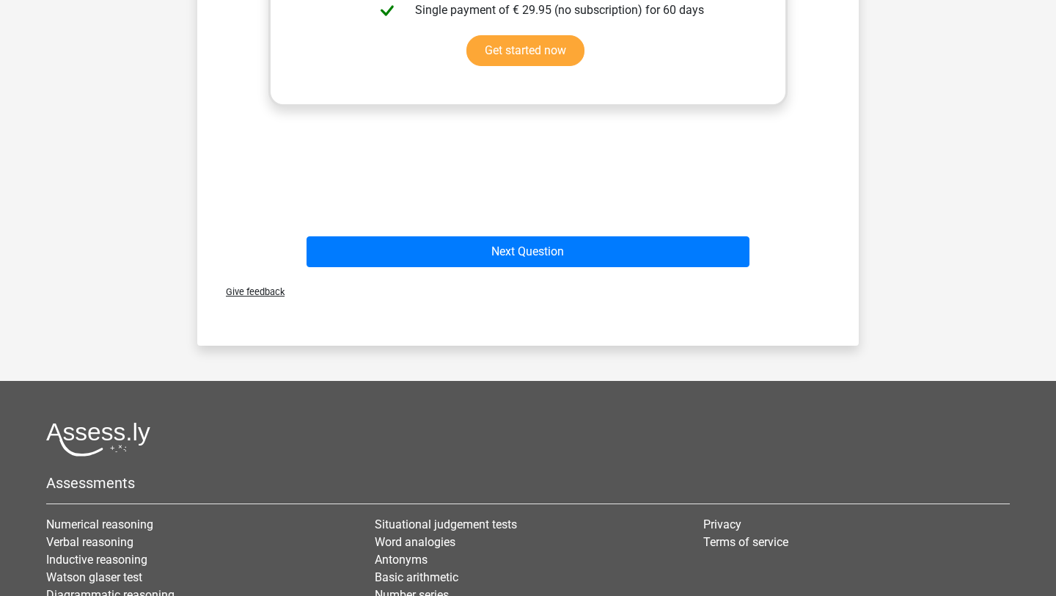
click at [582, 273] on div "Give feedback" at bounding box center [528, 291] width 650 height 37
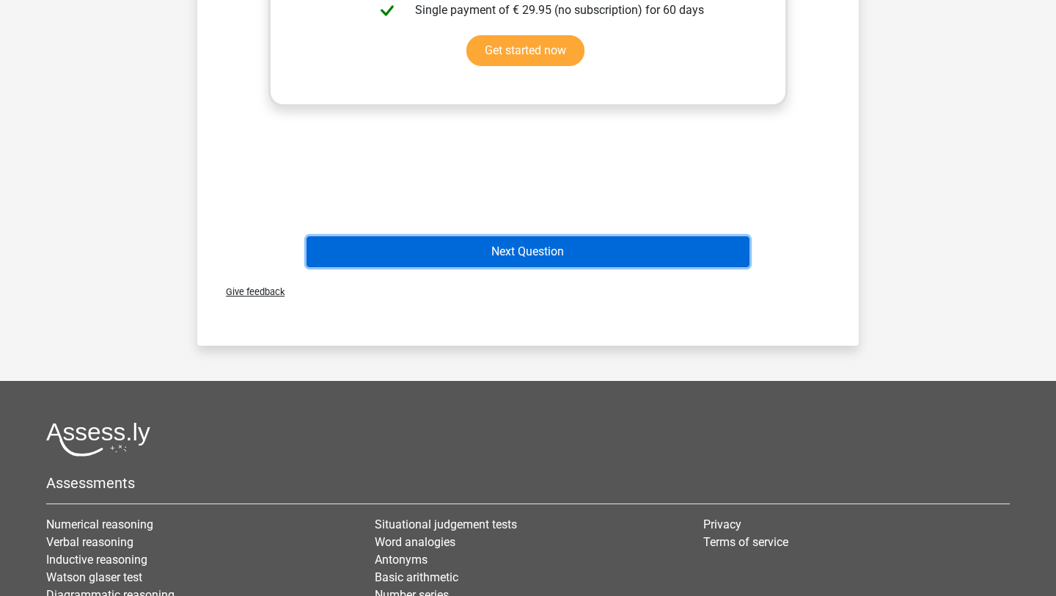
click at [582, 242] on button "Next Question" at bounding box center [529, 251] width 444 height 31
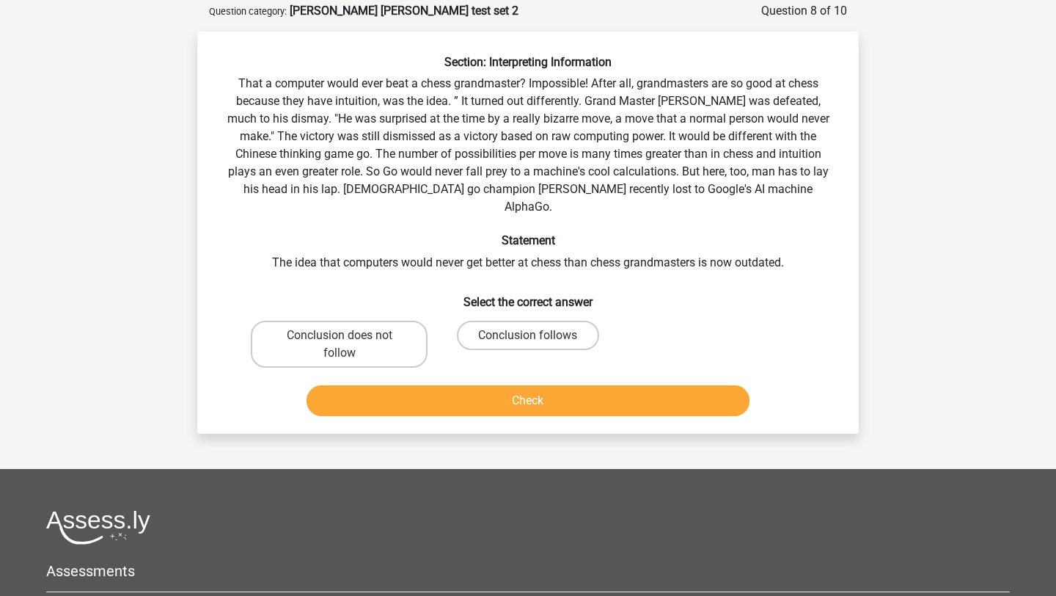
scroll to position [70, 0]
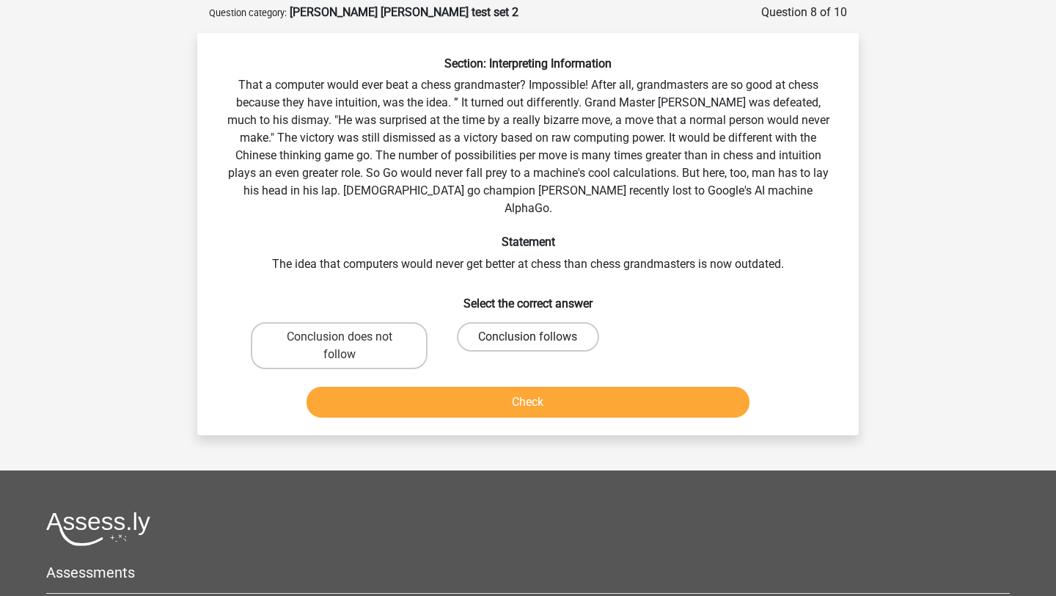
click at [535, 322] on label "Conclusion follows" at bounding box center [528, 336] width 142 height 29
click at [535, 337] on input "Conclusion follows" at bounding box center [533, 342] width 10 height 10
radio input "true"
click at [513, 388] on button "Check" at bounding box center [529, 402] width 444 height 31
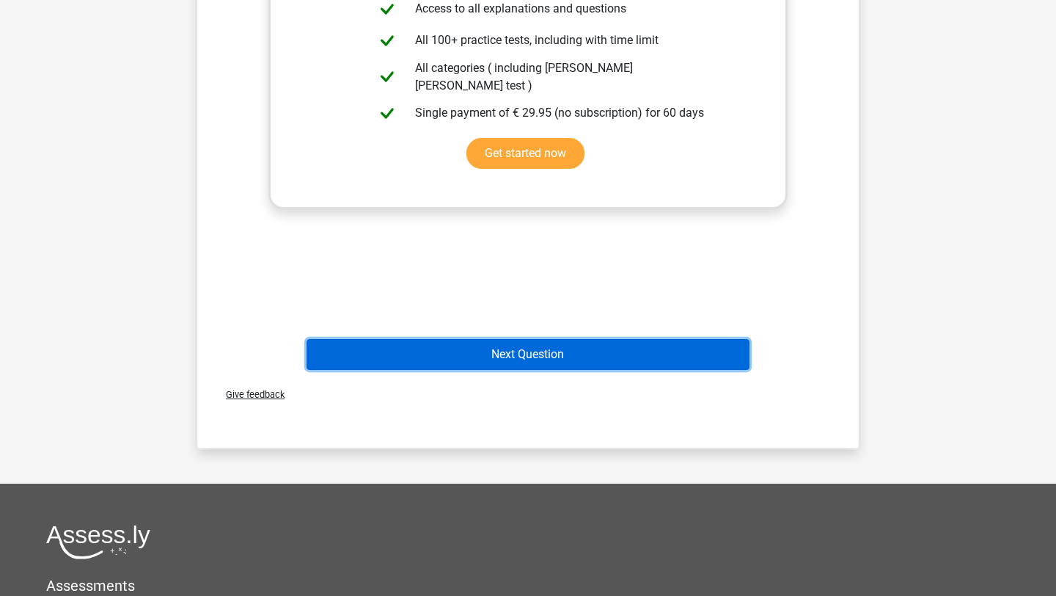
click at [518, 339] on button "Next Question" at bounding box center [529, 354] width 444 height 31
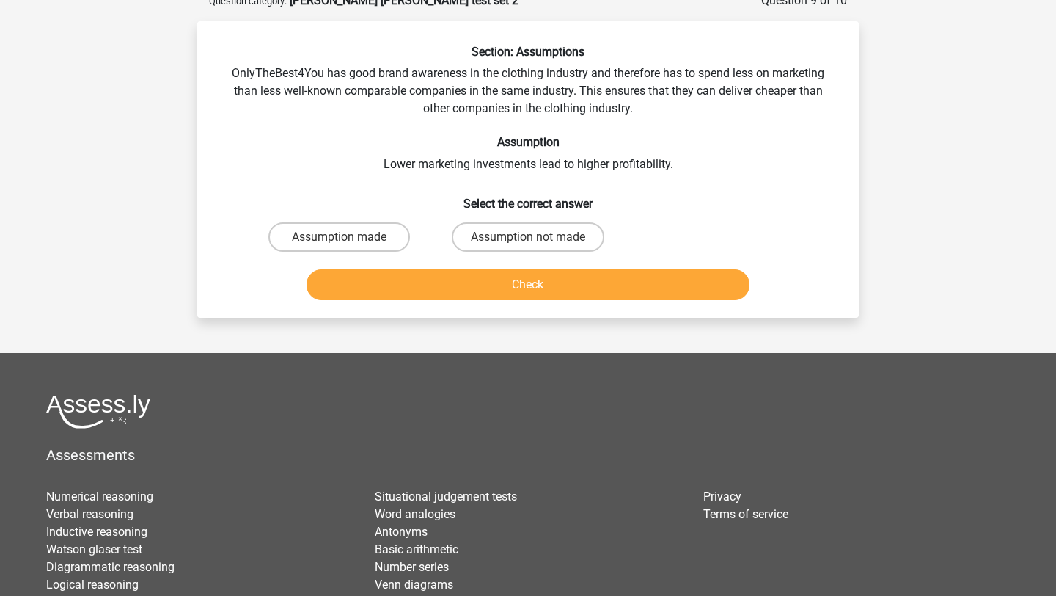
scroll to position [84, 0]
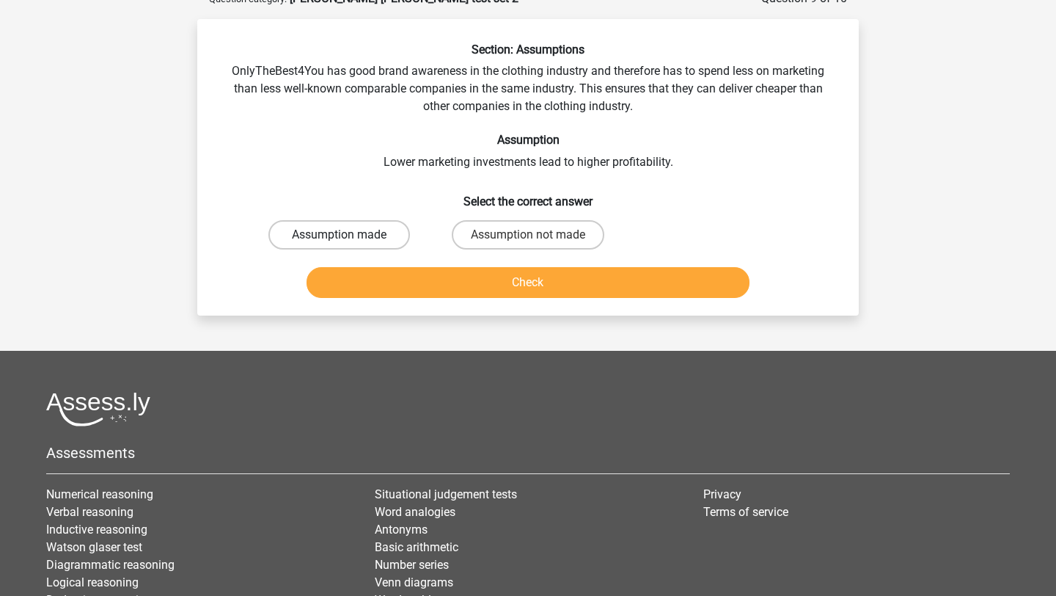
click at [387, 240] on label "Assumption made" at bounding box center [339, 234] width 142 height 29
click at [349, 240] on input "Assumption made" at bounding box center [345, 240] width 10 height 10
radio input "true"
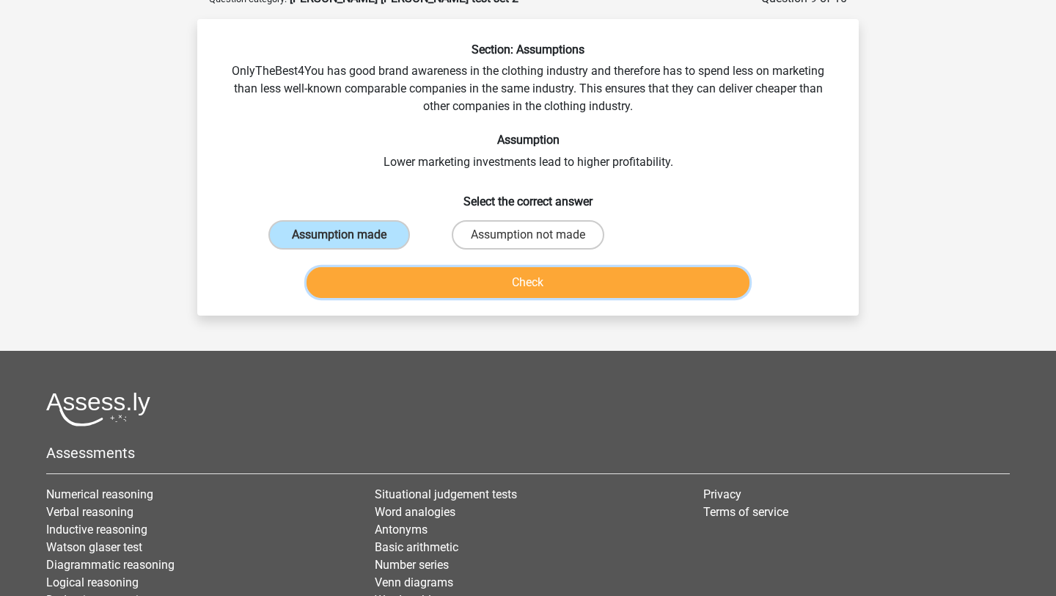
click at [439, 282] on button "Check" at bounding box center [529, 282] width 444 height 31
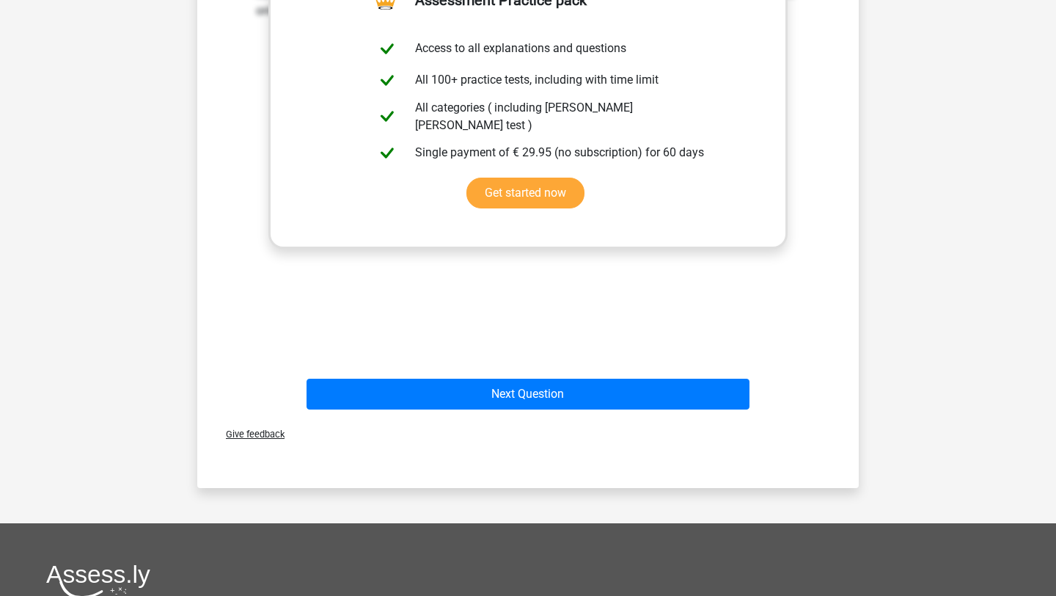
scroll to position [605, 0]
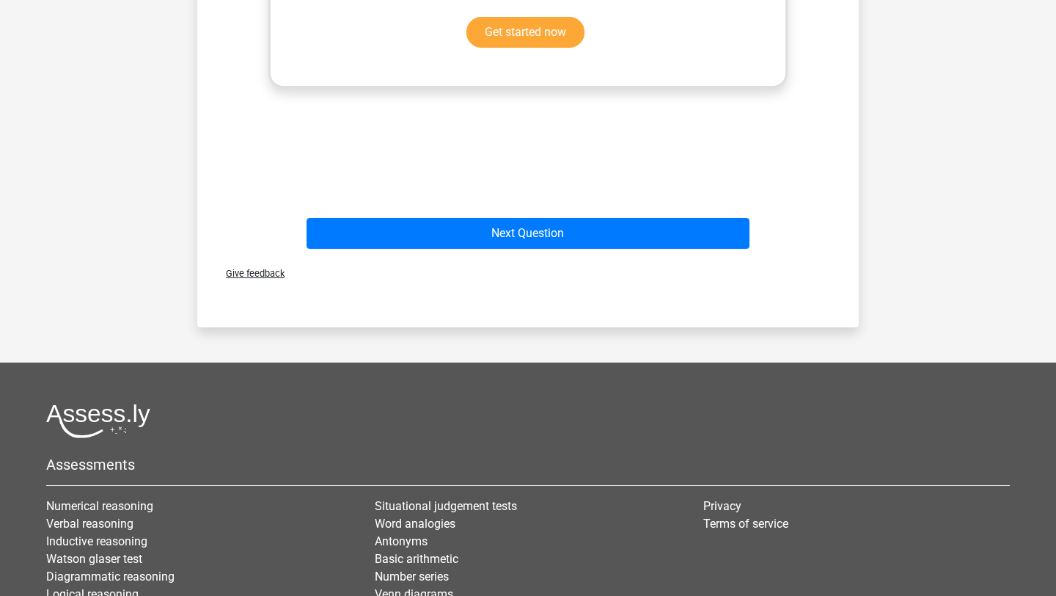
click at [513, 215] on div "Next Question" at bounding box center [528, 230] width 615 height 48
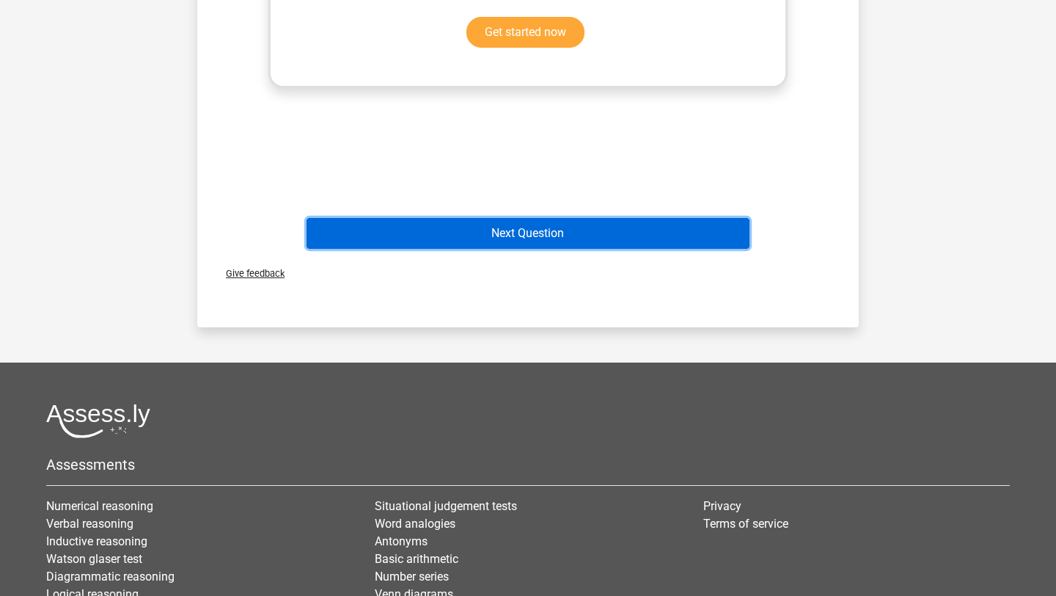
click at [510, 230] on button "Next Question" at bounding box center [529, 233] width 444 height 31
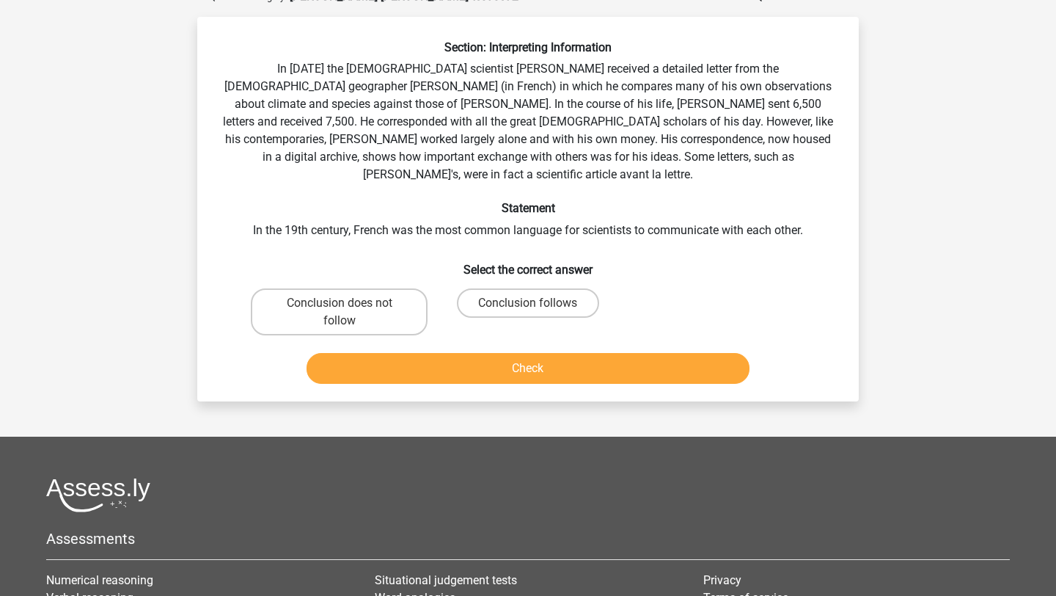
scroll to position [73, 0]
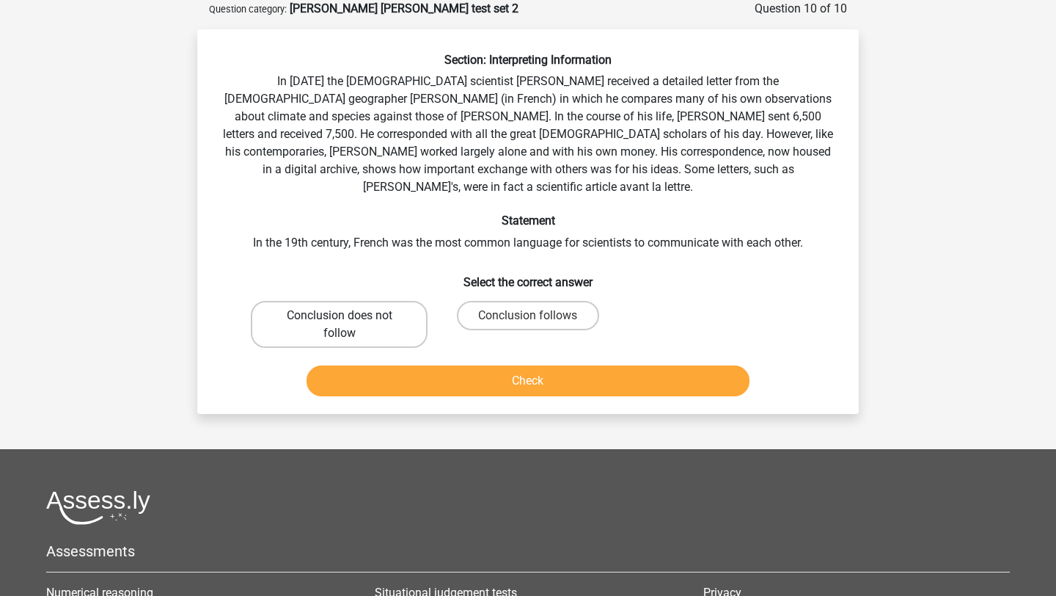
click at [408, 312] on label "Conclusion does not follow" at bounding box center [339, 324] width 177 height 47
click at [349, 315] on input "Conclusion does not follow" at bounding box center [345, 320] width 10 height 10
radio input "true"
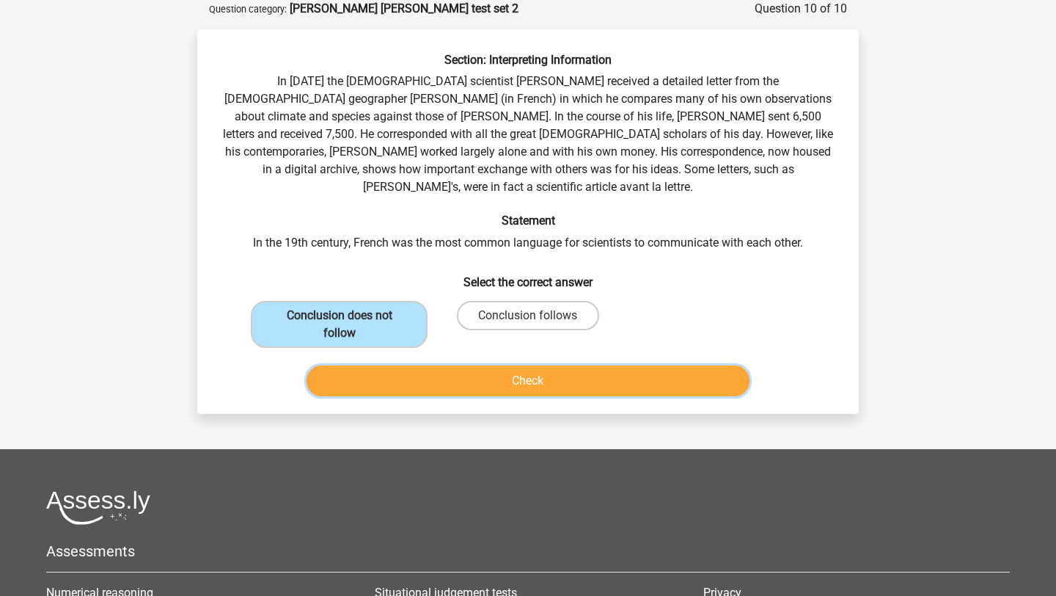
click at [441, 367] on button "Check" at bounding box center [529, 380] width 444 height 31
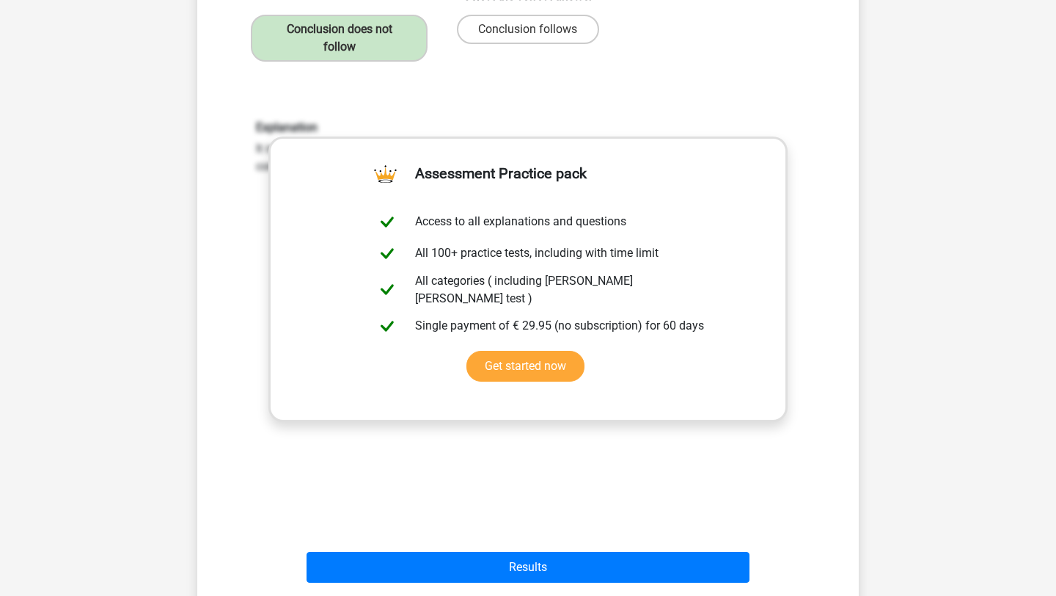
scroll to position [636, 0]
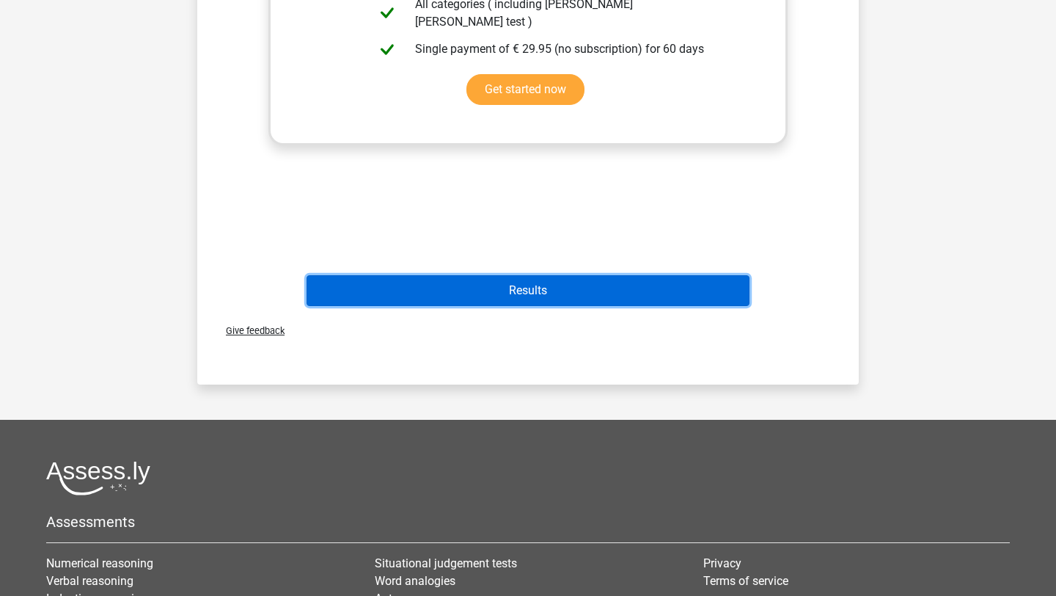
click at [504, 275] on button "Results" at bounding box center [529, 290] width 444 height 31
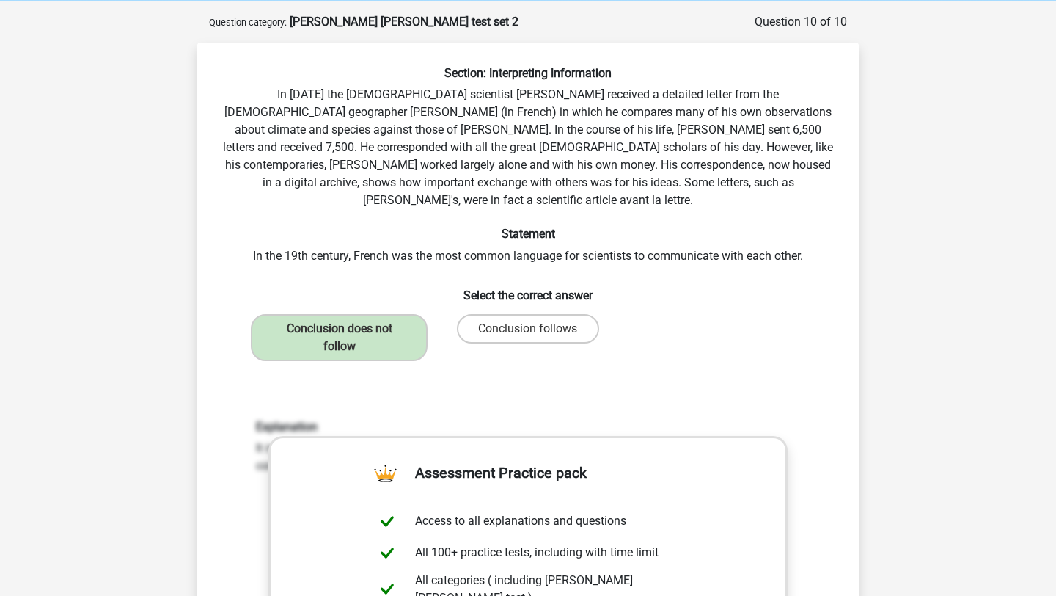
scroll to position [0, 0]
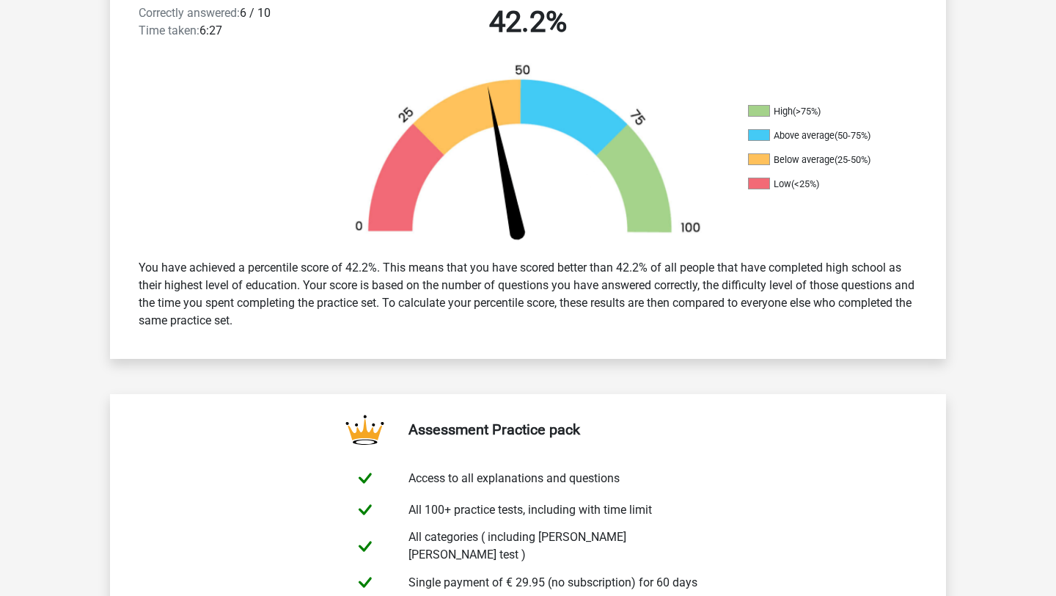
scroll to position [408, 0]
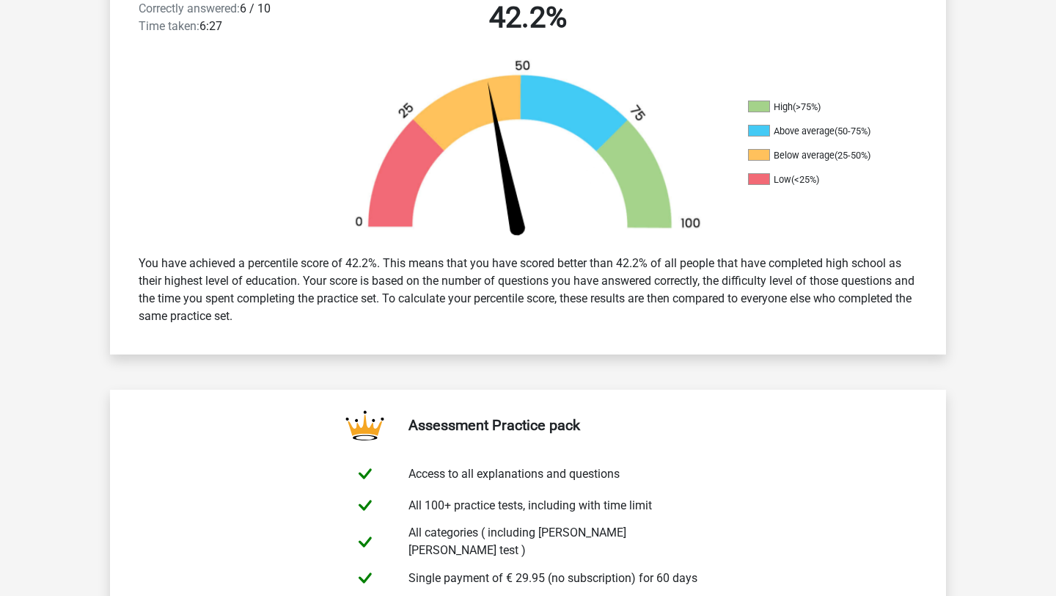
drag, startPoint x: 497, startPoint y: 330, endPoint x: 513, endPoint y: 326, distance: 16.0
click at [513, 326] on div "You have achieved a percentile score of 42.2%. This means that you have scored …" at bounding box center [528, 290] width 836 height 94
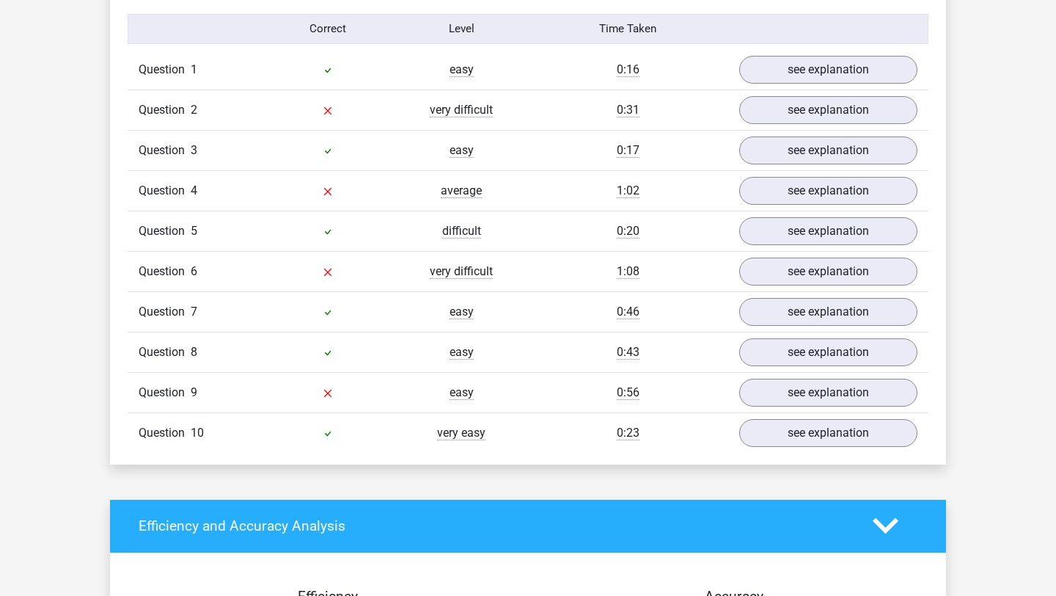
scroll to position [1190, 0]
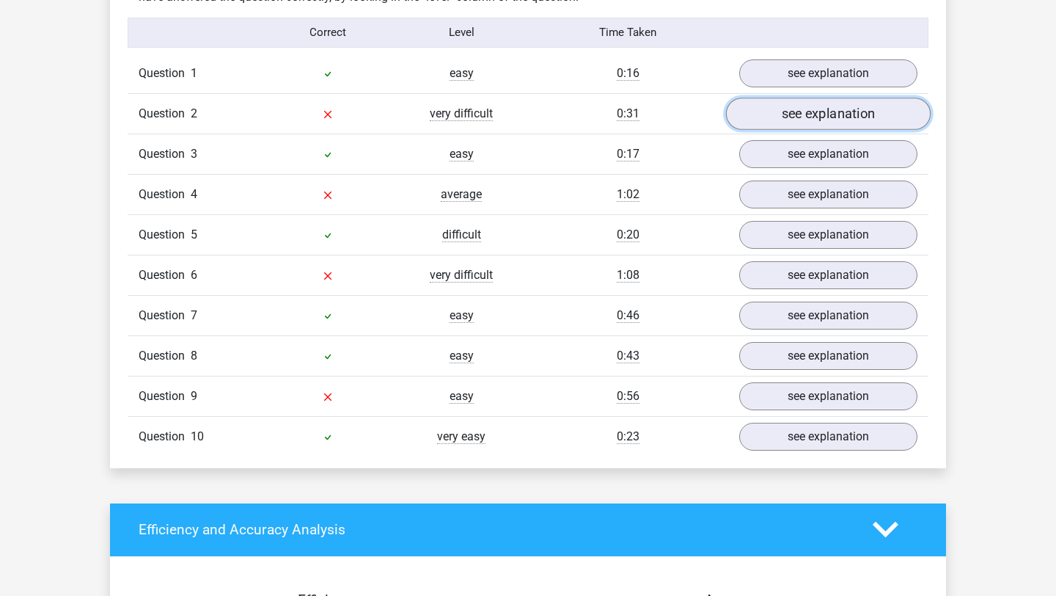
click at [777, 106] on link "see explanation" at bounding box center [828, 114] width 205 height 32
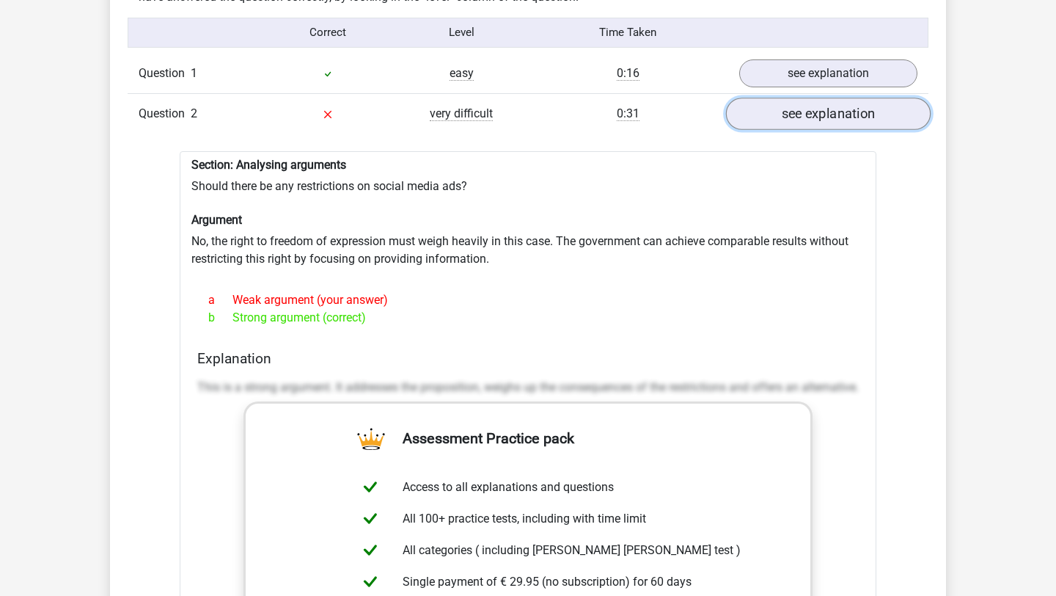
click at [777, 106] on link "see explanation" at bounding box center [828, 114] width 205 height 32
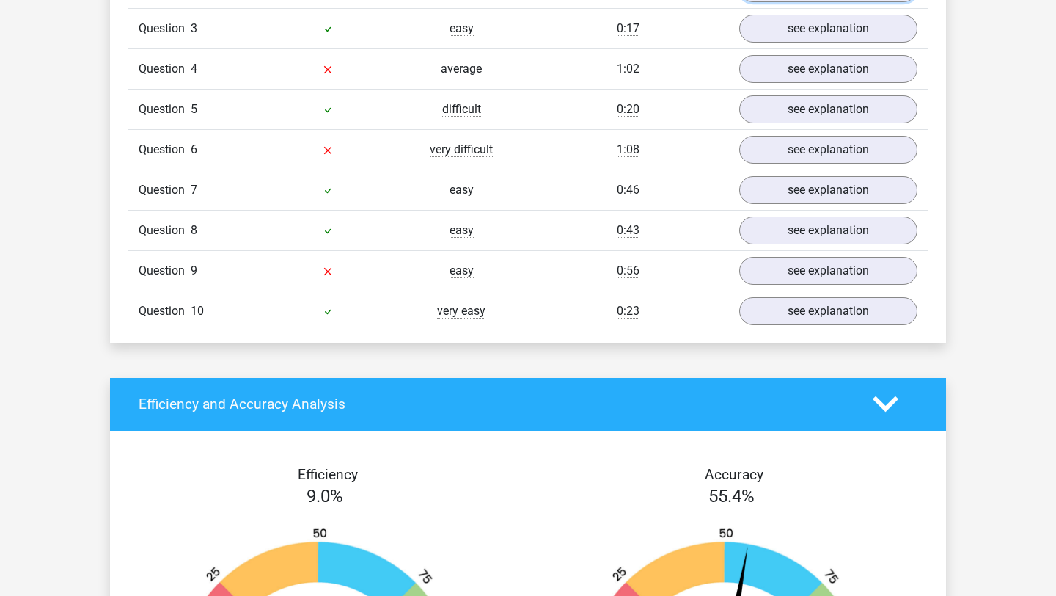
scroll to position [1140, 0]
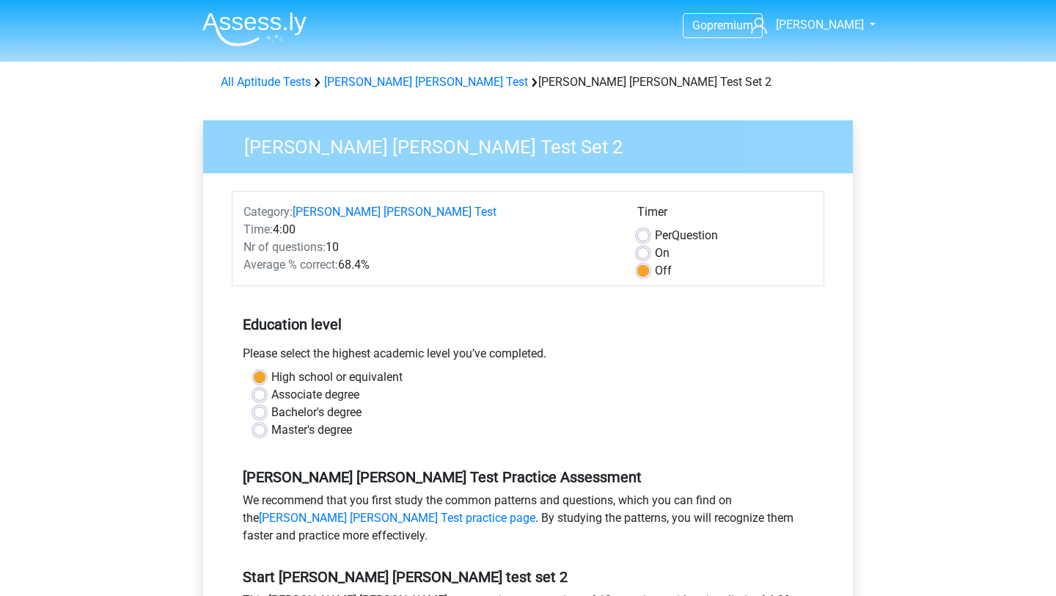
scroll to position [176, 0]
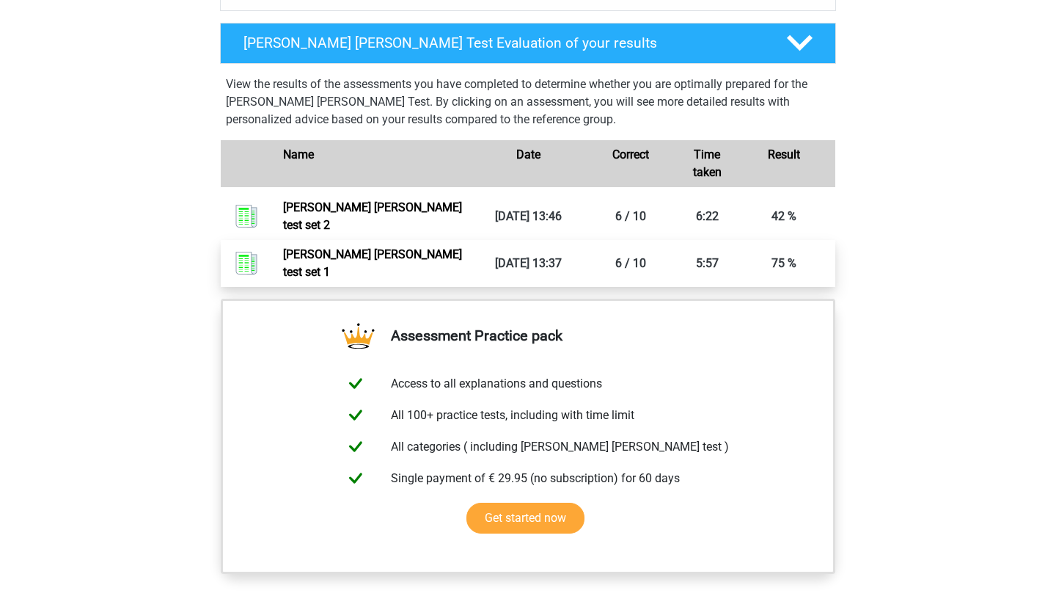
scroll to position [921, 0]
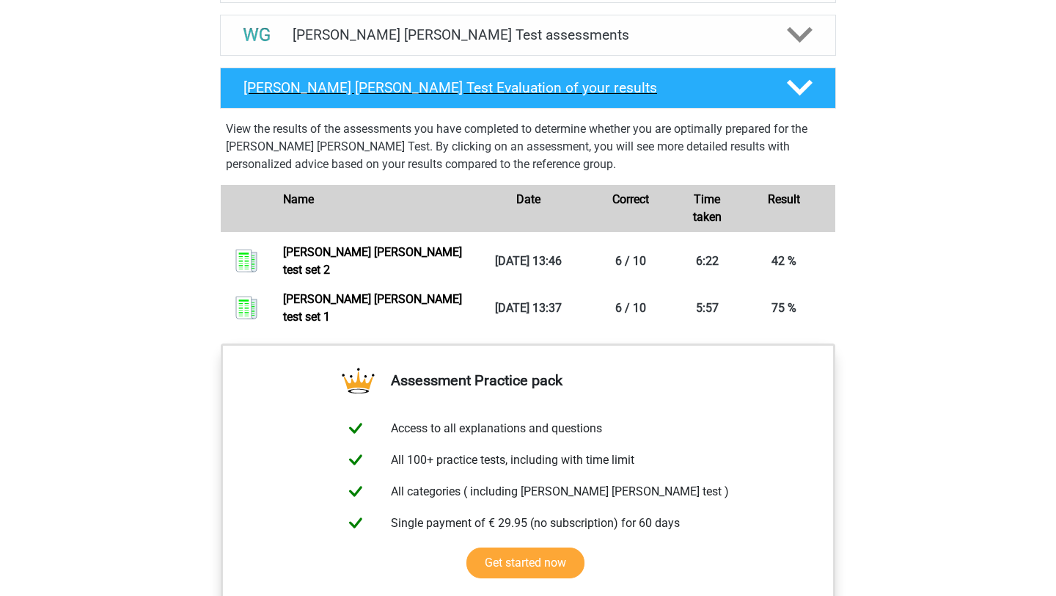
click at [587, 92] on h4 "[PERSON_NAME] [PERSON_NAME] Test Evaluation of your results" at bounding box center [503, 87] width 520 height 17
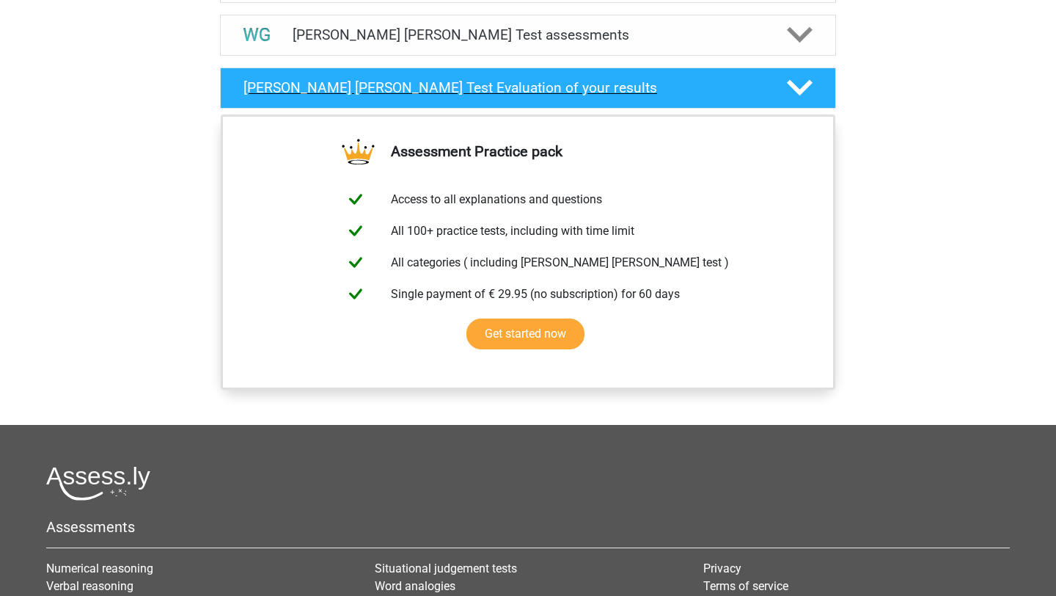
click at [588, 92] on h4 "[PERSON_NAME] [PERSON_NAME] Test Evaluation of your results" at bounding box center [503, 87] width 520 height 17
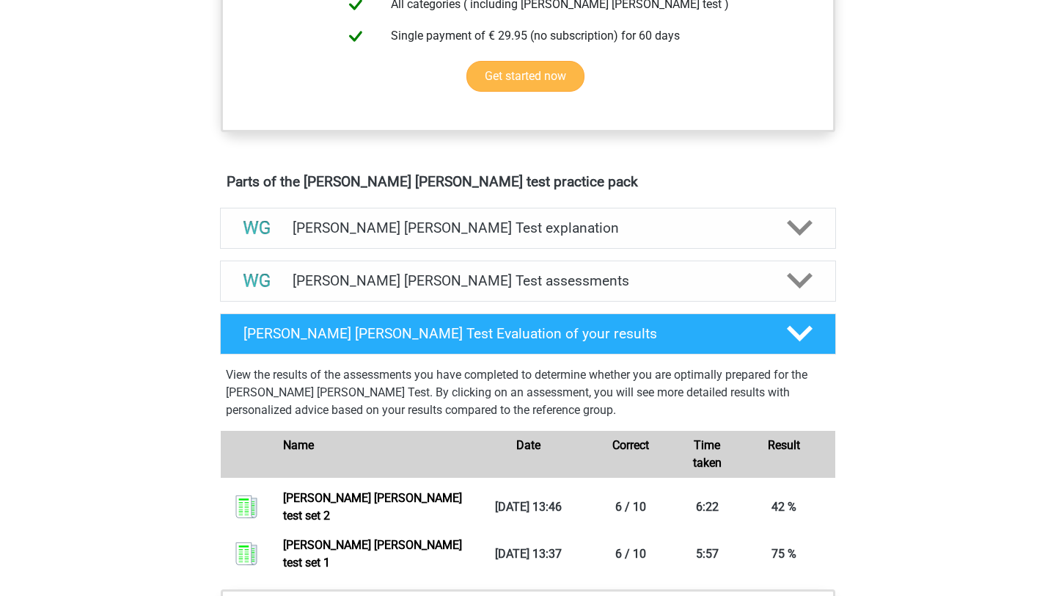
scroll to position [674, 0]
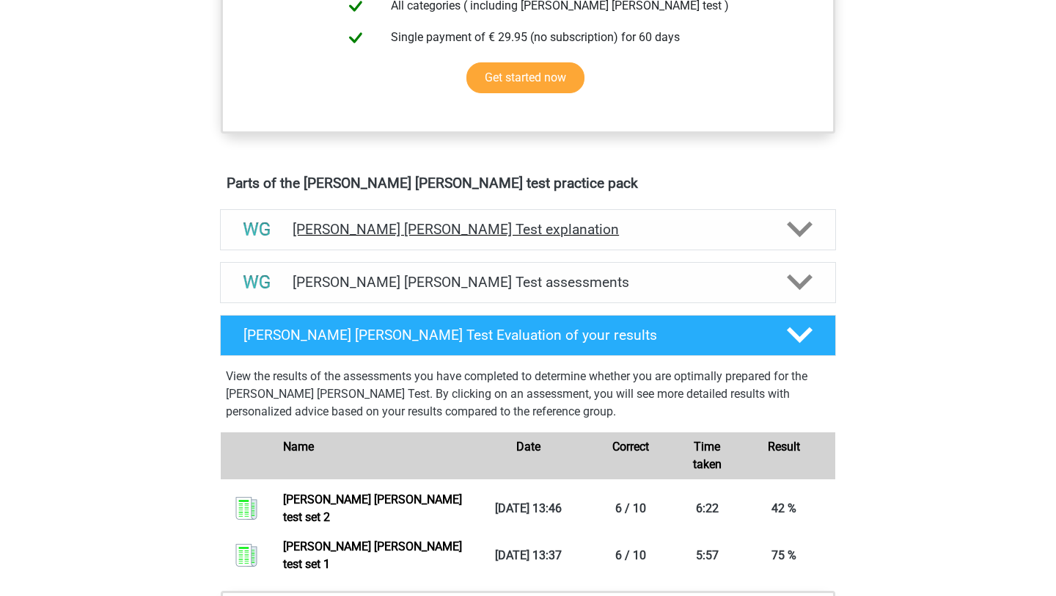
click at [560, 236] on h4 "Watson Glaser Test explanation" at bounding box center [528, 229] width 471 height 17
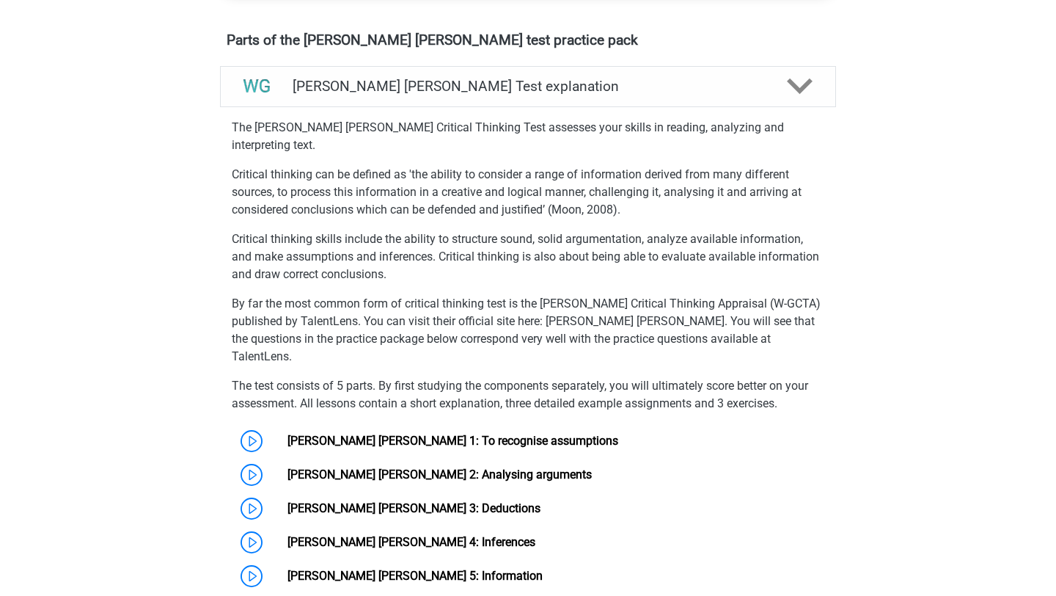
scroll to position [983, 0]
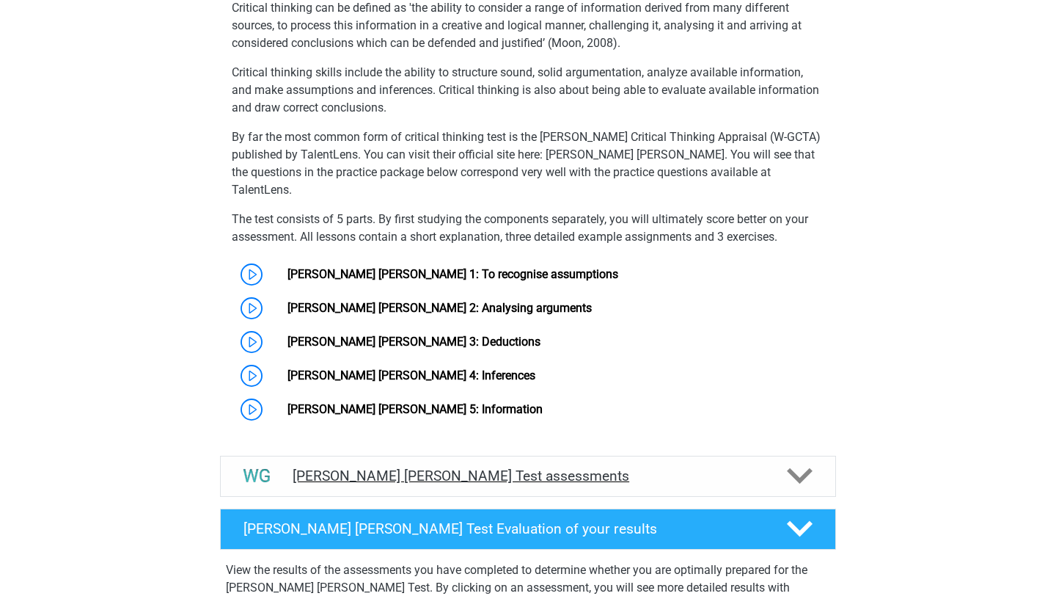
click at [431, 467] on h4 "Watson Glaser Test assessments" at bounding box center [528, 475] width 471 height 17
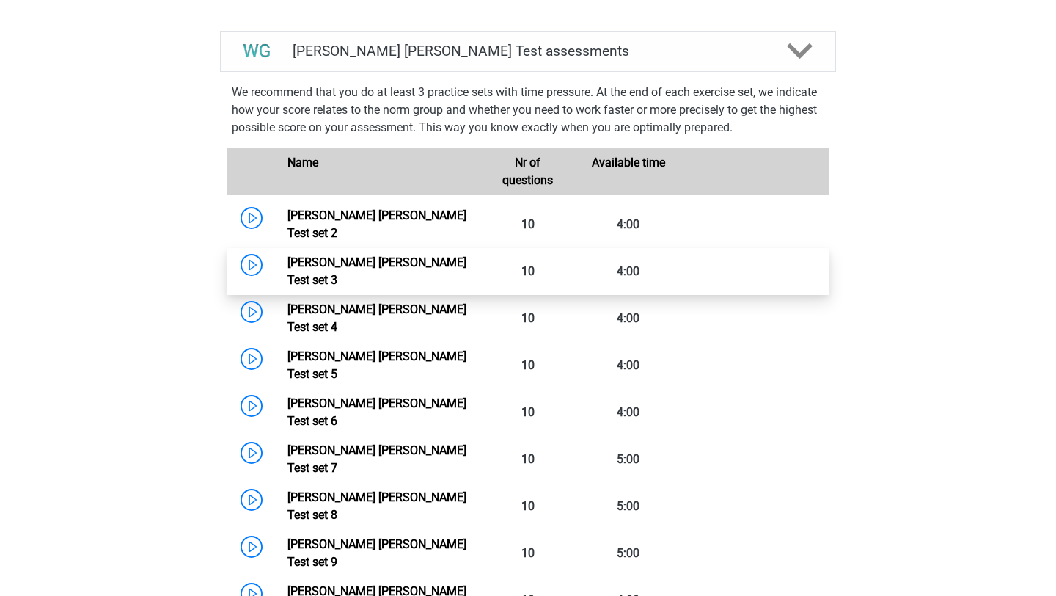
scroll to position [1396, 0]
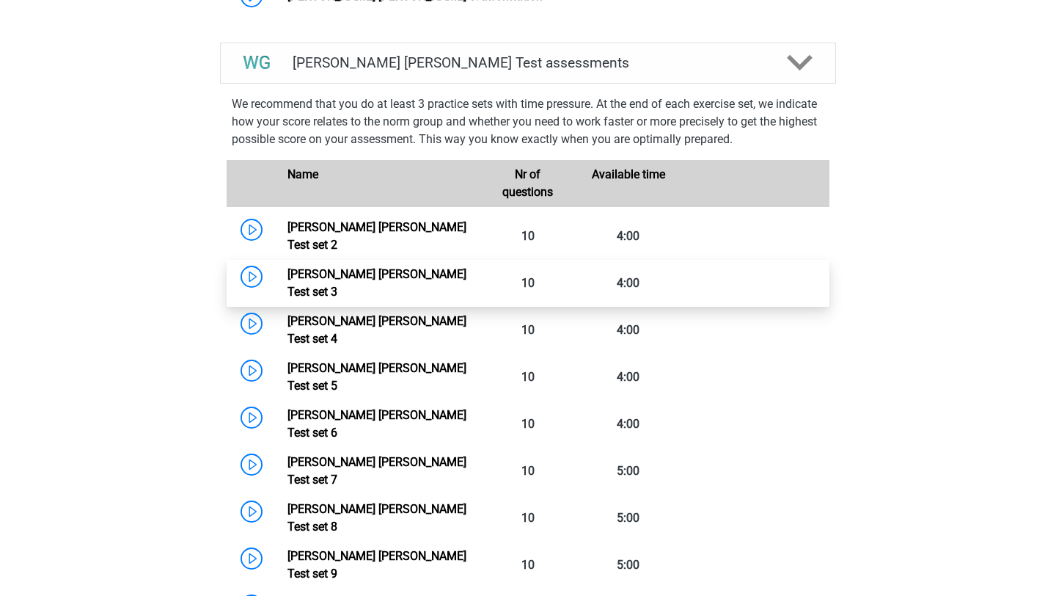
click at [447, 267] on link "Watson Glaser Test set 3" at bounding box center [376, 283] width 179 height 32
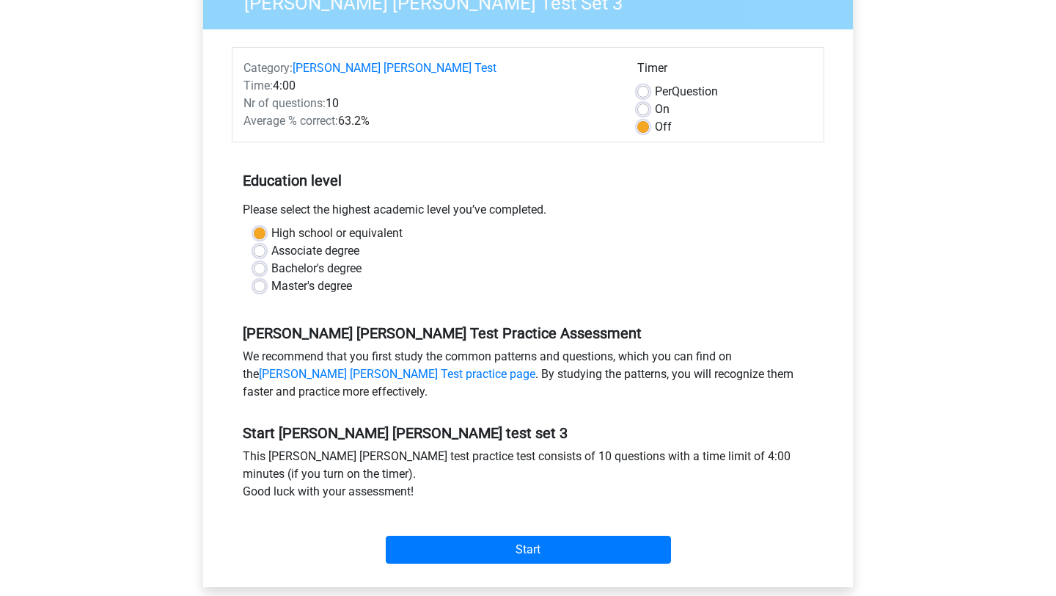
scroll to position [127, 0]
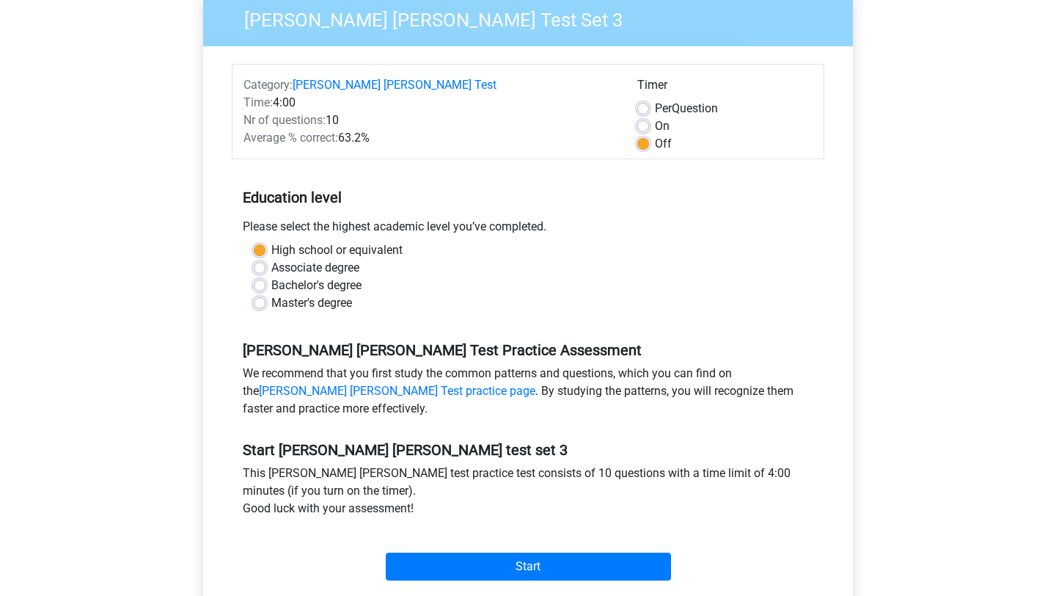
click at [655, 108] on label "Per Question" at bounding box center [686, 109] width 63 height 18
click at [643, 108] on input "Per Question" at bounding box center [643, 107] width 12 height 15
radio input "true"
click at [655, 124] on label "On" at bounding box center [662, 126] width 15 height 18
click at [642, 124] on input "On" at bounding box center [643, 124] width 12 height 15
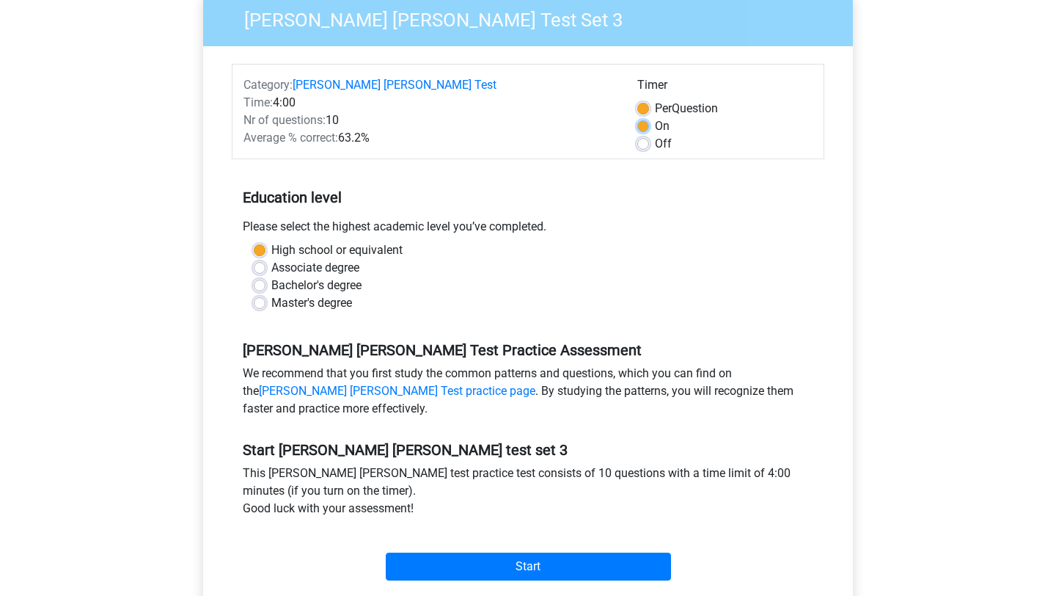
radio input "true"
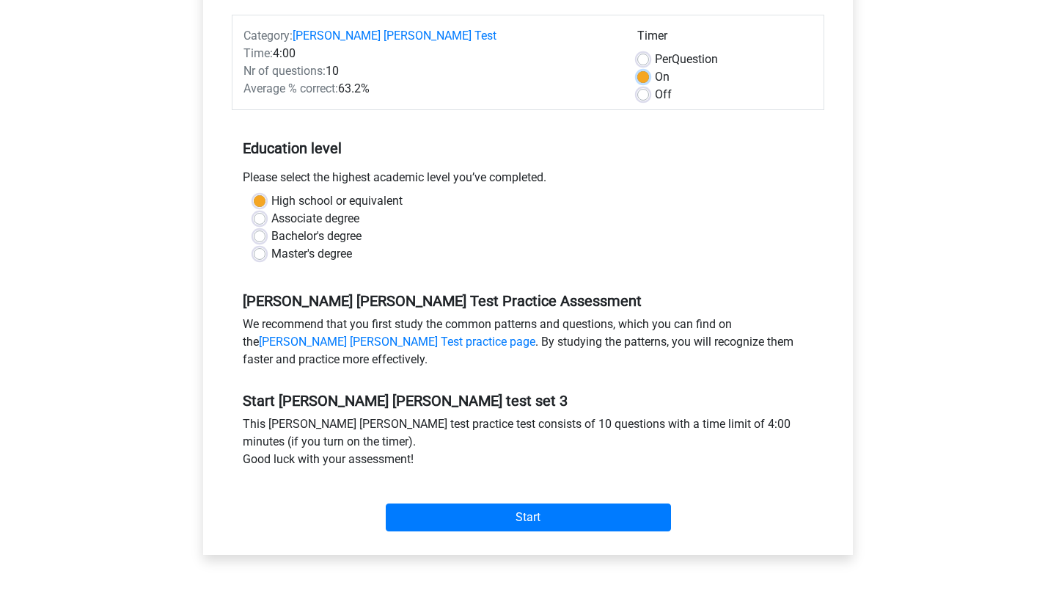
scroll to position [194, 0]
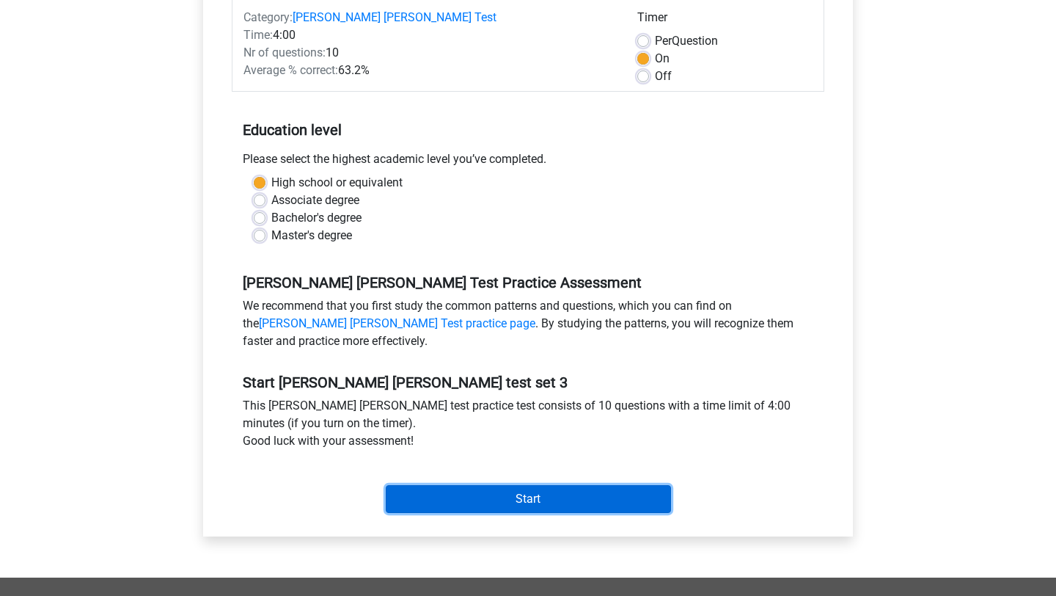
click at [460, 494] on input "Start" at bounding box center [528, 499] width 285 height 28
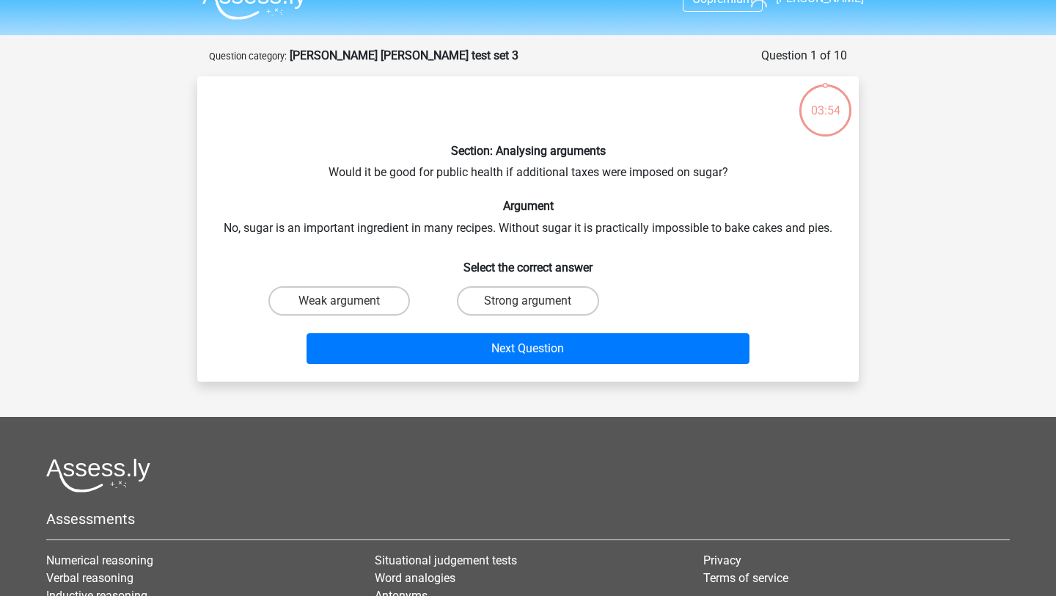
scroll to position [31, 0]
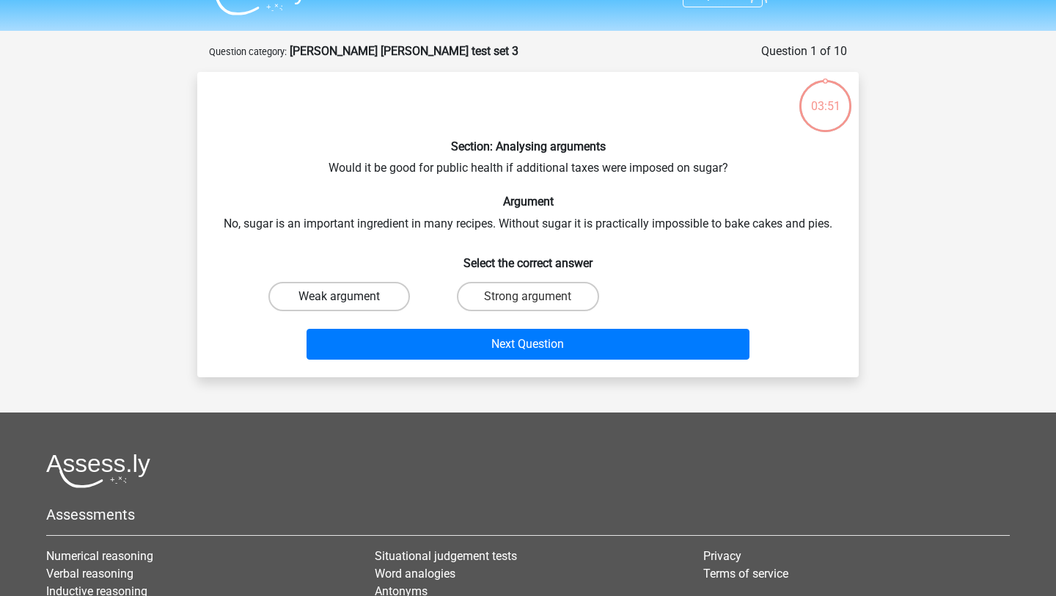
click at [358, 302] on label "Weak argument" at bounding box center [339, 296] width 142 height 29
click at [349, 302] on input "Weak argument" at bounding box center [345, 301] width 10 height 10
radio input "true"
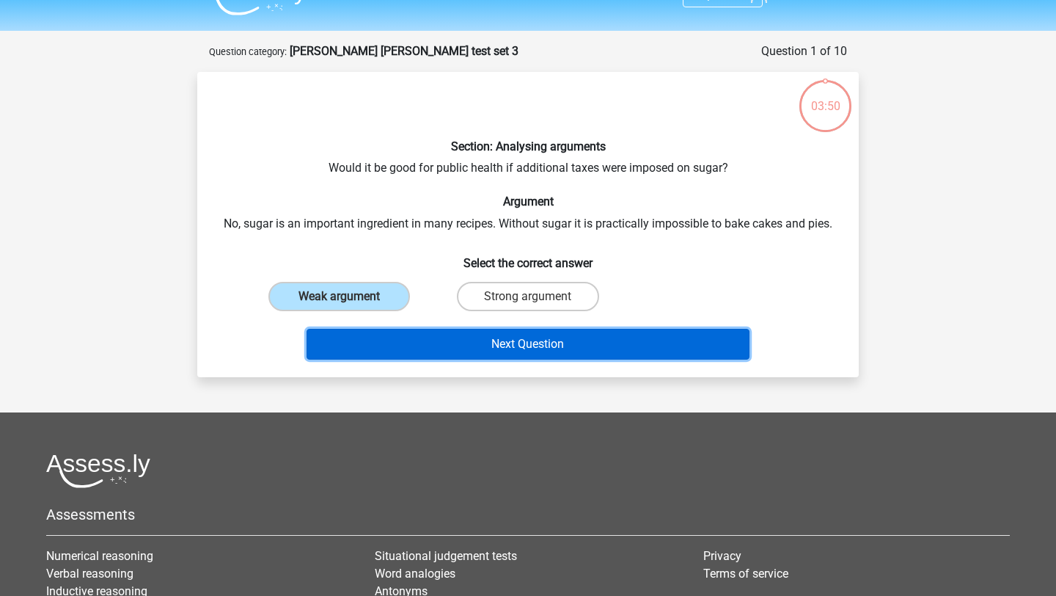
click at [453, 342] on button "Next Question" at bounding box center [529, 344] width 444 height 31
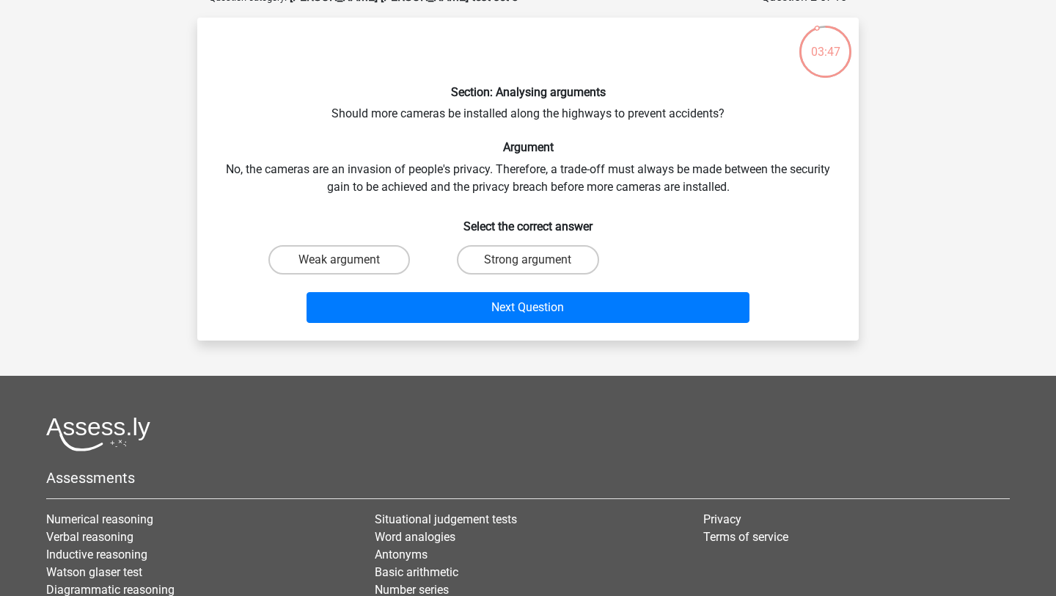
scroll to position [87, 0]
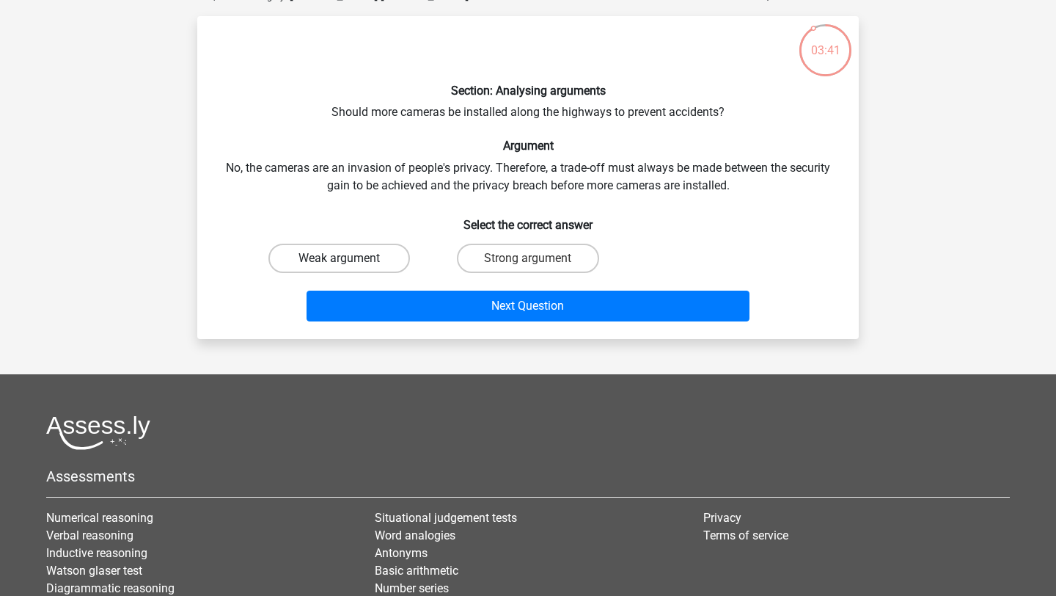
click at [375, 259] on label "Weak argument" at bounding box center [339, 257] width 142 height 29
click at [349, 259] on input "Weak argument" at bounding box center [345, 263] width 10 height 10
radio input "true"
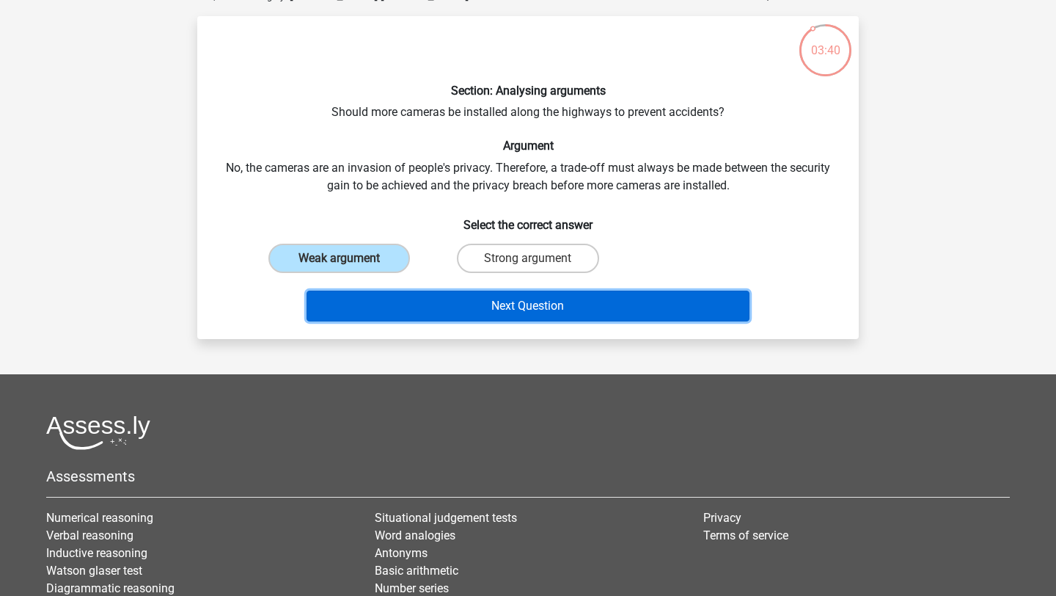
click at [422, 300] on button "Next Question" at bounding box center [529, 305] width 444 height 31
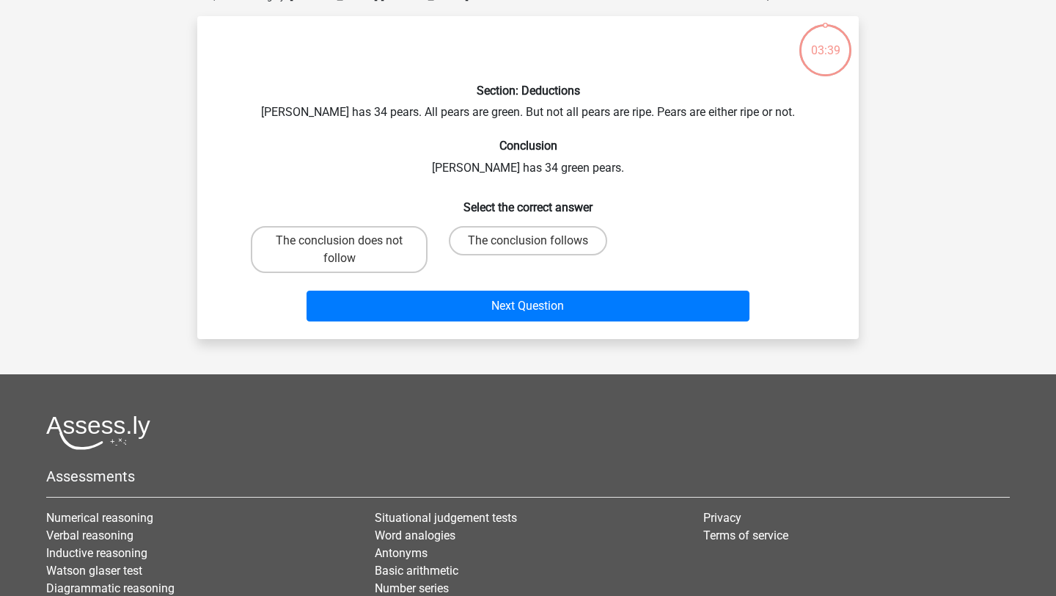
scroll to position [73, 0]
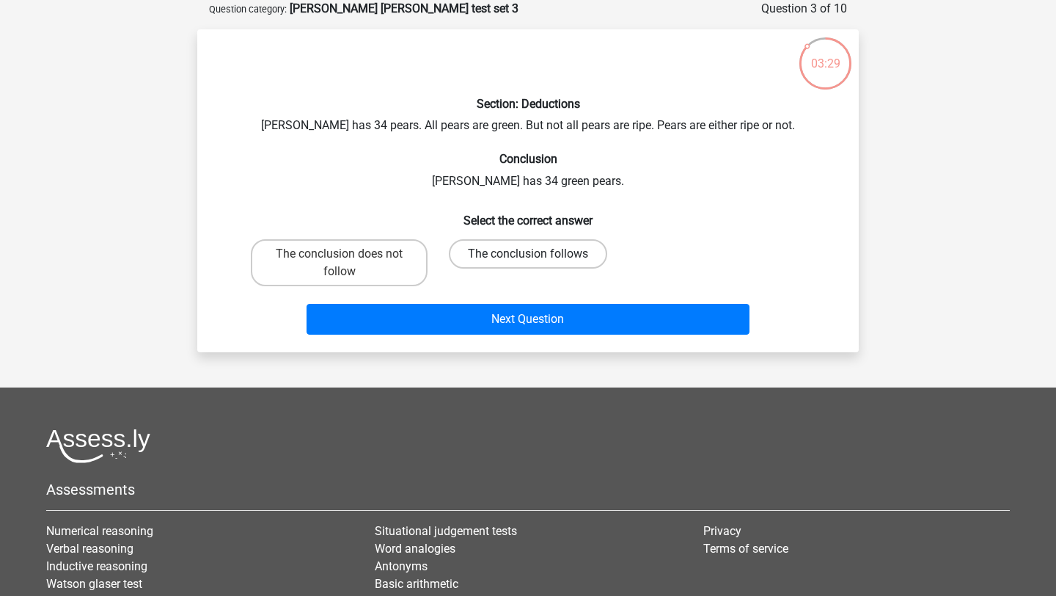
click at [516, 258] on label "The conclusion follows" at bounding box center [528, 253] width 158 height 29
click at [528, 258] on input "The conclusion follows" at bounding box center [533, 259] width 10 height 10
radio input "true"
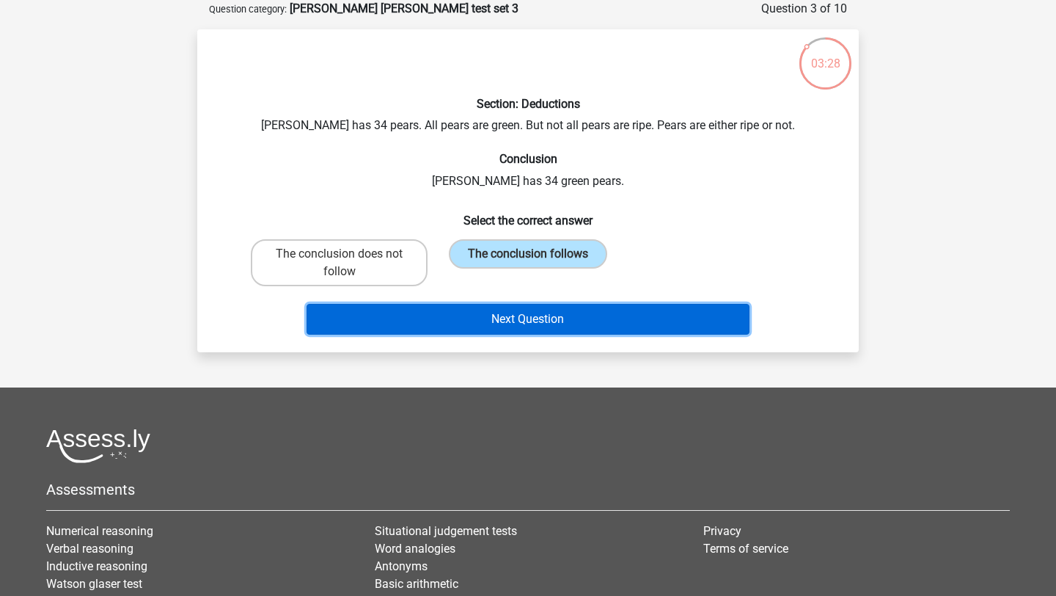
click at [508, 312] on button "Next Question" at bounding box center [529, 319] width 444 height 31
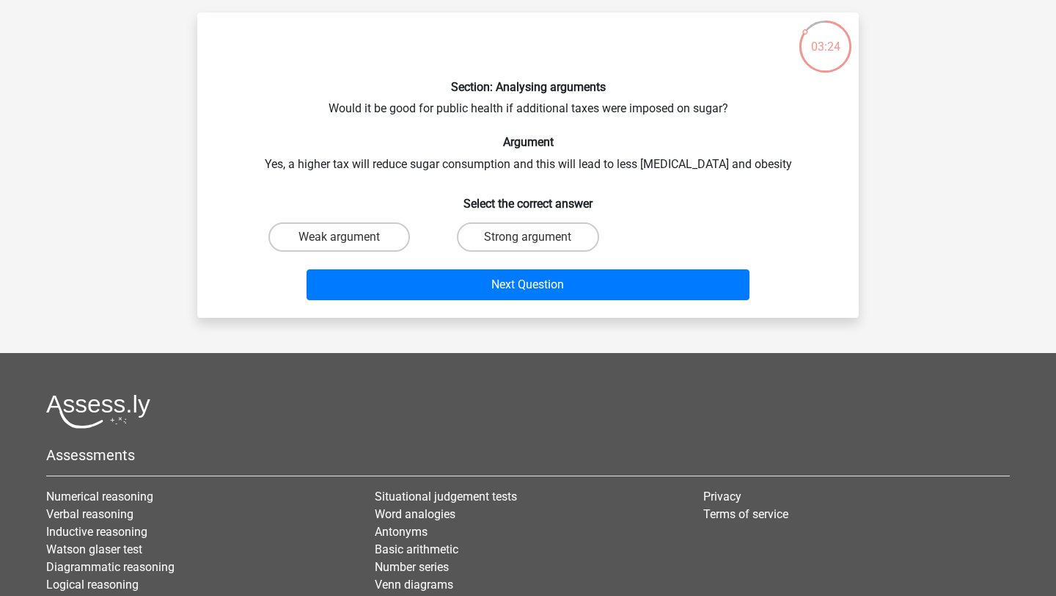
scroll to position [95, 0]
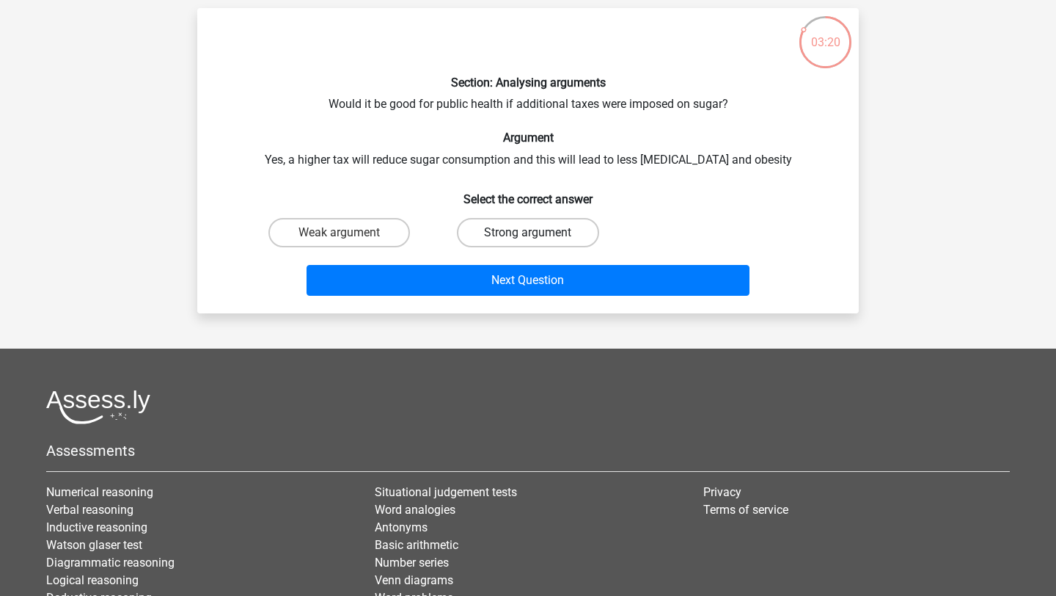
click at [505, 224] on label "Strong argument" at bounding box center [528, 232] width 142 height 29
click at [528, 232] on input "Strong argument" at bounding box center [533, 237] width 10 height 10
radio input "true"
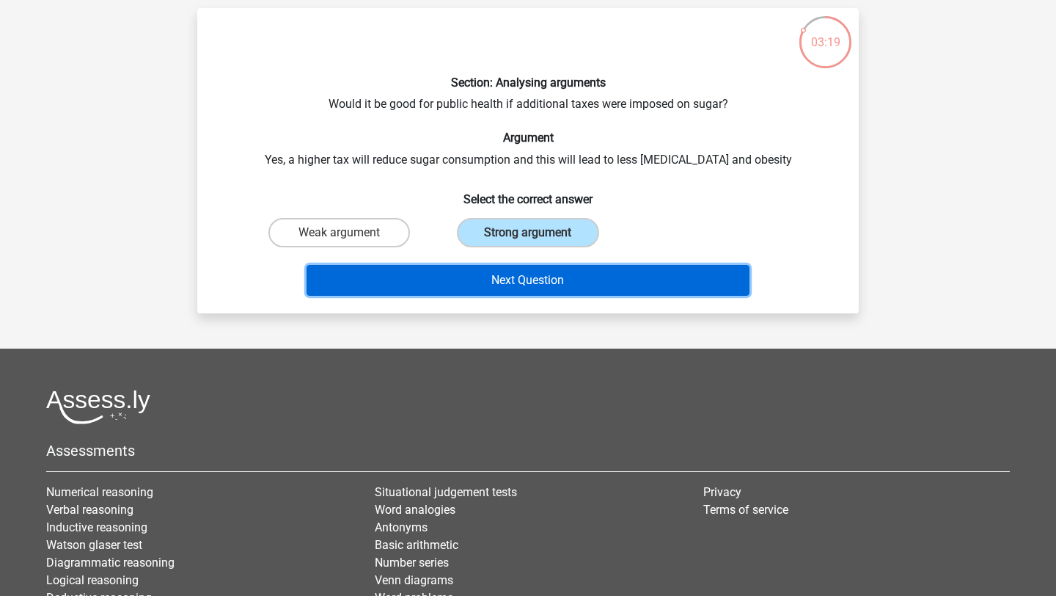
click at [510, 271] on button "Next Question" at bounding box center [529, 280] width 444 height 31
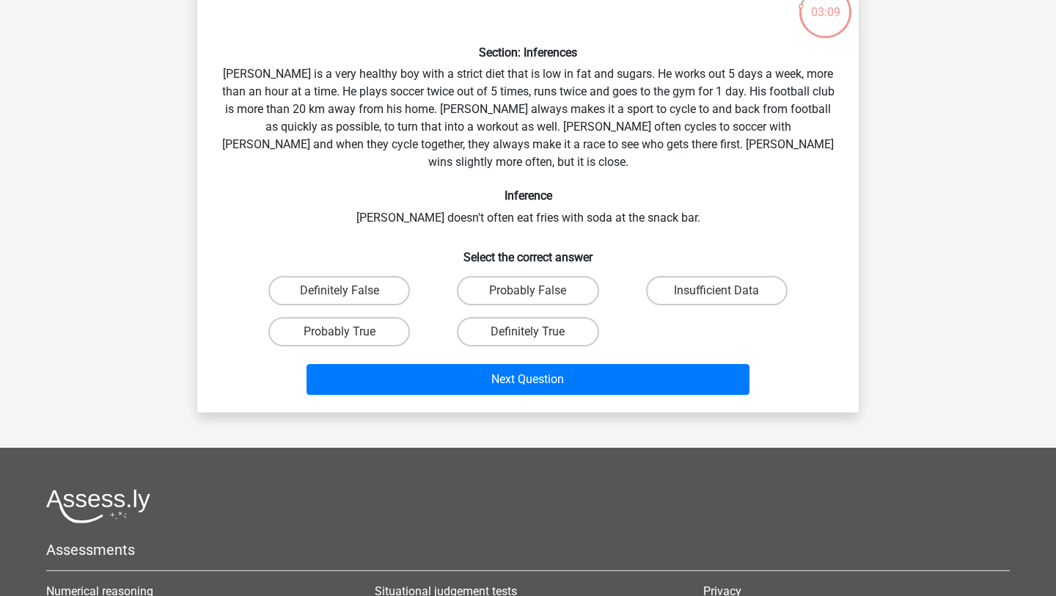
scroll to position [127, 0]
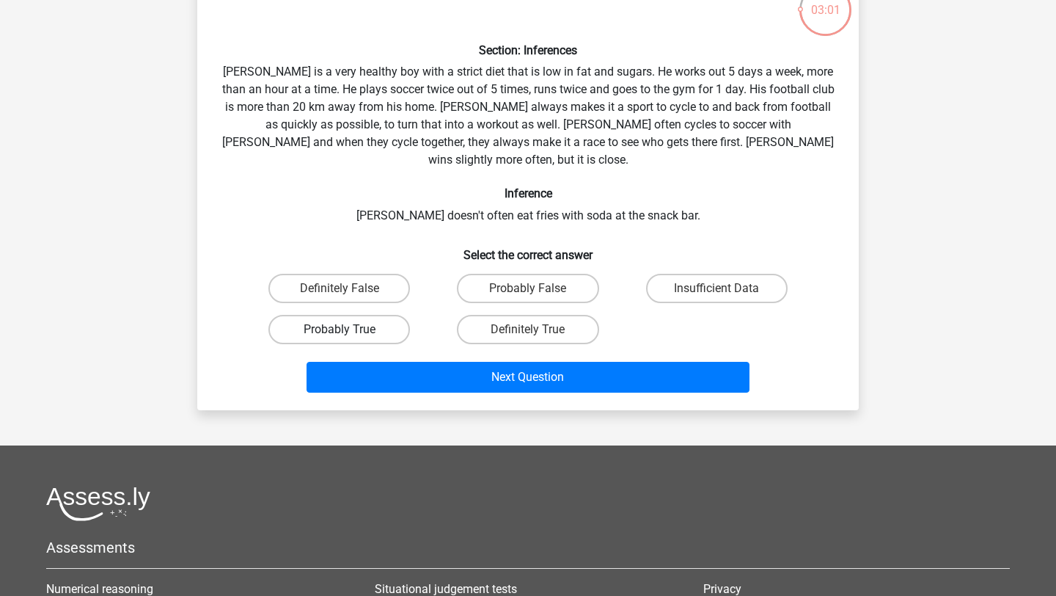
click at [370, 315] on label "Probably True" at bounding box center [339, 329] width 142 height 29
click at [349, 329] on input "Probably True" at bounding box center [345, 334] width 10 height 10
radio input "true"
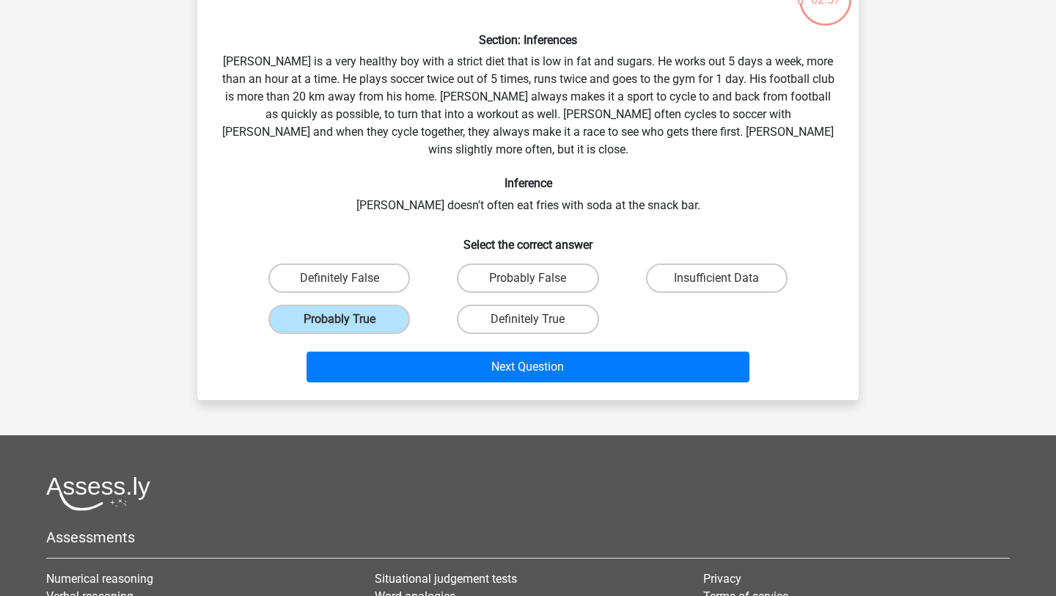
scroll to position [141, 0]
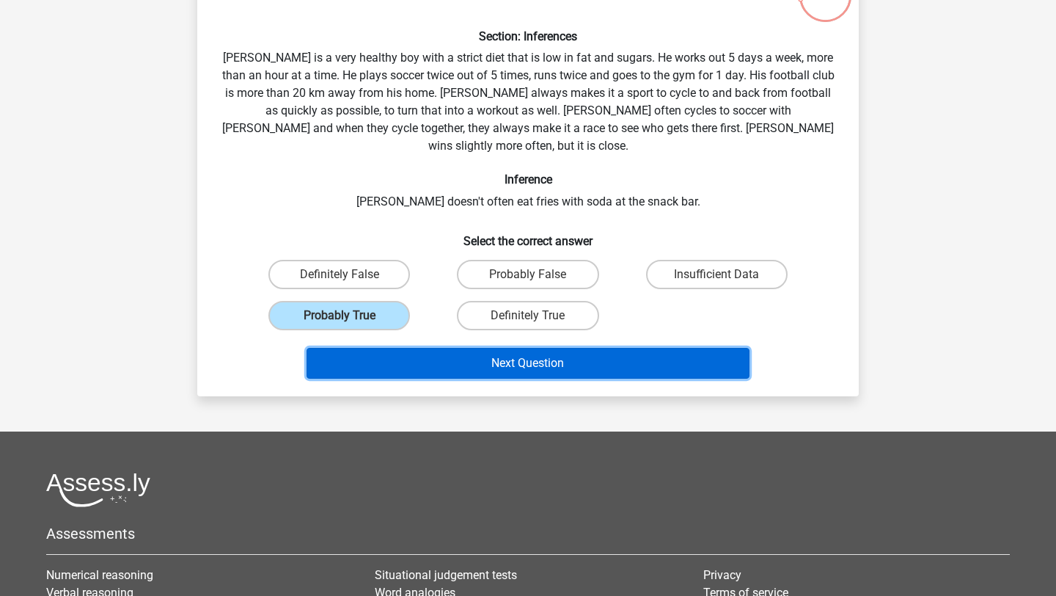
click at [439, 348] on button "Next Question" at bounding box center [529, 363] width 444 height 31
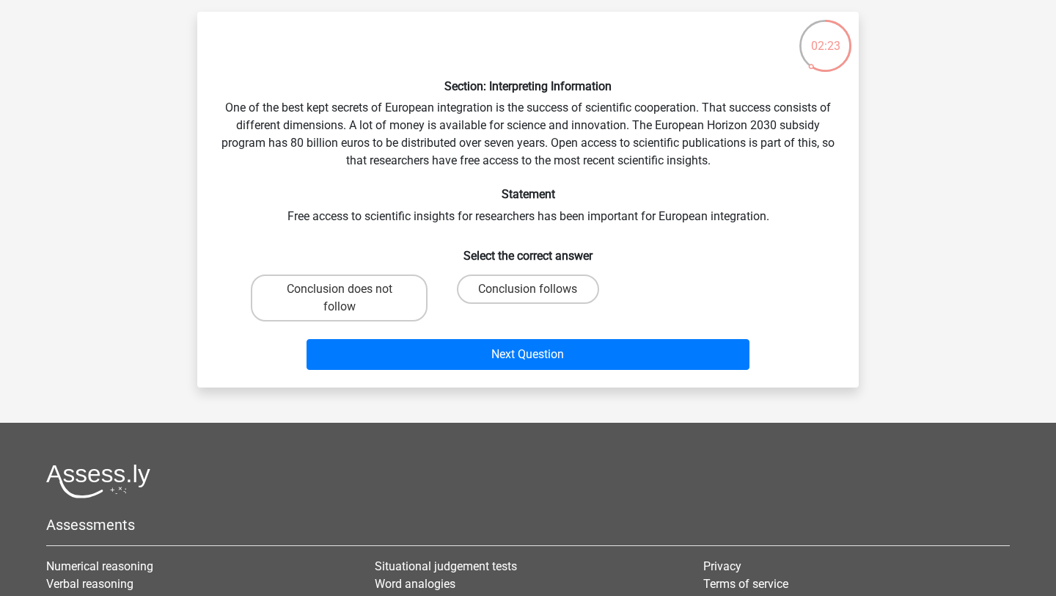
scroll to position [90, 0]
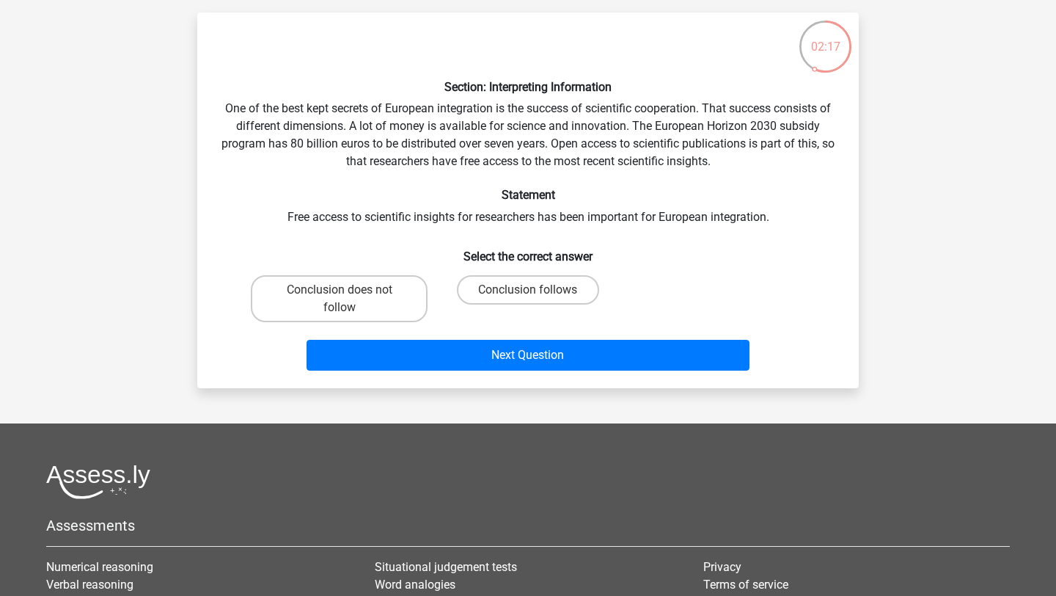
drag, startPoint x: 455, startPoint y: 239, endPoint x: 442, endPoint y: 238, distance: 13.2
click at [443, 238] on h6 "Select the correct answer" at bounding box center [528, 251] width 615 height 26
click at [524, 280] on label "Conclusion follows" at bounding box center [528, 289] width 142 height 29
click at [528, 290] on input "Conclusion follows" at bounding box center [533, 295] width 10 height 10
radio input "true"
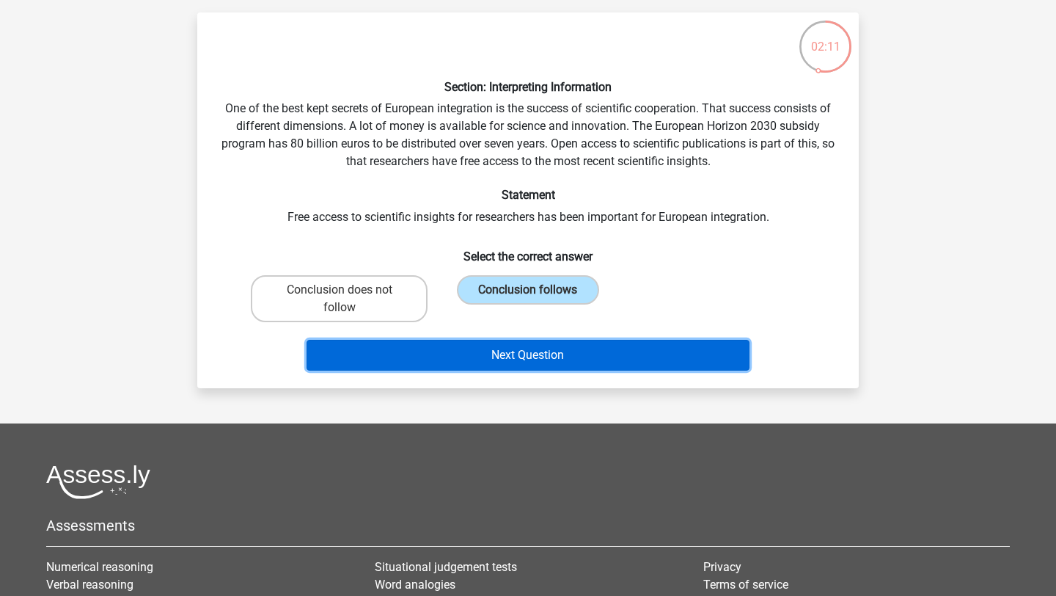
click at [508, 344] on button "Next Question" at bounding box center [529, 355] width 444 height 31
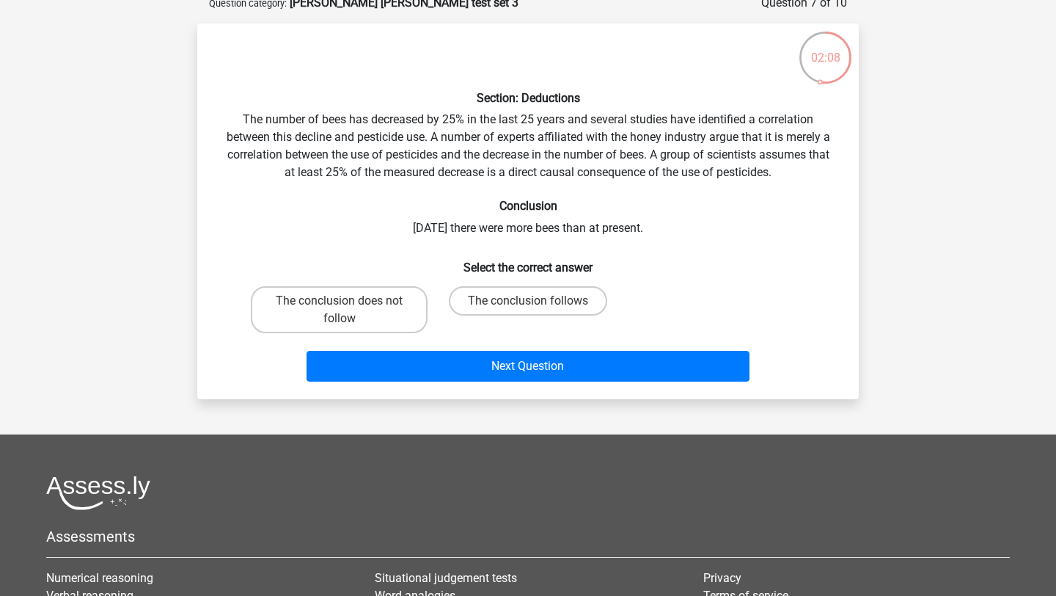
scroll to position [84, 0]
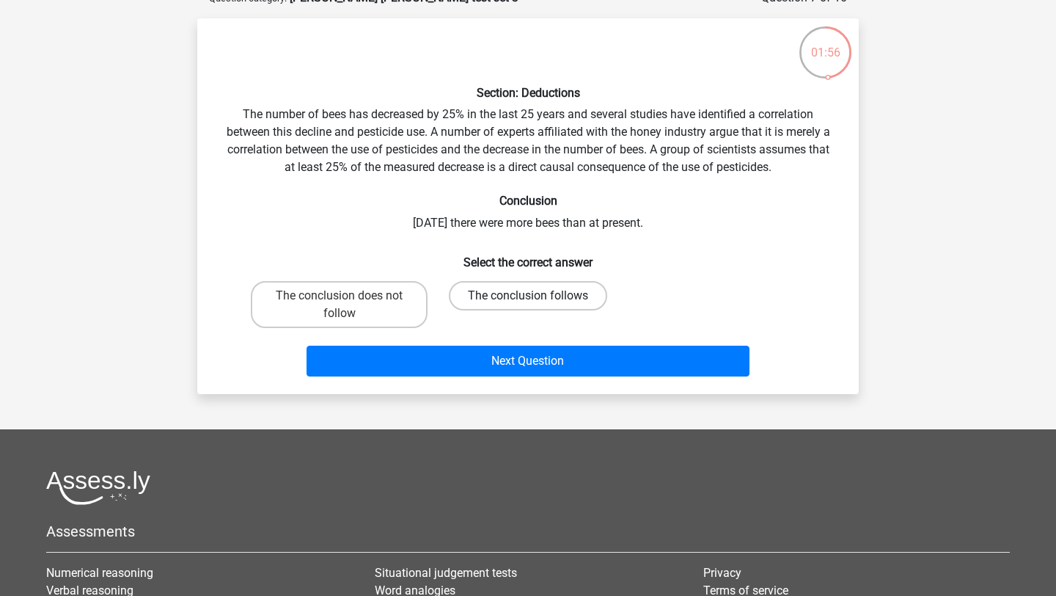
click at [500, 306] on label "The conclusion follows" at bounding box center [528, 295] width 158 height 29
click at [528, 305] on input "The conclusion follows" at bounding box center [533, 301] width 10 height 10
radio input "true"
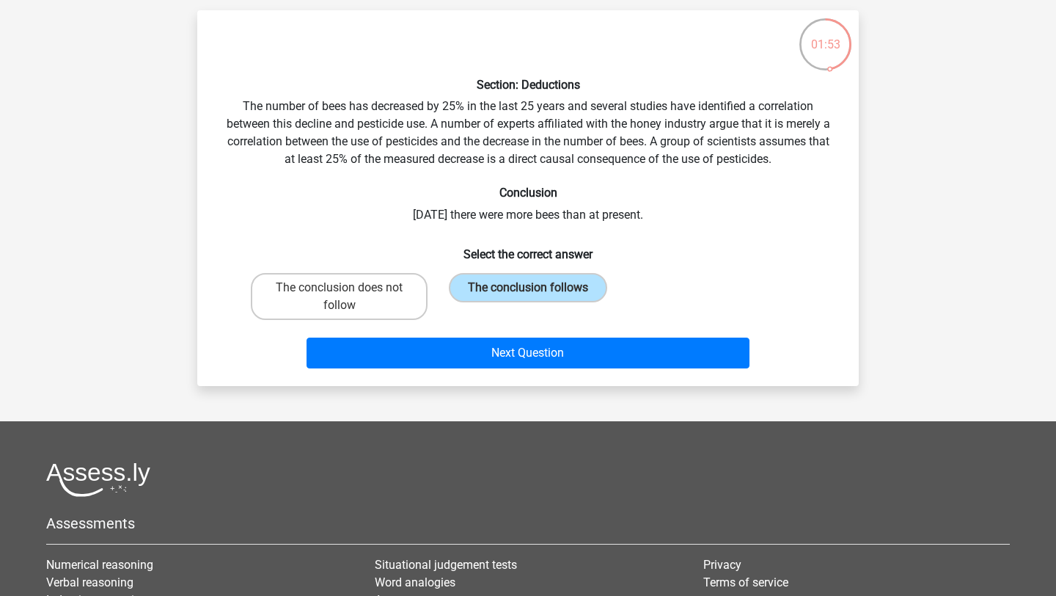
scroll to position [91, 0]
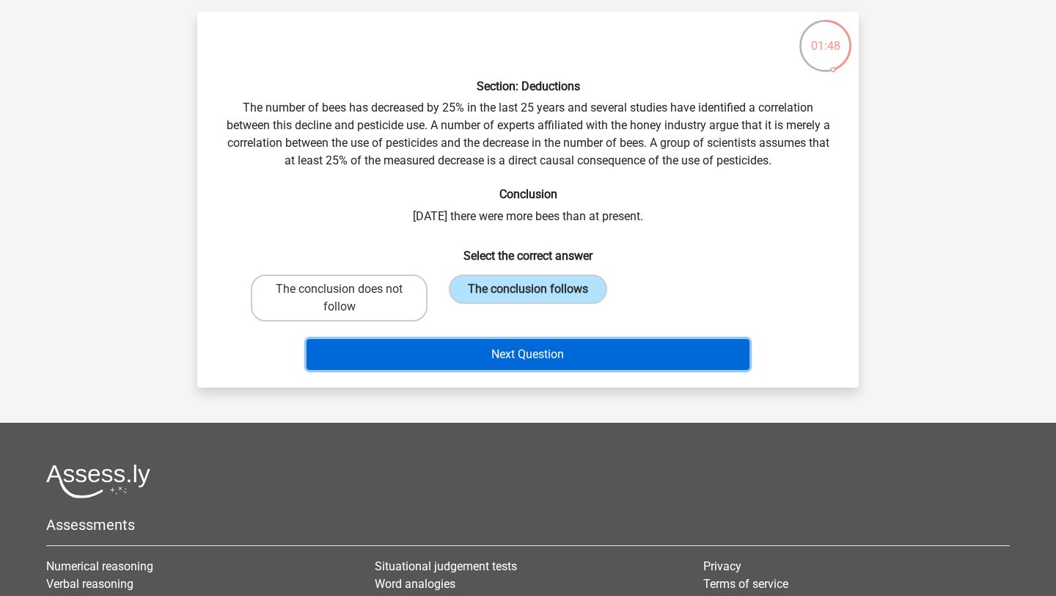
click at [501, 354] on button "Next Question" at bounding box center [529, 354] width 444 height 31
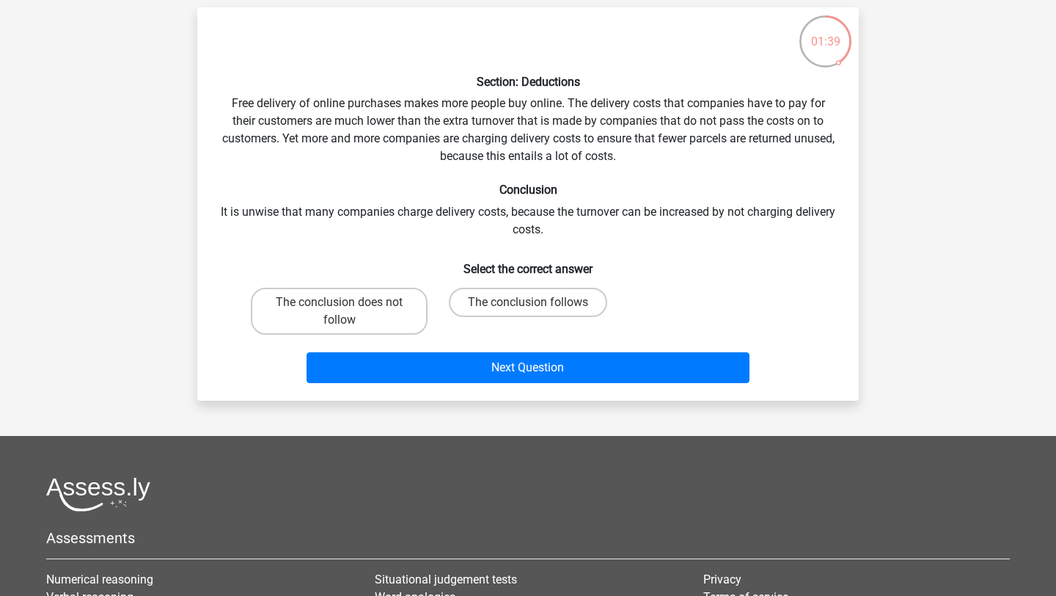
scroll to position [98, 0]
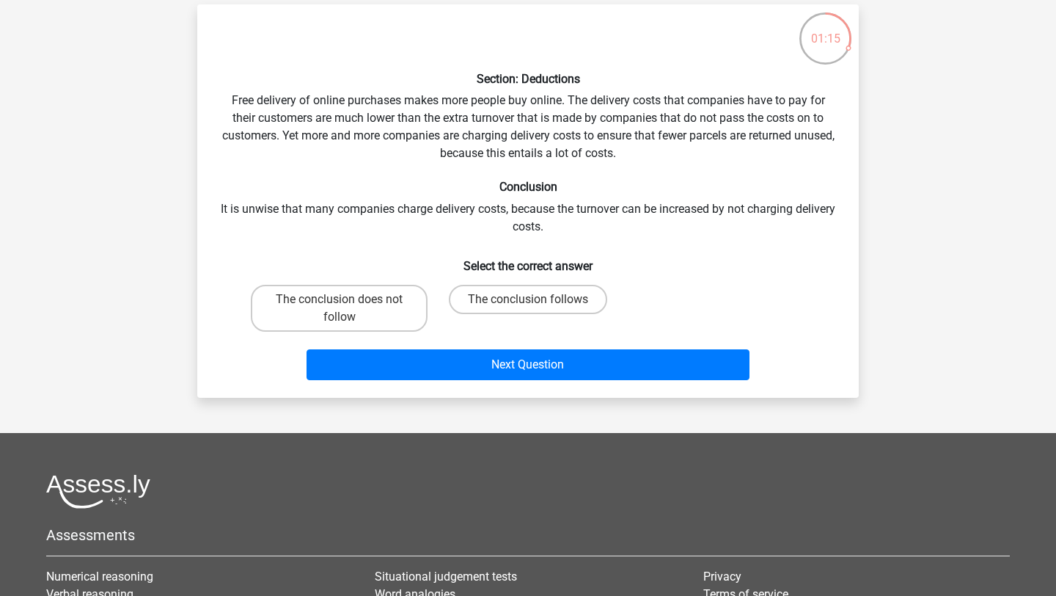
click at [366, 332] on div "The conclusion does not follow" at bounding box center [339, 308] width 188 height 59
click at [368, 321] on label "The conclusion does not follow" at bounding box center [339, 308] width 177 height 47
click at [349, 309] on input "The conclusion does not follow" at bounding box center [345, 304] width 10 height 10
radio input "true"
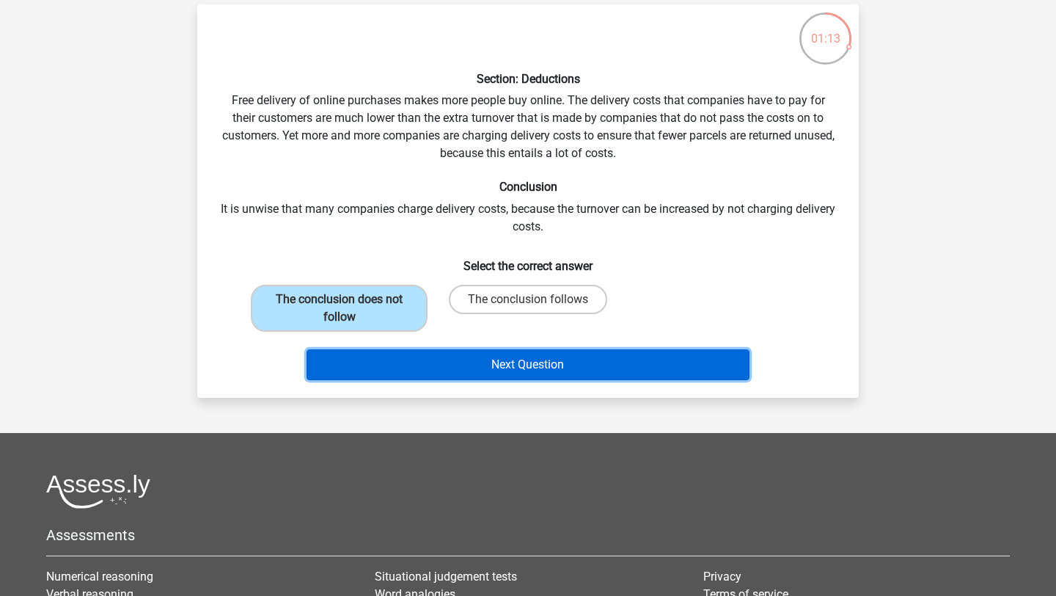
click at [410, 365] on button "Next Question" at bounding box center [529, 364] width 444 height 31
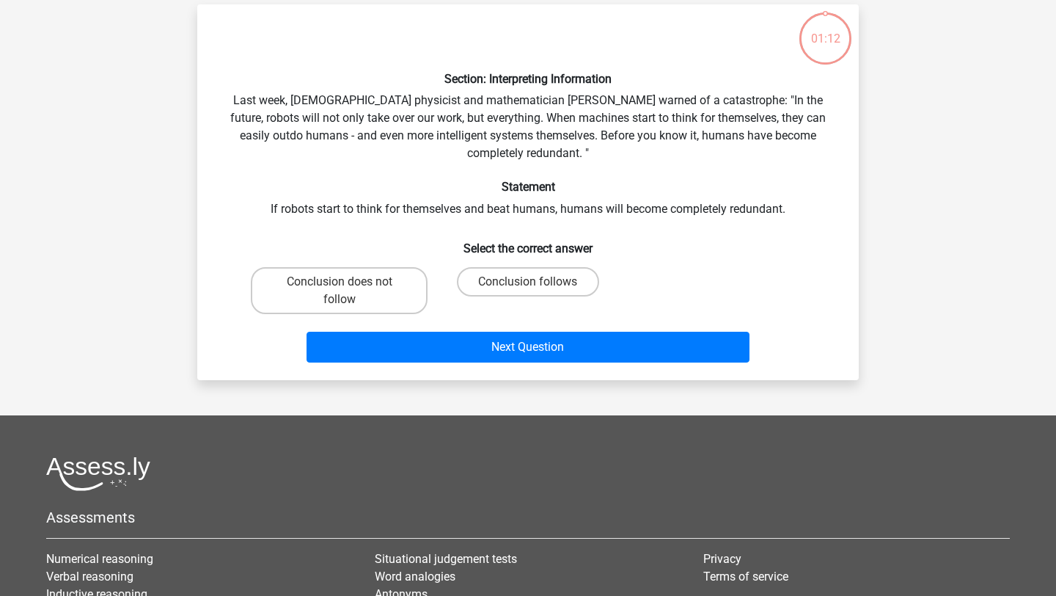
scroll to position [73, 0]
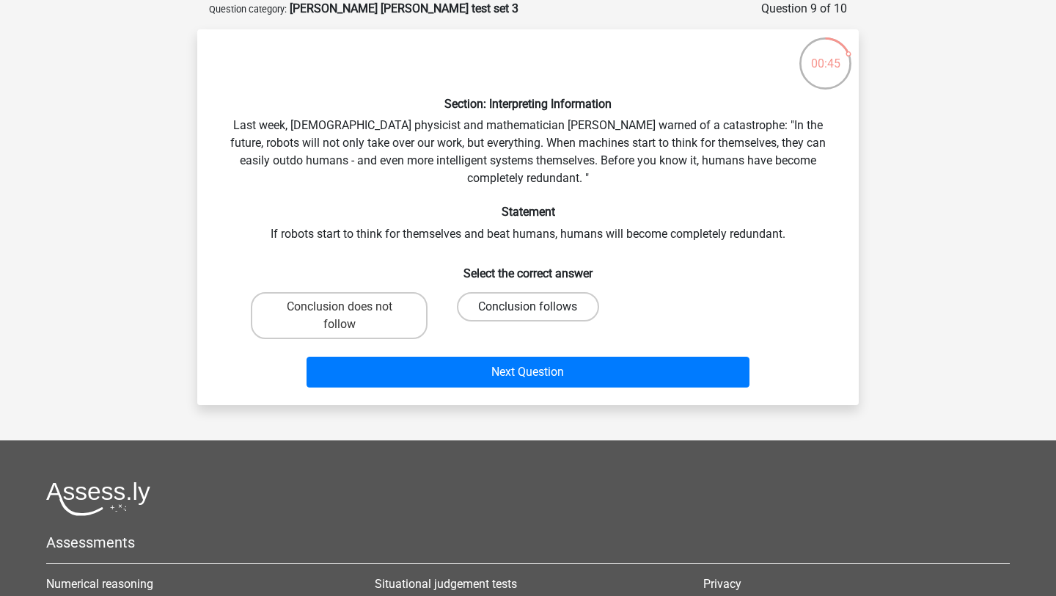
click at [503, 313] on label "Conclusion follows" at bounding box center [528, 306] width 142 height 29
click at [528, 313] on input "Conclusion follows" at bounding box center [533, 312] width 10 height 10
radio input "true"
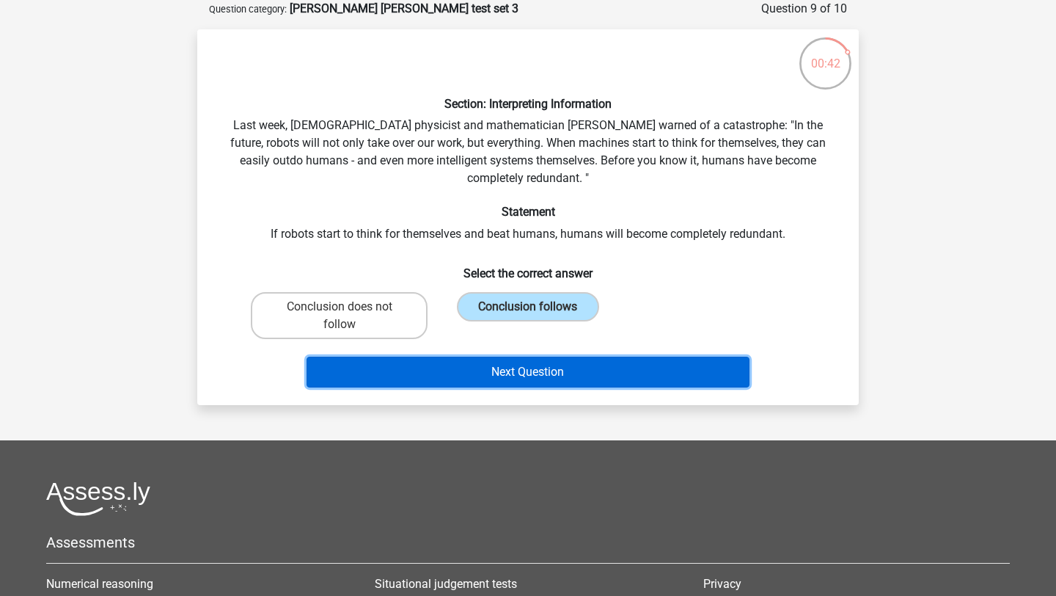
click at [522, 386] on button "Next Question" at bounding box center [529, 371] width 444 height 31
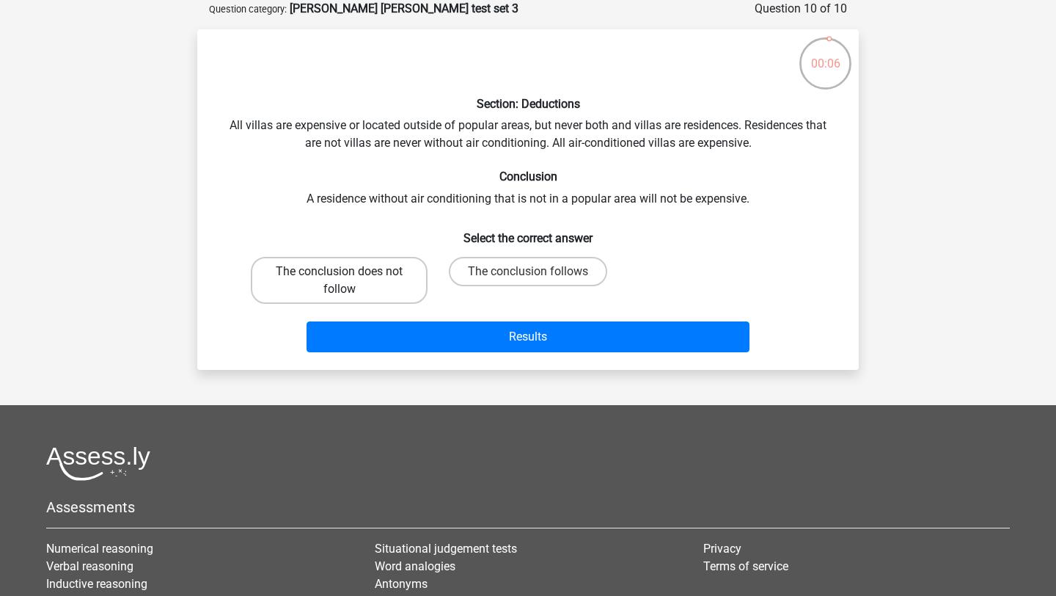
click at [351, 287] on label "The conclusion does not follow" at bounding box center [339, 280] width 177 height 47
click at [349, 281] on input "The conclusion does not follow" at bounding box center [345, 276] width 10 height 10
radio input "true"
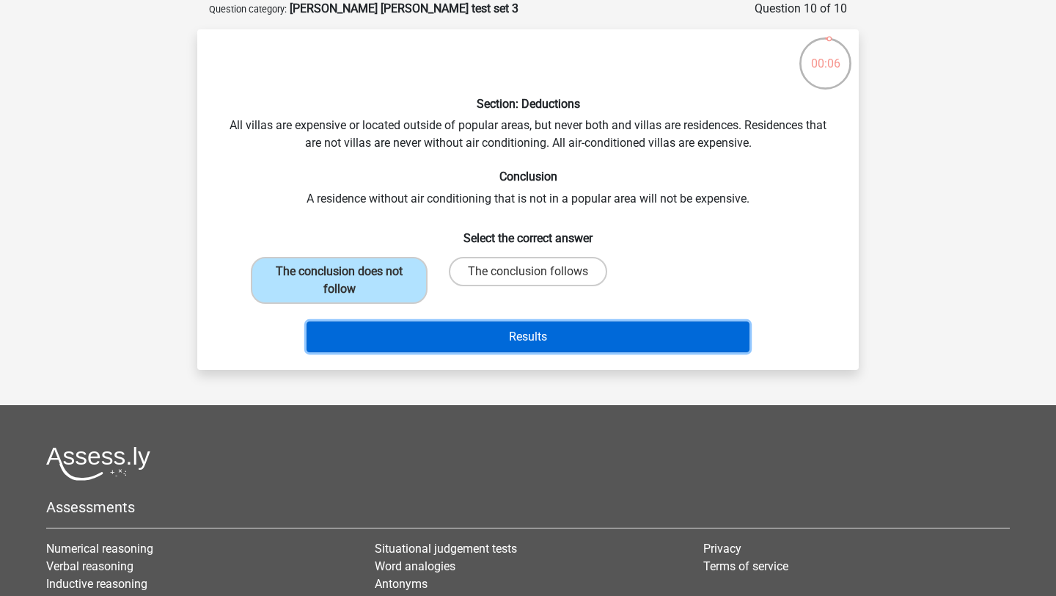
click at [417, 331] on button "Results" at bounding box center [529, 336] width 444 height 31
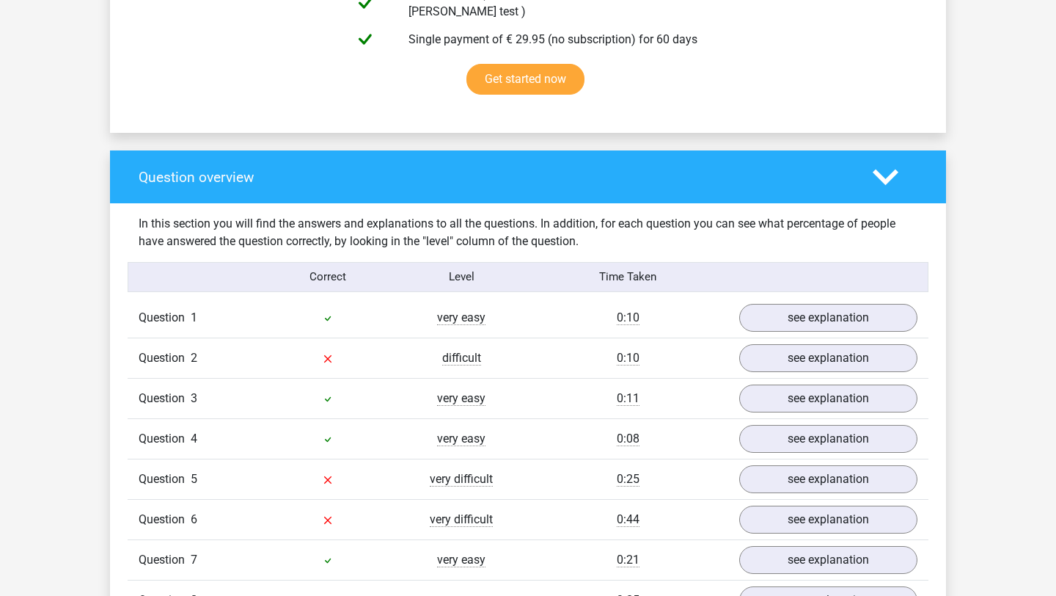
scroll to position [1045, 0]
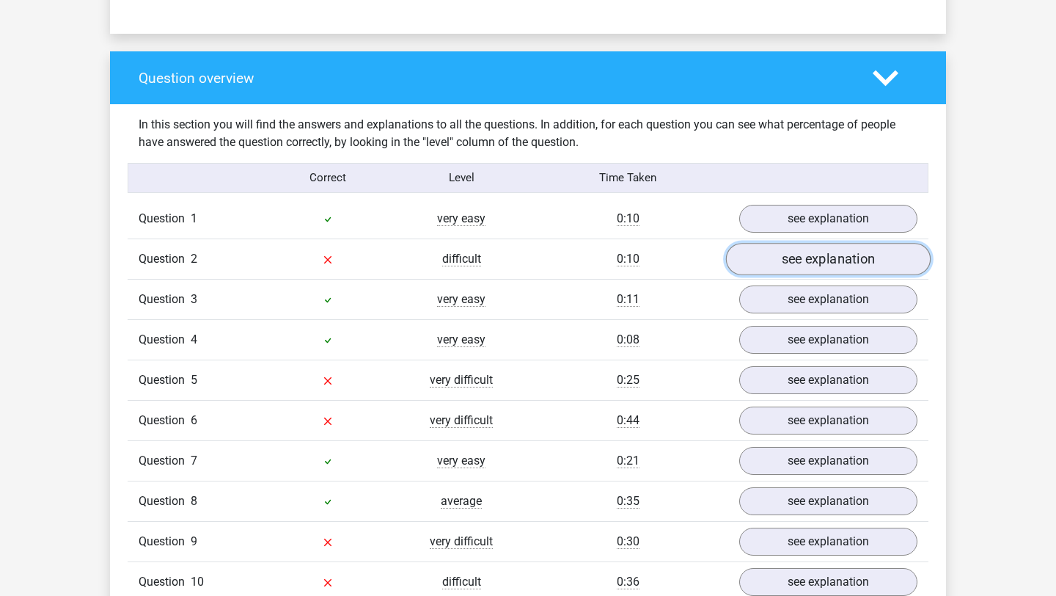
click at [776, 256] on link "see explanation" at bounding box center [828, 259] width 205 height 32
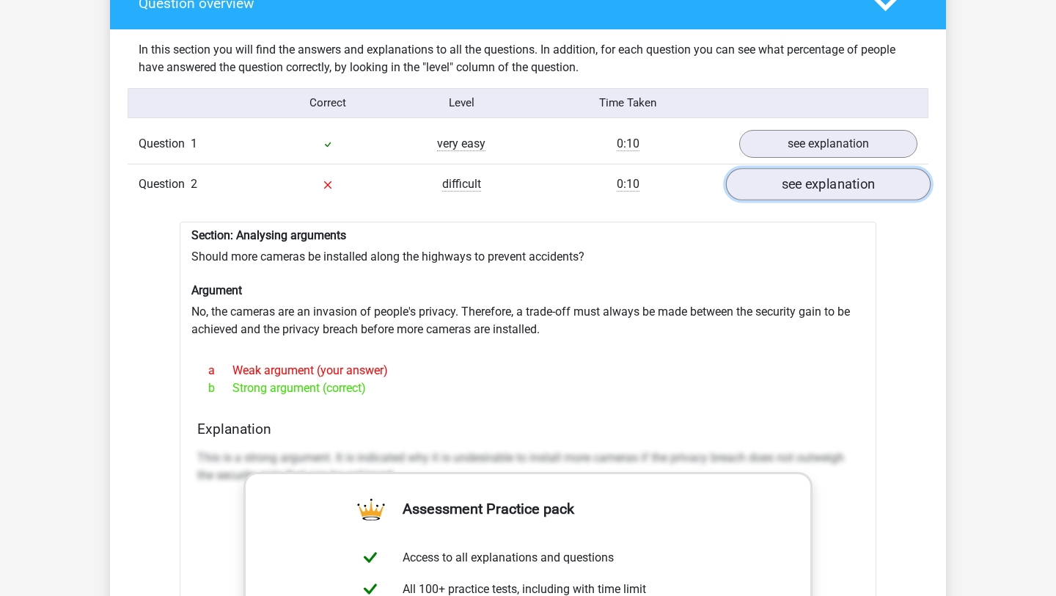
scroll to position [1121, 0]
click at [780, 183] on link "see explanation" at bounding box center [828, 183] width 205 height 32
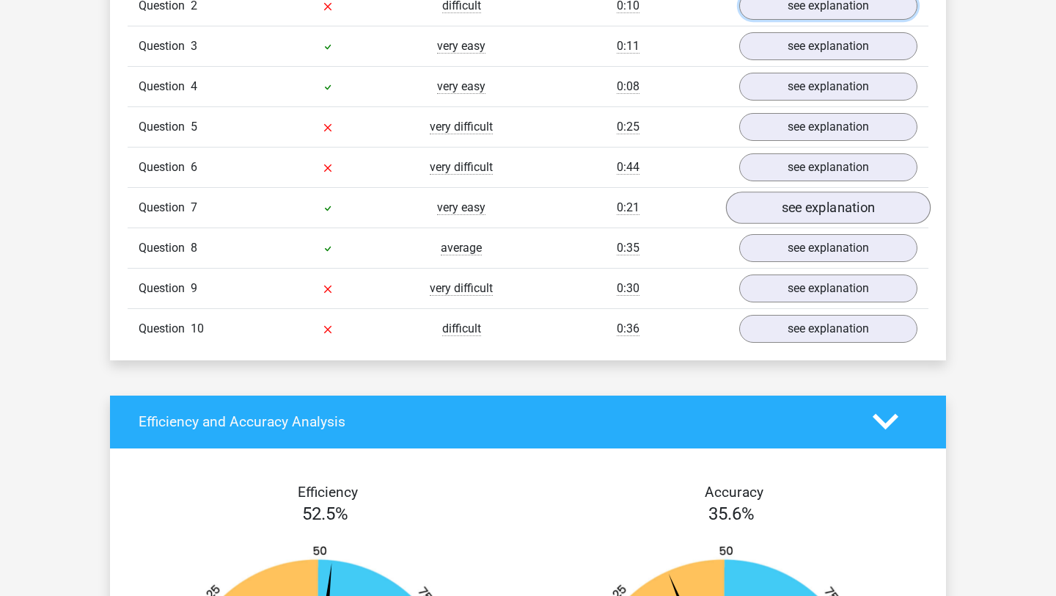
scroll to position [1281, 0]
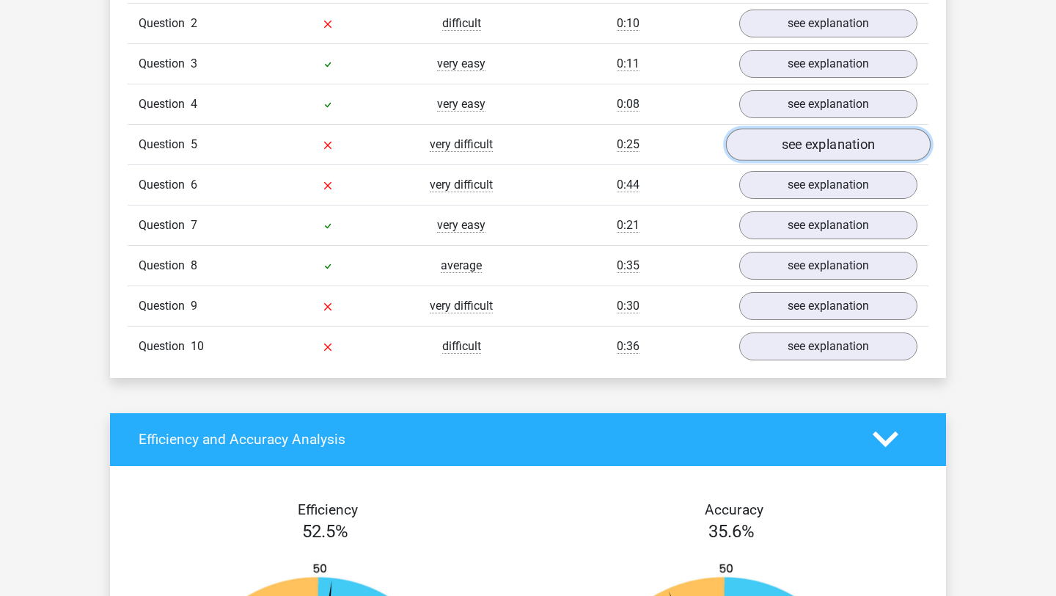
click at [799, 140] on link "see explanation" at bounding box center [828, 144] width 205 height 32
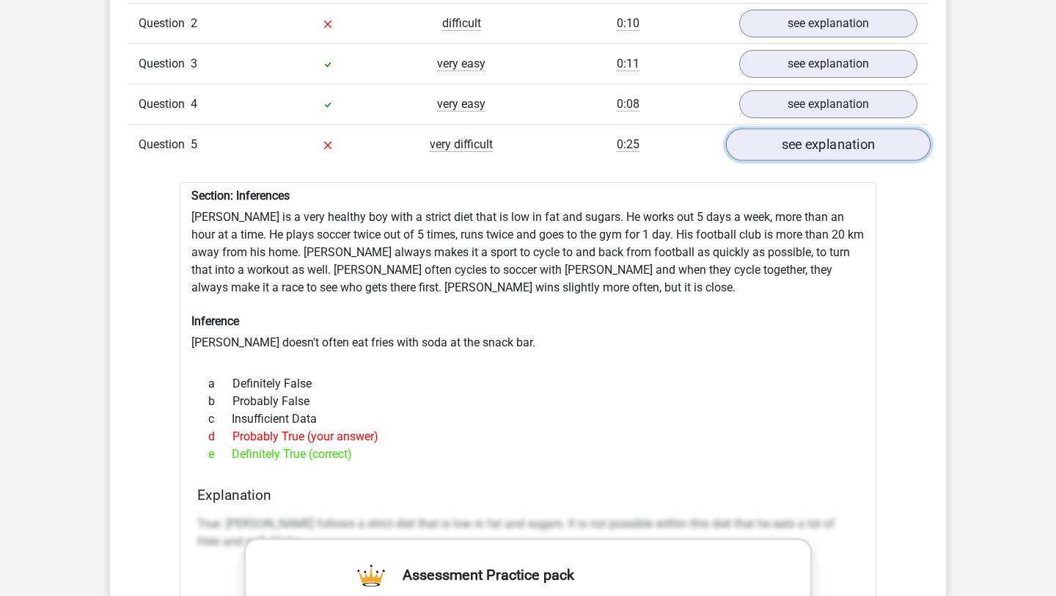
click at [799, 139] on link "see explanation" at bounding box center [828, 144] width 205 height 32
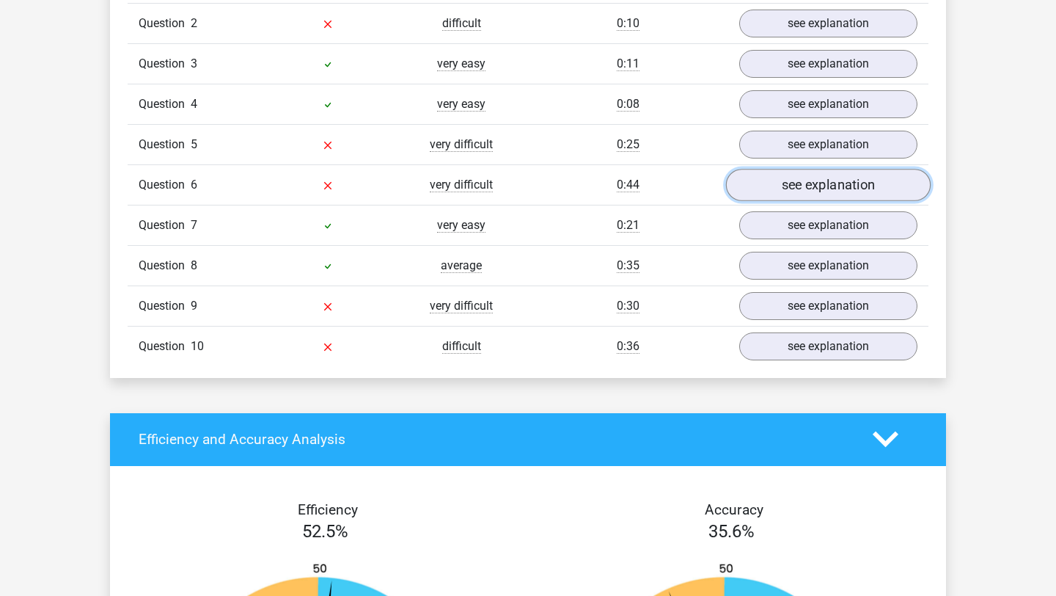
click at [803, 180] on link "see explanation" at bounding box center [828, 185] width 205 height 32
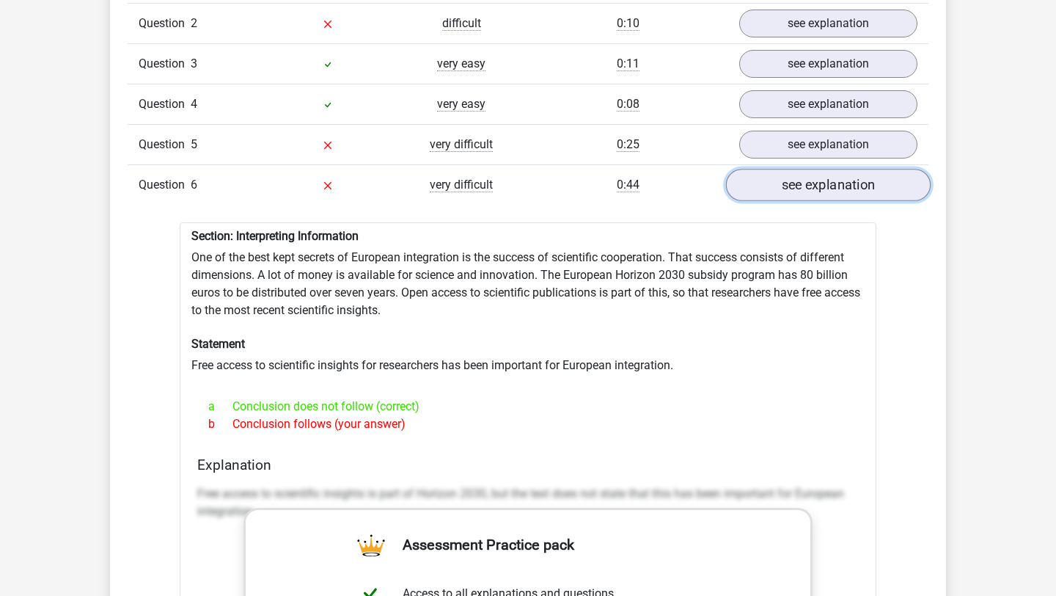
click at [803, 180] on link "see explanation" at bounding box center [828, 185] width 205 height 32
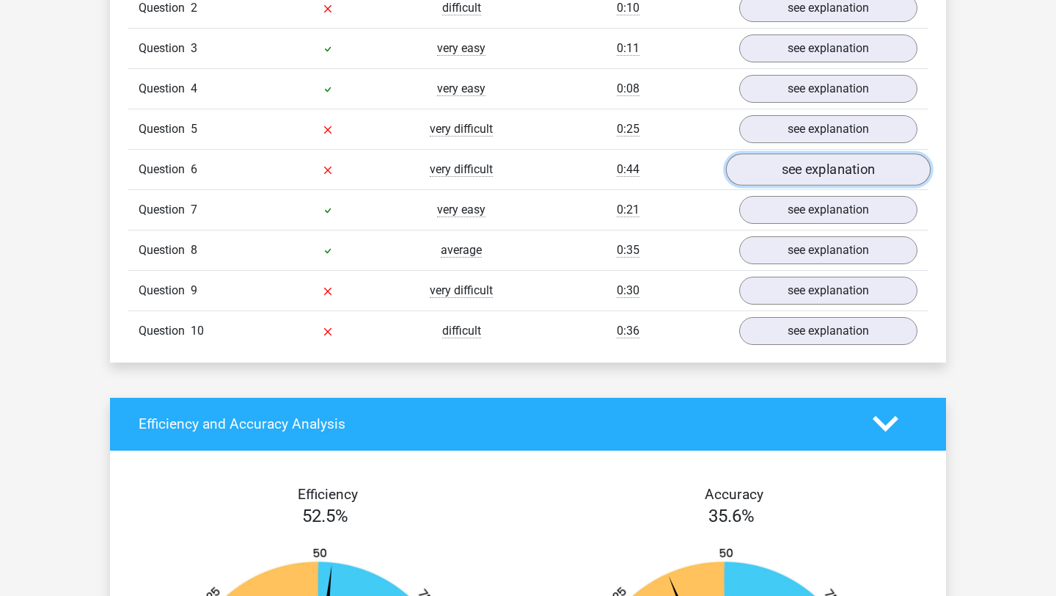
scroll to position [1297, 0]
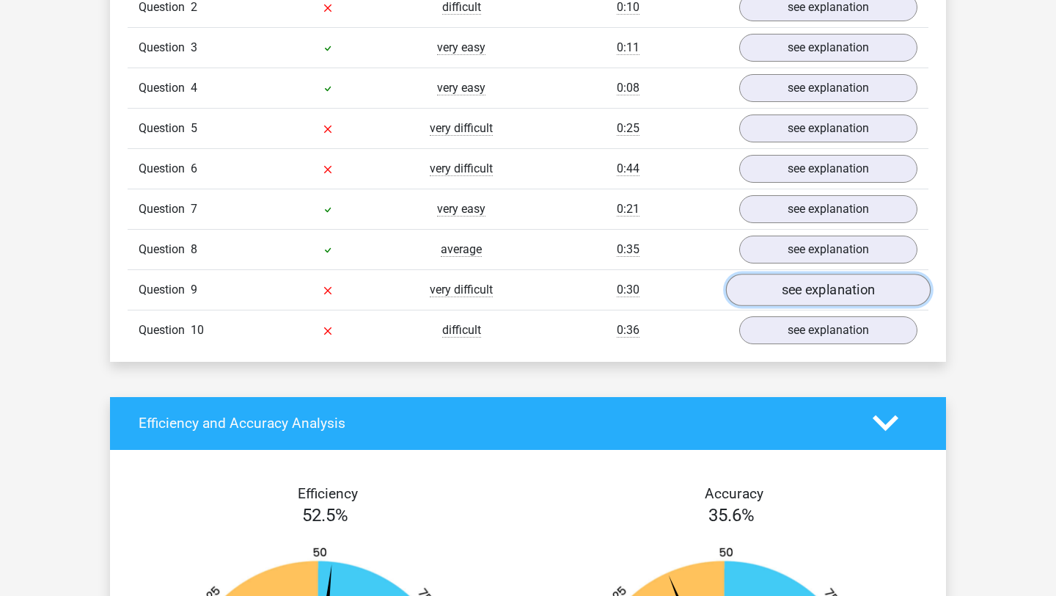
click at [789, 290] on link "see explanation" at bounding box center [828, 290] width 205 height 32
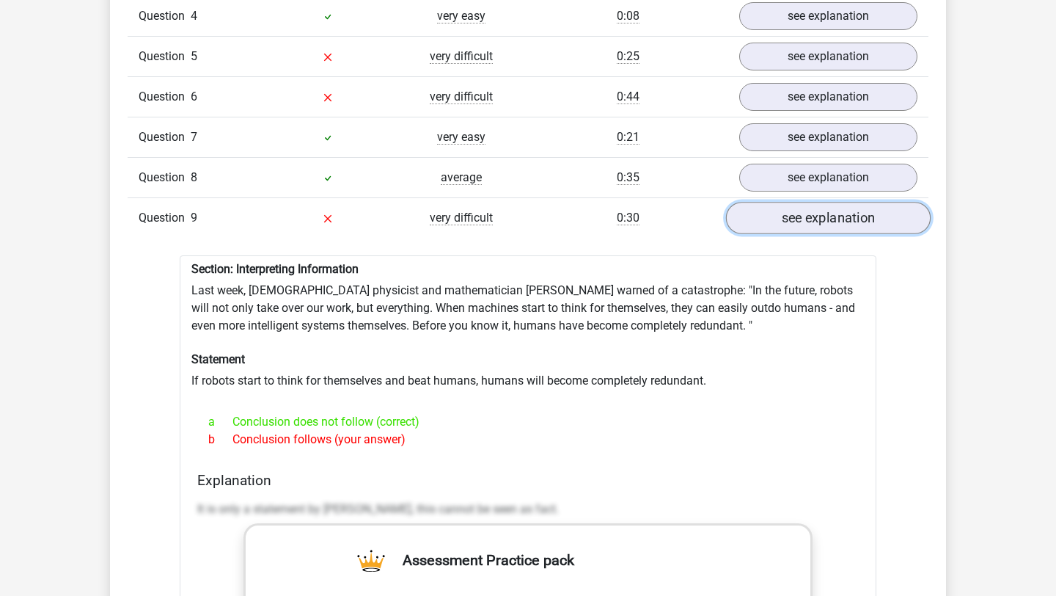
scroll to position [1369, 0]
click at [788, 212] on link "see explanation" at bounding box center [828, 217] width 205 height 32
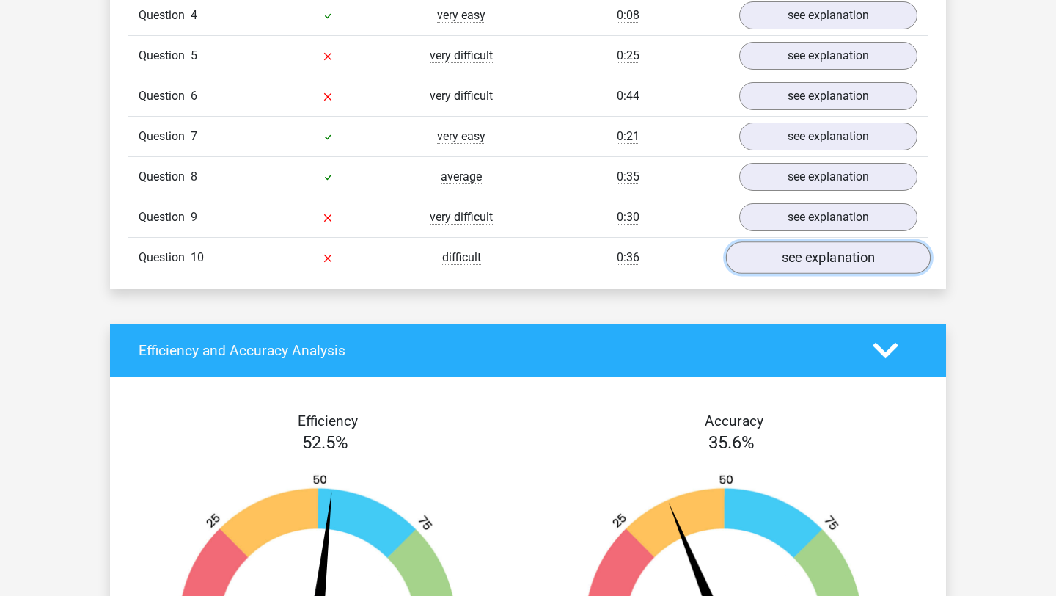
click at [774, 254] on link "see explanation" at bounding box center [828, 257] width 205 height 32
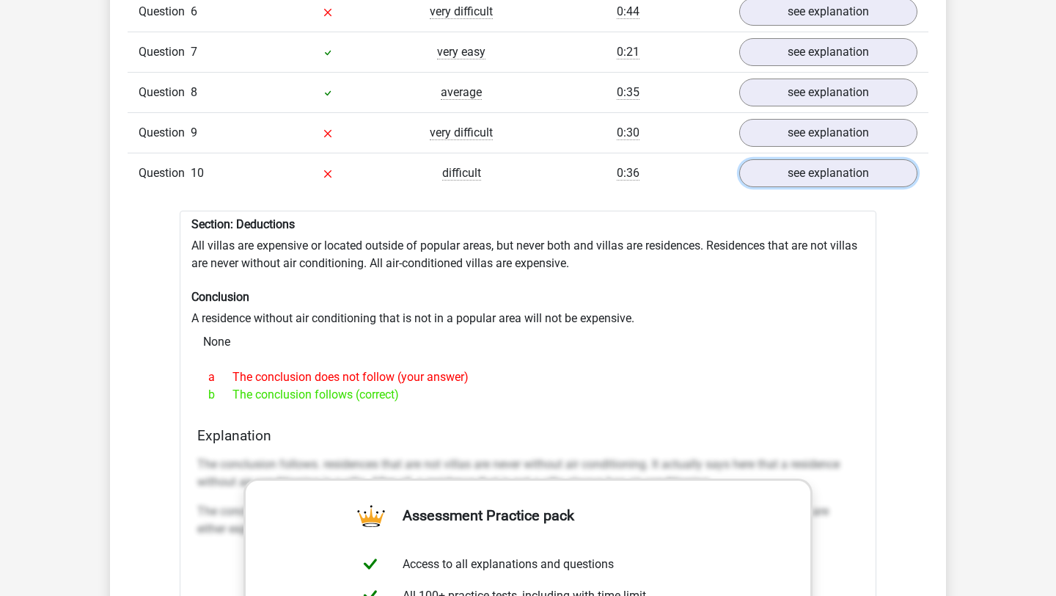
scroll to position [1419, 0]
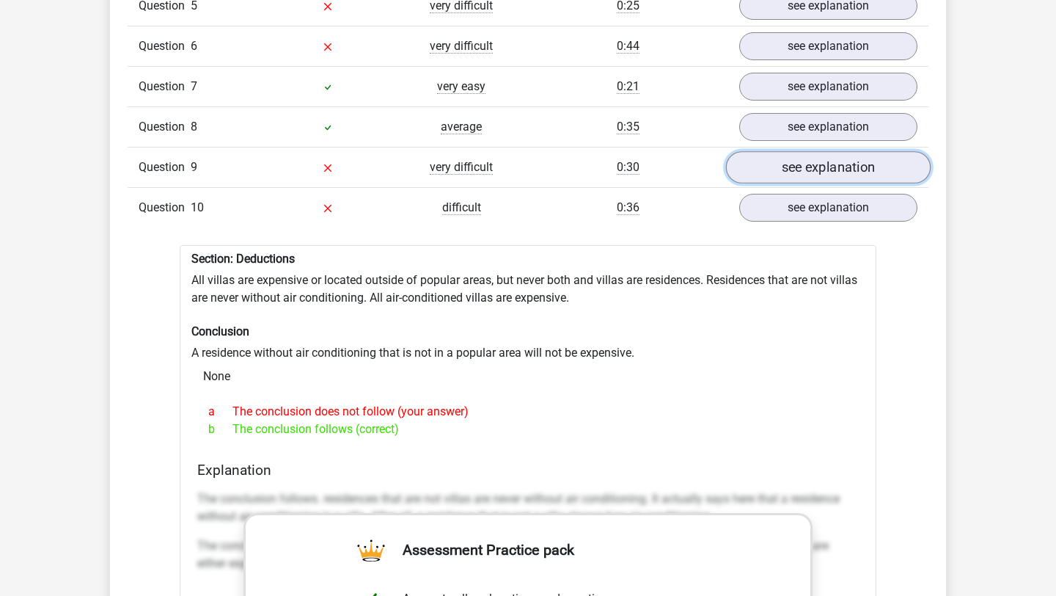
click at [780, 164] on link "see explanation" at bounding box center [828, 167] width 205 height 32
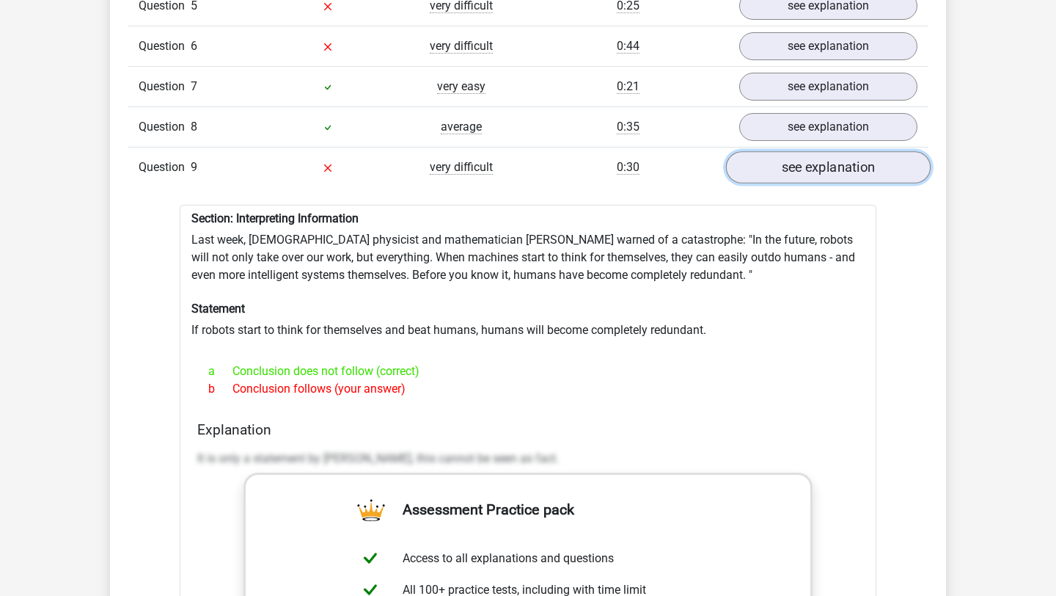
click at [780, 164] on link "see explanation" at bounding box center [828, 167] width 205 height 32
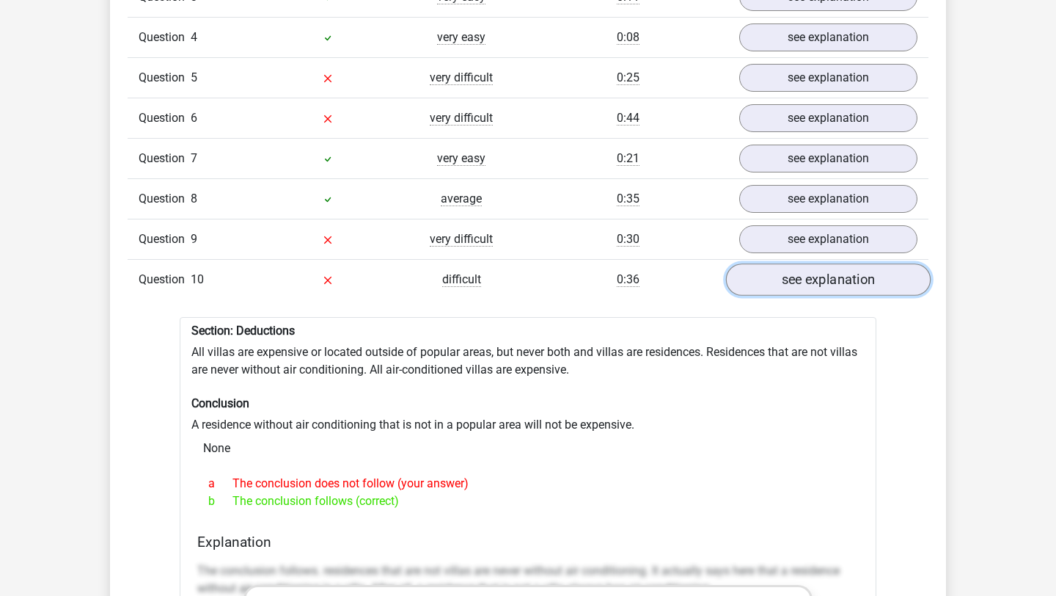
click at [785, 266] on link "see explanation" at bounding box center [828, 279] width 205 height 32
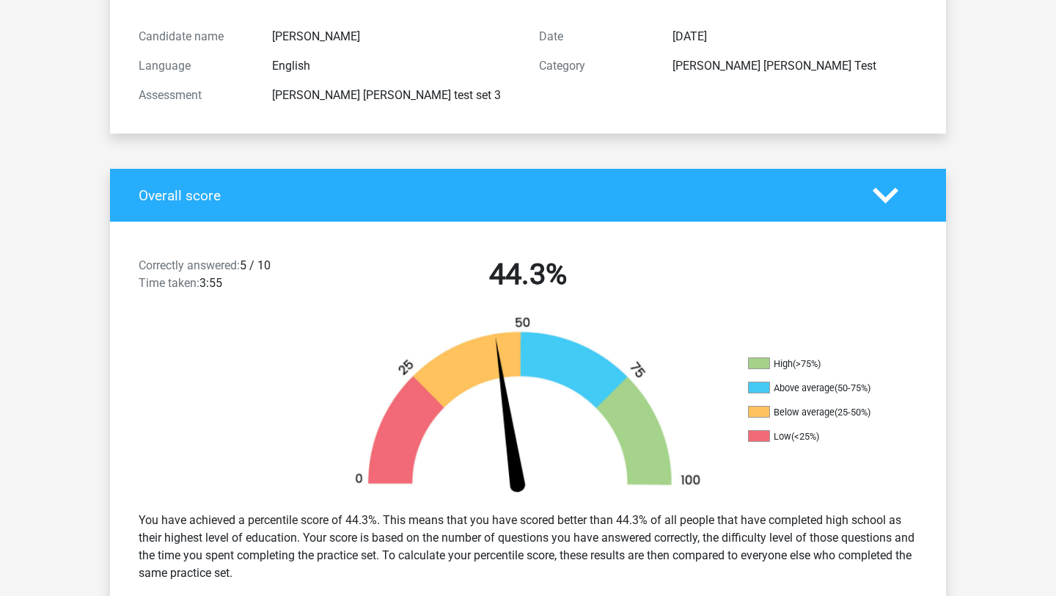
scroll to position [0, 0]
